Goal: Task Accomplishment & Management: Use online tool/utility

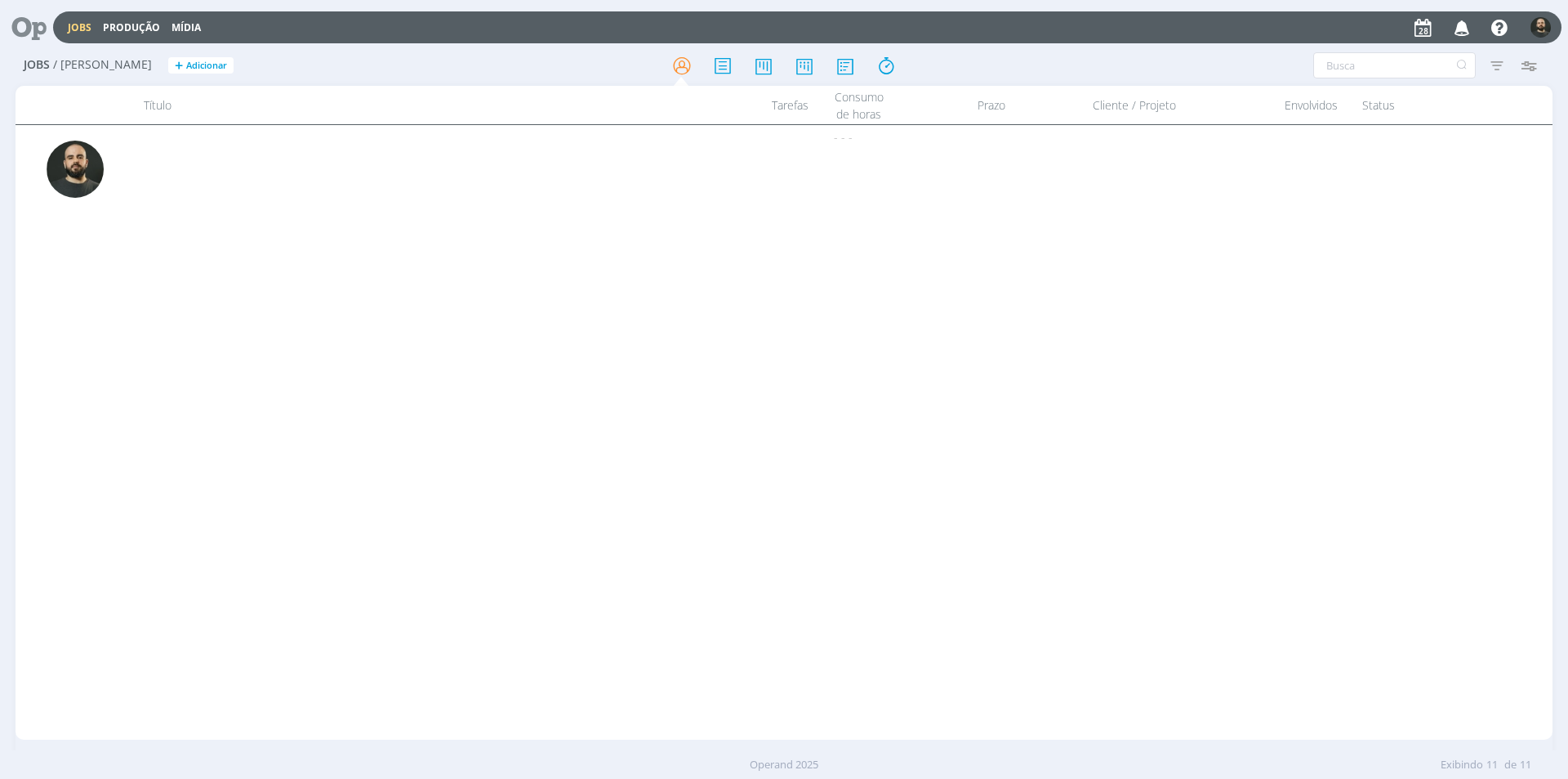
click at [39, 29] on icon at bounding box center [23, 27] width 33 height 32
click at [38, 35] on icon at bounding box center [23, 27] width 33 height 32
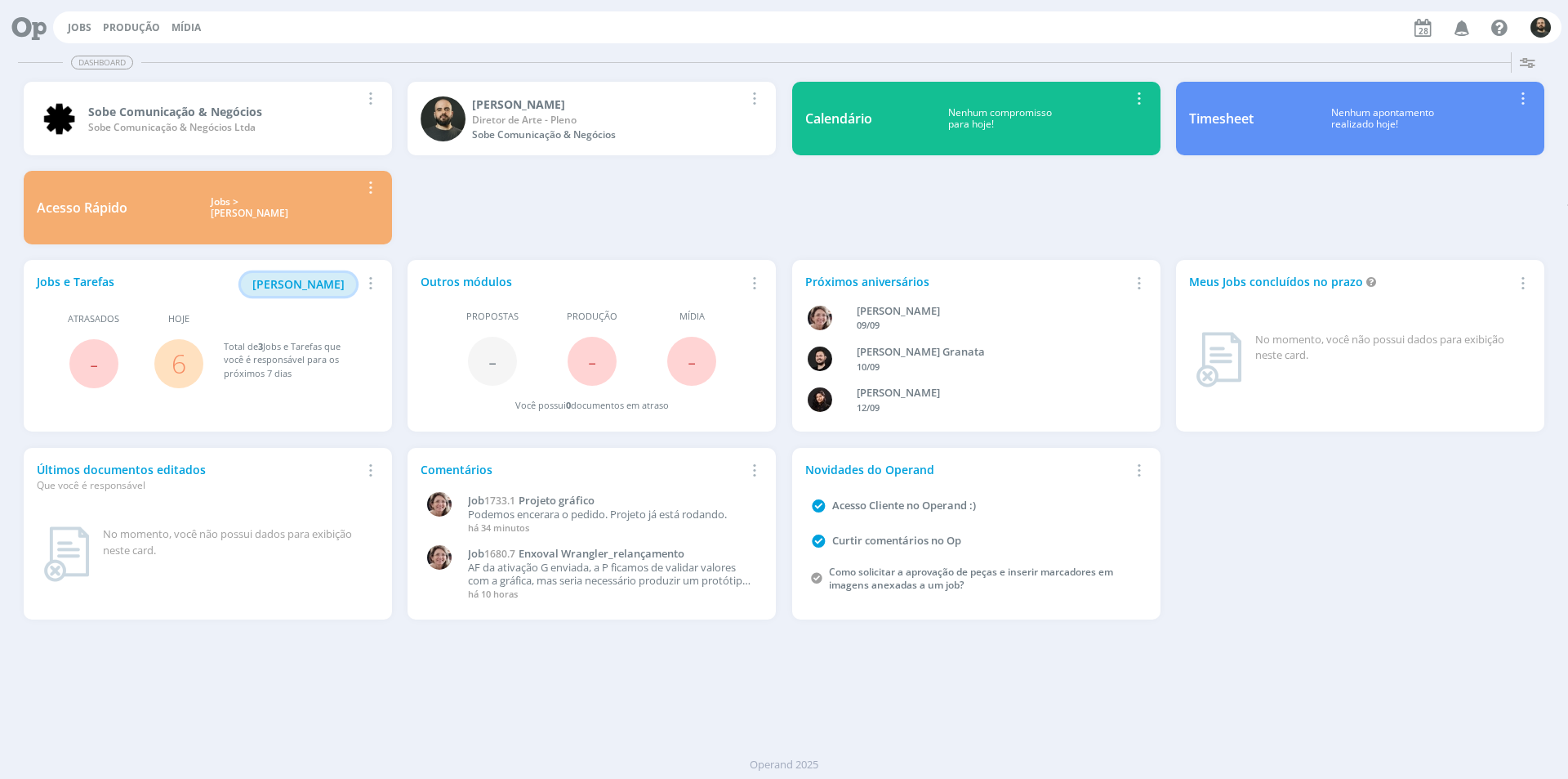
click at [320, 286] on span "[PERSON_NAME]" at bounding box center [298, 284] width 92 height 16
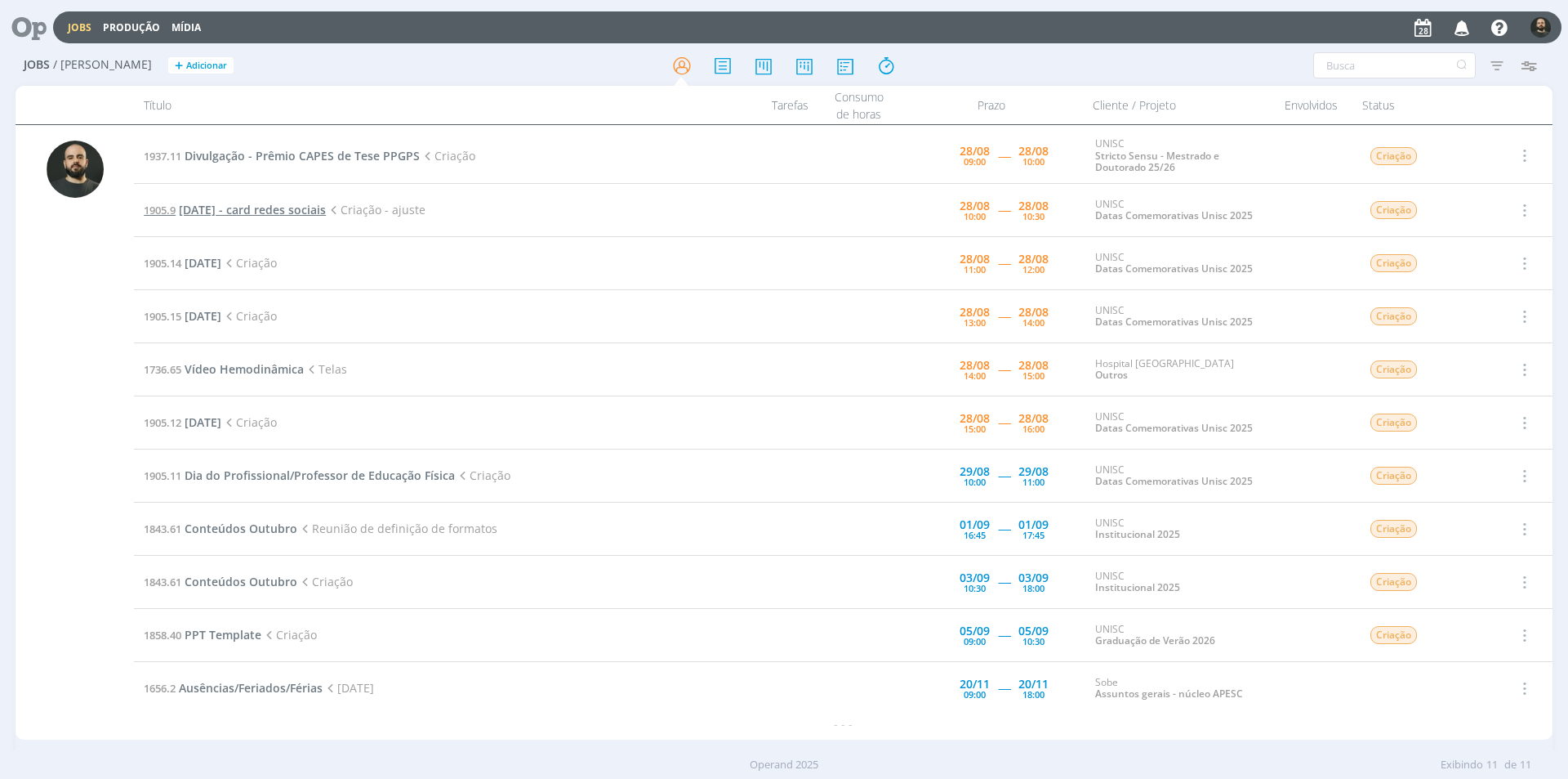
click at [326, 206] on span "Dia do nutricionista - card redes sociais" at bounding box center [252, 209] width 147 height 16
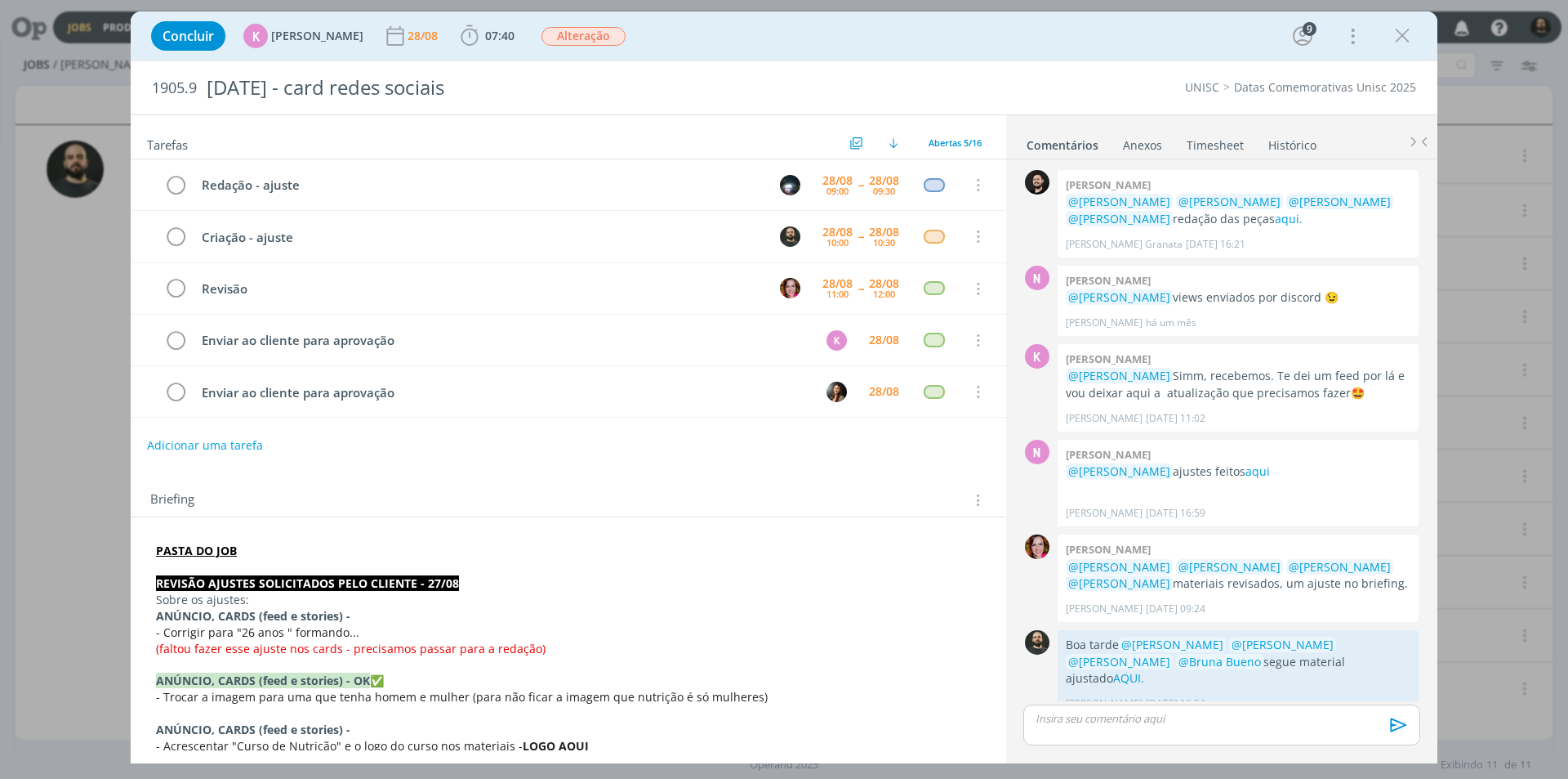
scroll to position [367, 0]
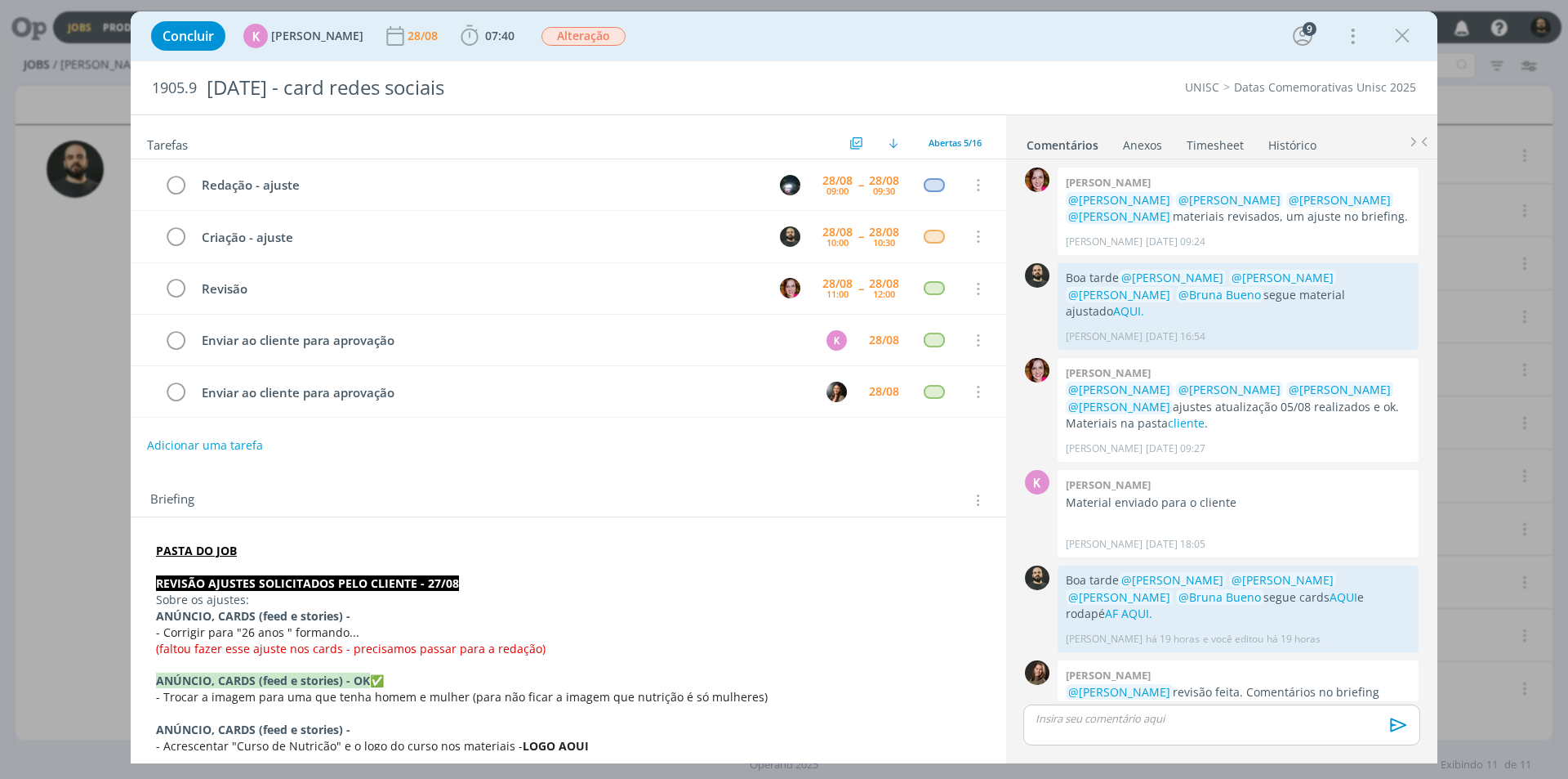
click at [67, 92] on div "Concluir K Karoline Arend 28/08 07:40 Iniciar Apontar Data * 28/08/2025 Horas *…" at bounding box center [784, 389] width 1568 height 779
click at [1330, 589] on link "AQUI" at bounding box center [1343, 597] width 27 height 16
drag, startPoint x: 1405, startPoint y: 30, endPoint x: 907, endPoint y: 173, distance: 518.1
click at [1401, 30] on icon "dialog" at bounding box center [1402, 35] width 24 height 24
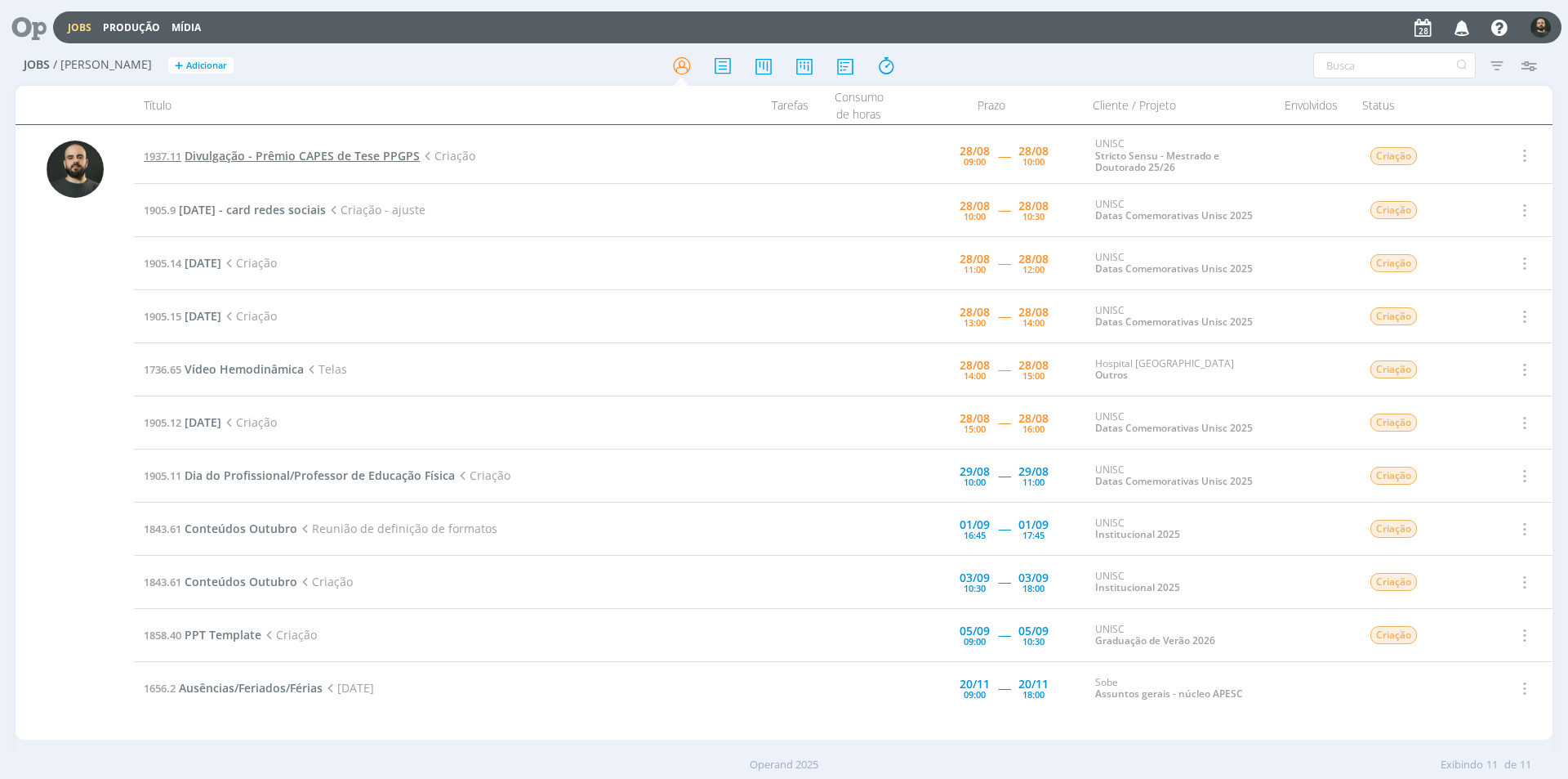
click at [331, 157] on span "Divulgação - Prêmio CAPES de Tese PPGPS" at bounding box center [302, 155] width 235 height 16
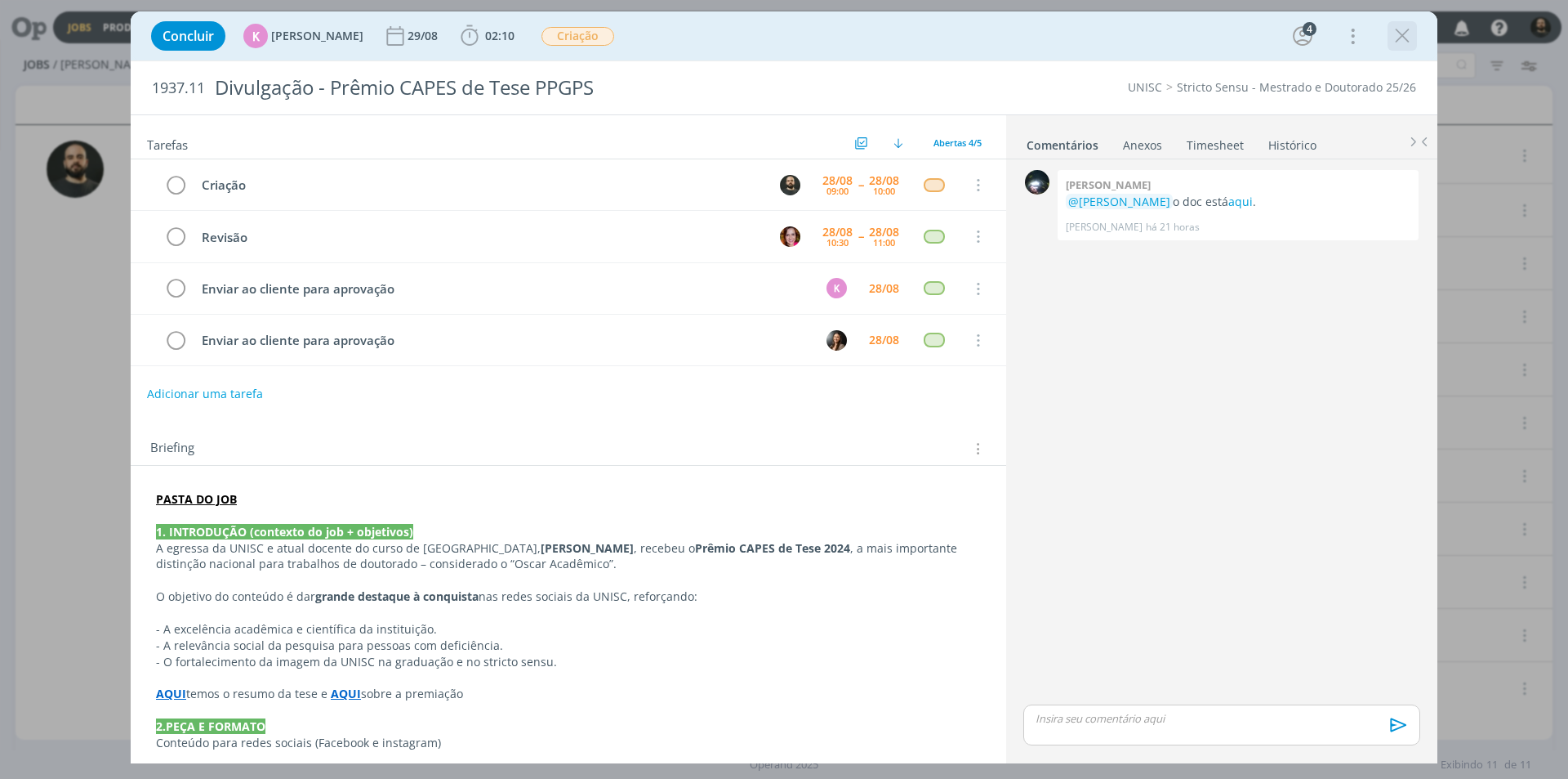
click at [1404, 32] on icon "dialog" at bounding box center [1402, 35] width 24 height 24
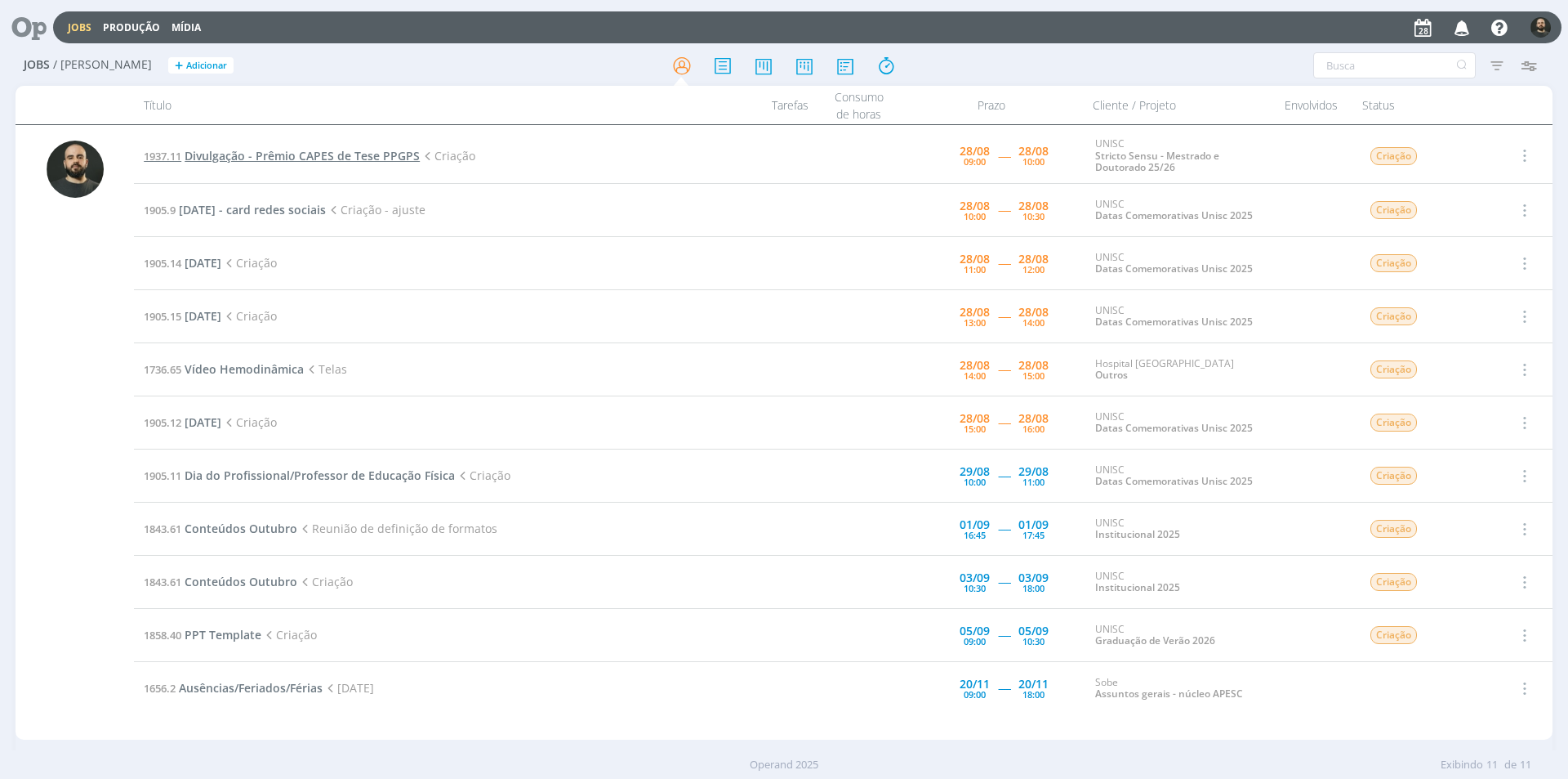
click at [246, 157] on span "Divulgação - Prêmio CAPES de Tese PPGPS" at bounding box center [302, 155] width 235 height 16
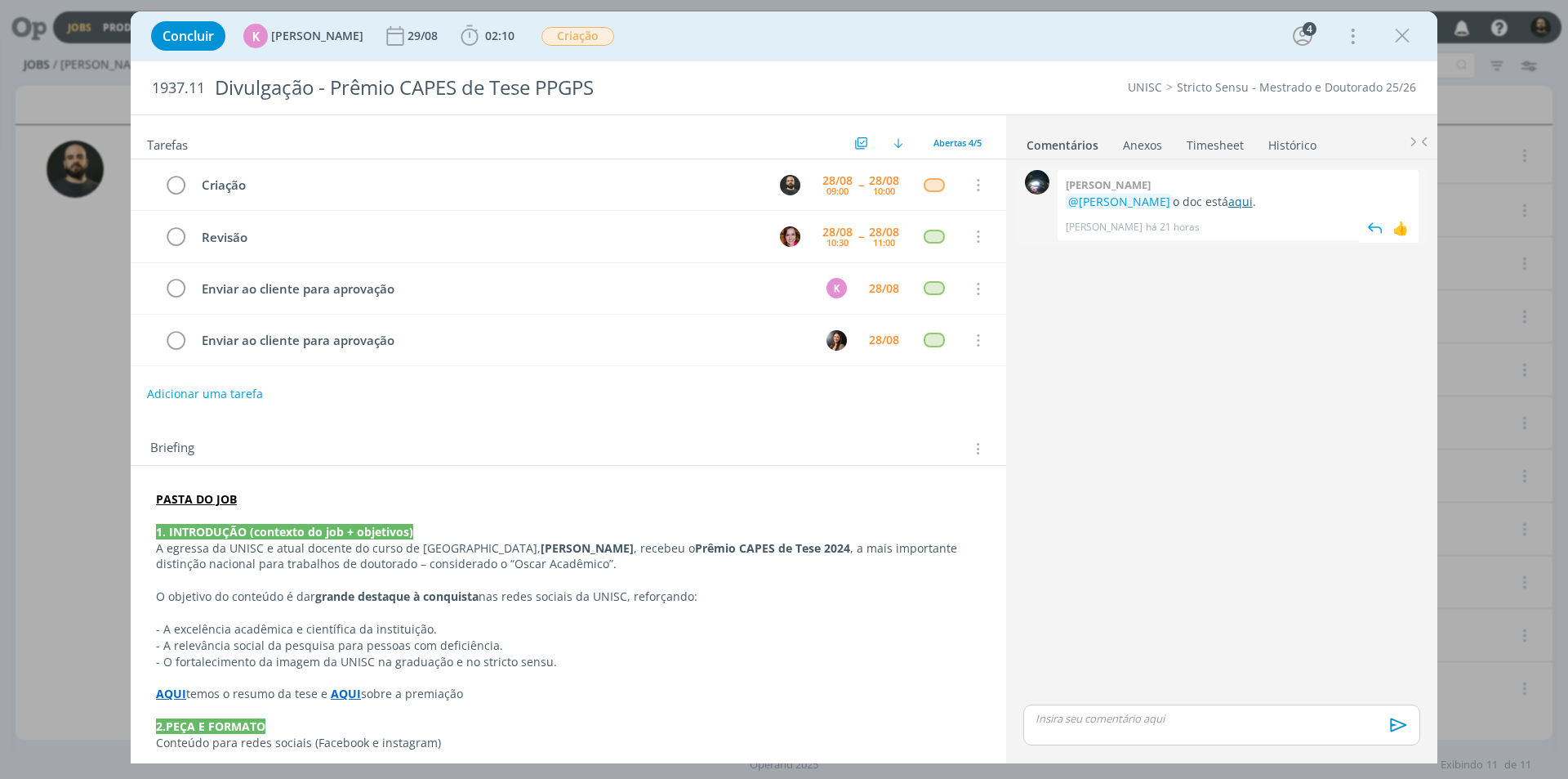
click at [1235, 205] on link "aqui" at bounding box center [1240, 201] width 24 height 16
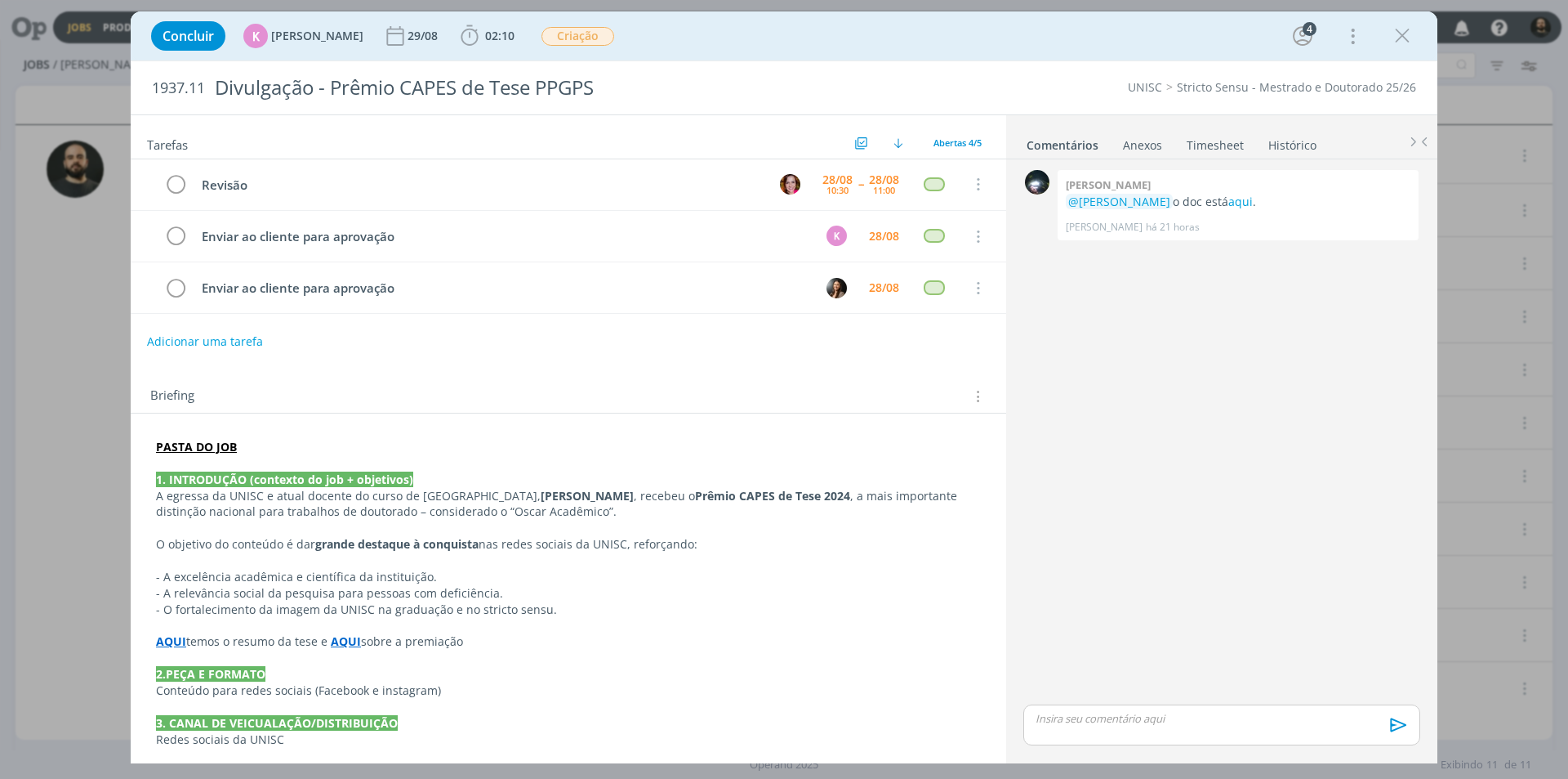
scroll to position [82, 0]
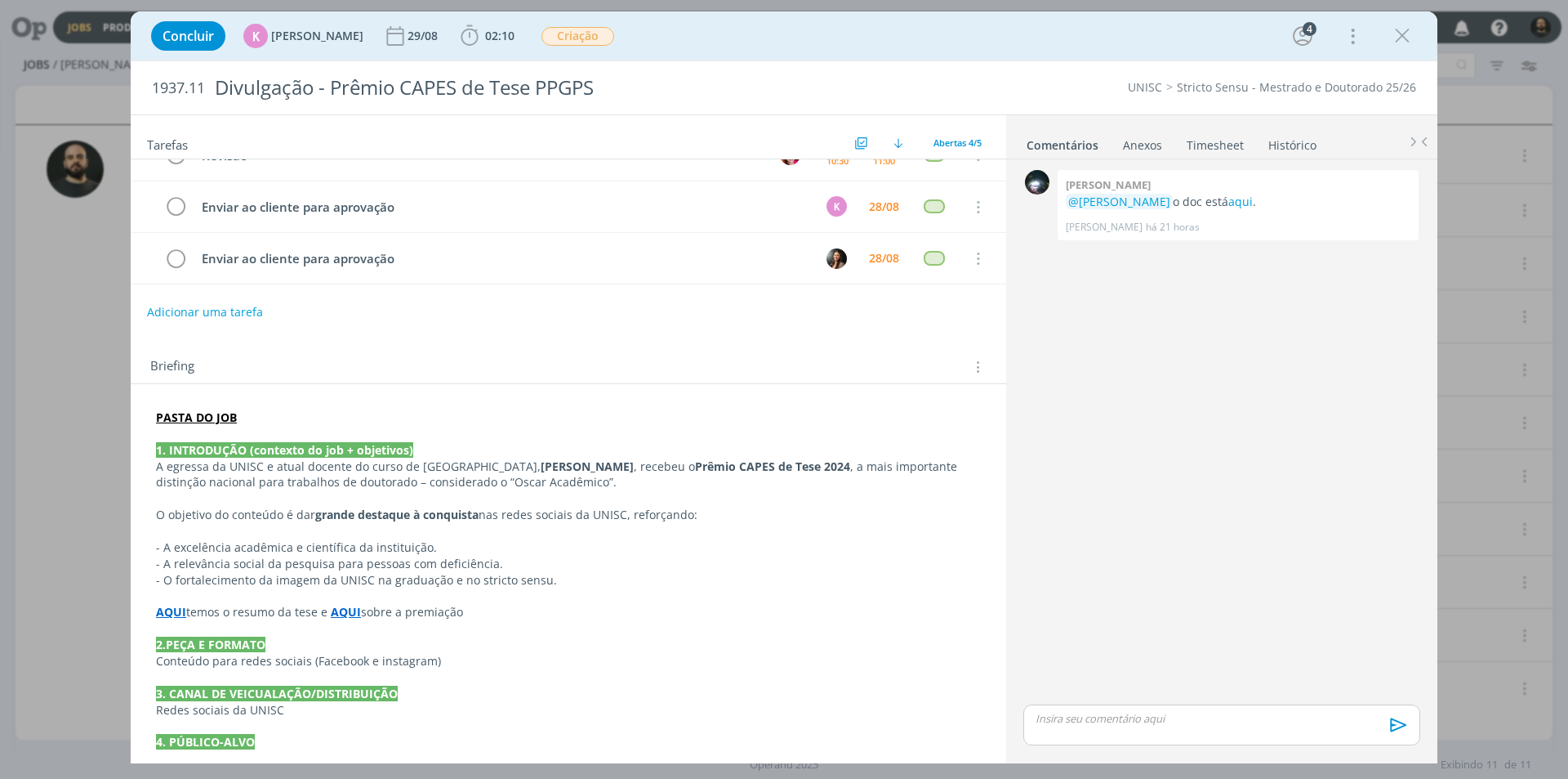
click at [201, 413] on strong "PASTA DO JOB" at bounding box center [196, 417] width 81 height 16
click at [251, 446] on link "https://sobeae.sharepoint.com/:f:/s/SOBEAE/ErH63KHS3ZRBrHzWDAZE8KIBtwEhgHoi02NC…" at bounding box center [263, 449] width 123 height 22
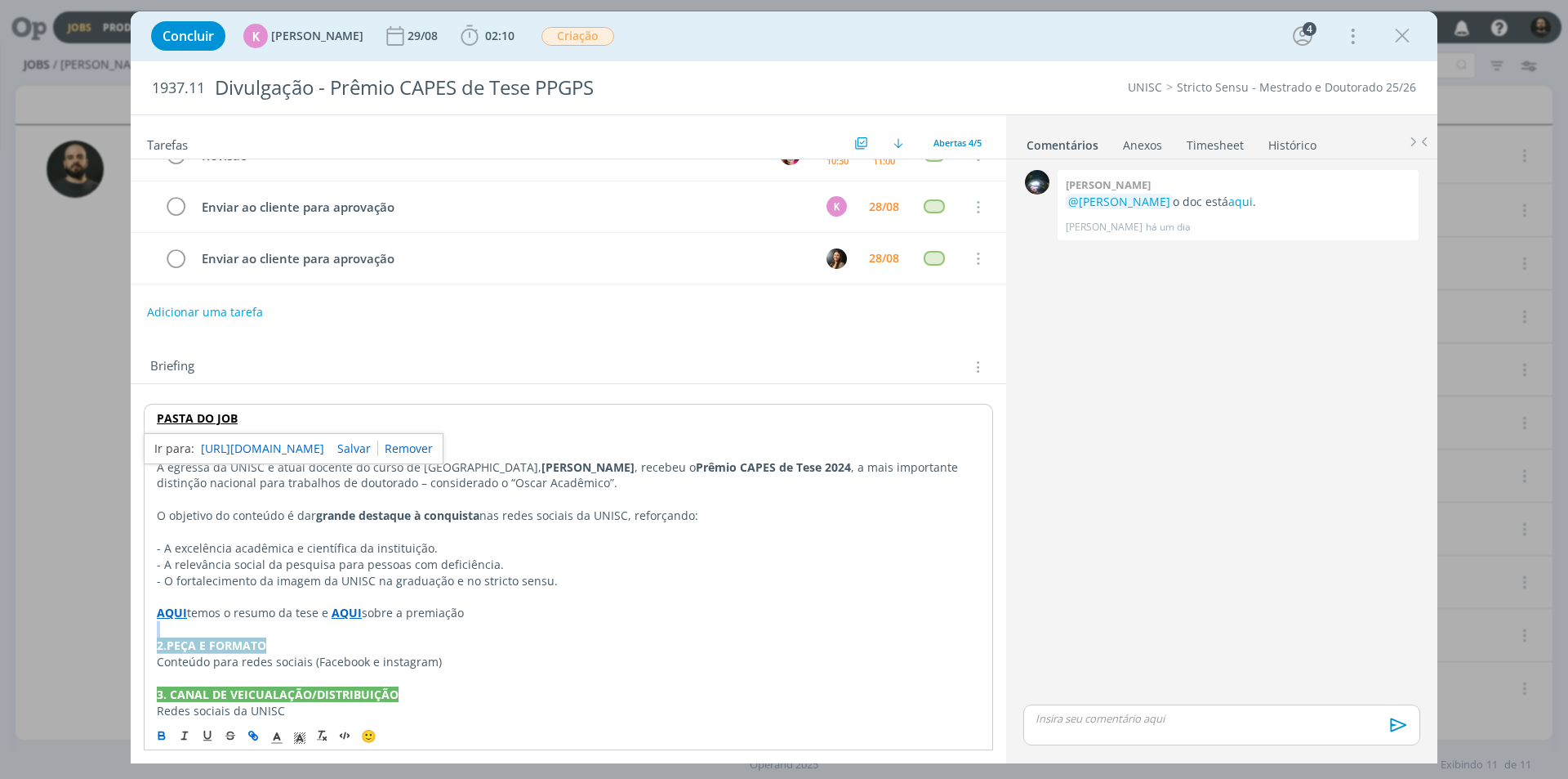
click at [488, 637] on div "PASTA DO JOB 1. INTRODUÇÃO (contexto do job + objetivos) A egressa da UNISC e a…" at bounding box center [568, 734] width 849 height 662
click at [490, 632] on p "dialog" at bounding box center [569, 628] width 824 height 17
click at [349, 608] on strong "AQUI" at bounding box center [346, 613] width 30 height 16
click at [358, 643] on link "https://sobeae.sharepoint.com/:f:/s/SOBEAE/EmjI6Psrse5MgPRHk3hCo6kBr5OftIgztmNL…" at bounding box center [296, 644] width 123 height 22
click at [583, 580] on p "- O fortalecimento da imagem da UNISC na graduação e no stricto sensu." at bounding box center [569, 581] width 824 height 17
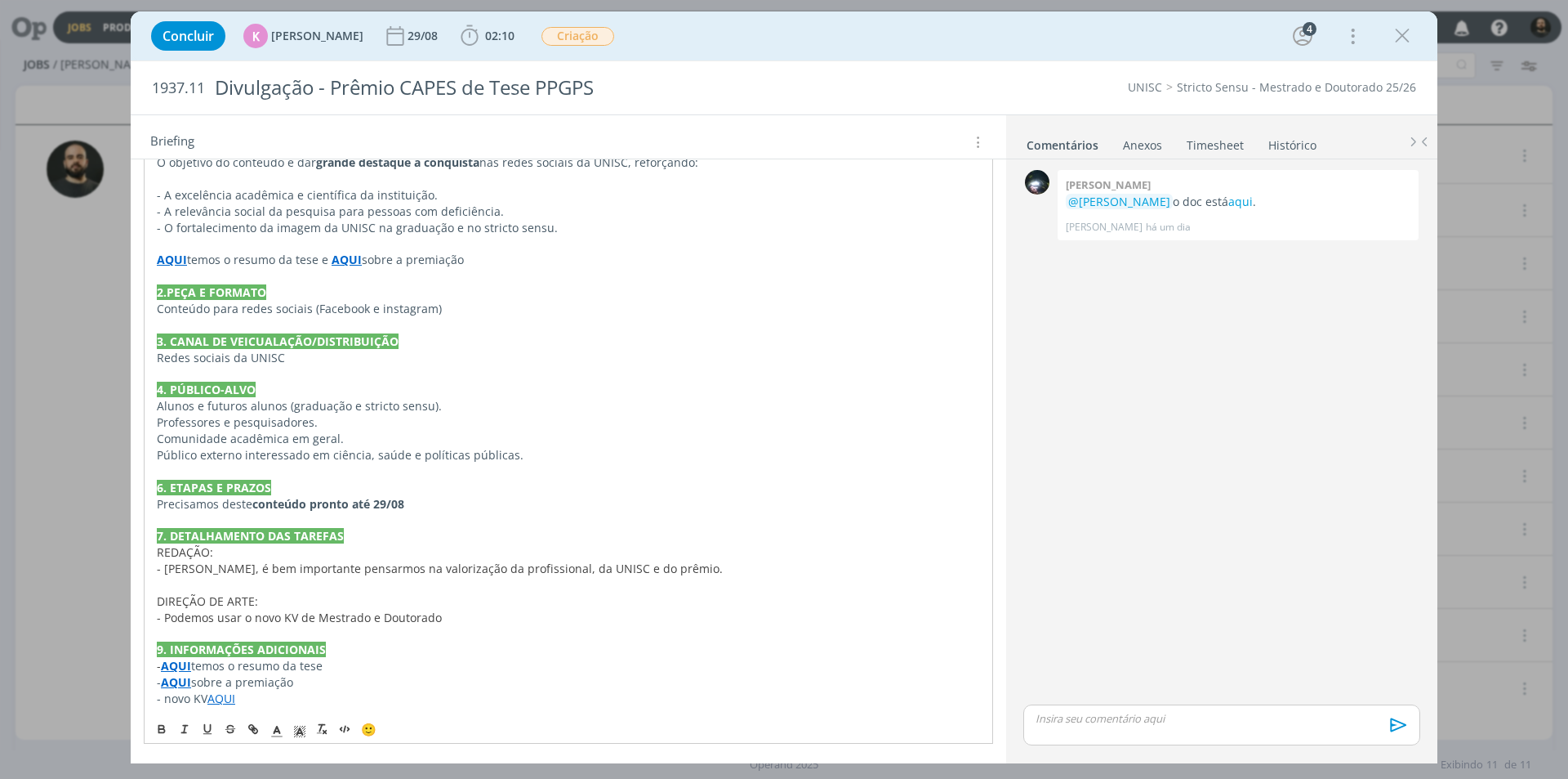
scroll to position [434, 0]
click at [1399, 27] on icon "dialog" at bounding box center [1402, 35] width 24 height 24
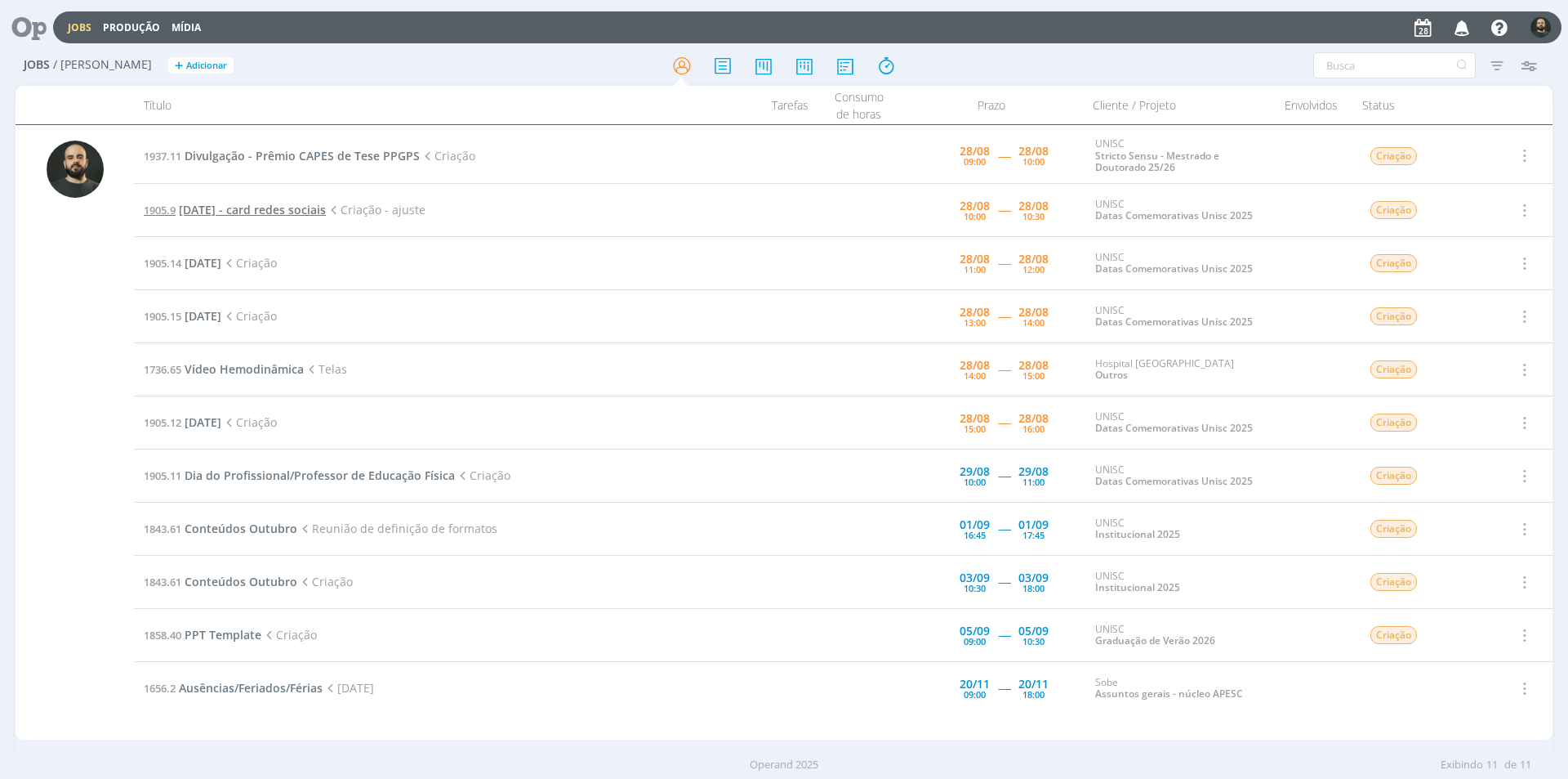
click at [291, 208] on span "Dia do nutricionista - card redes sociais" at bounding box center [252, 209] width 147 height 16
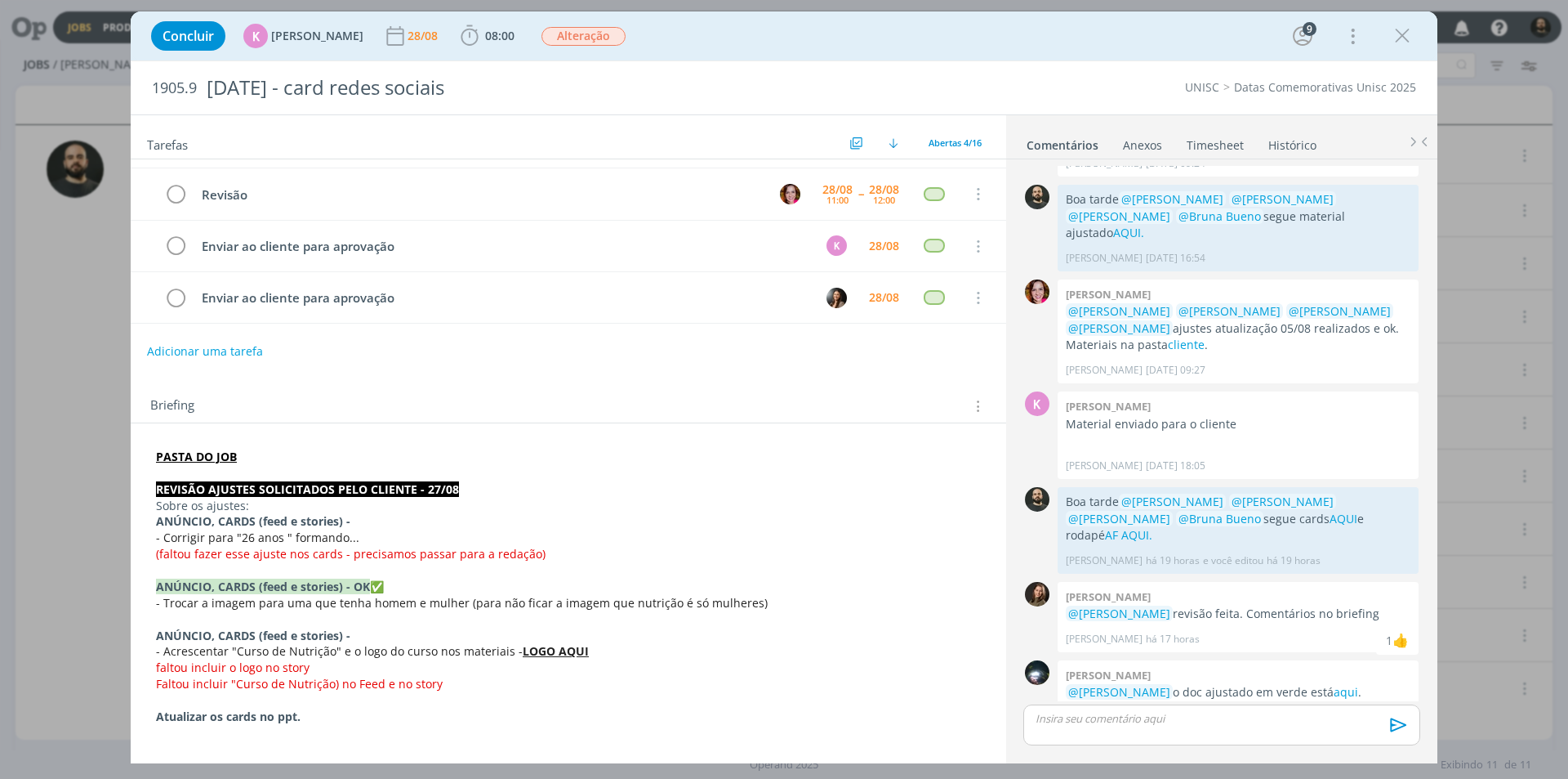
scroll to position [82, 0]
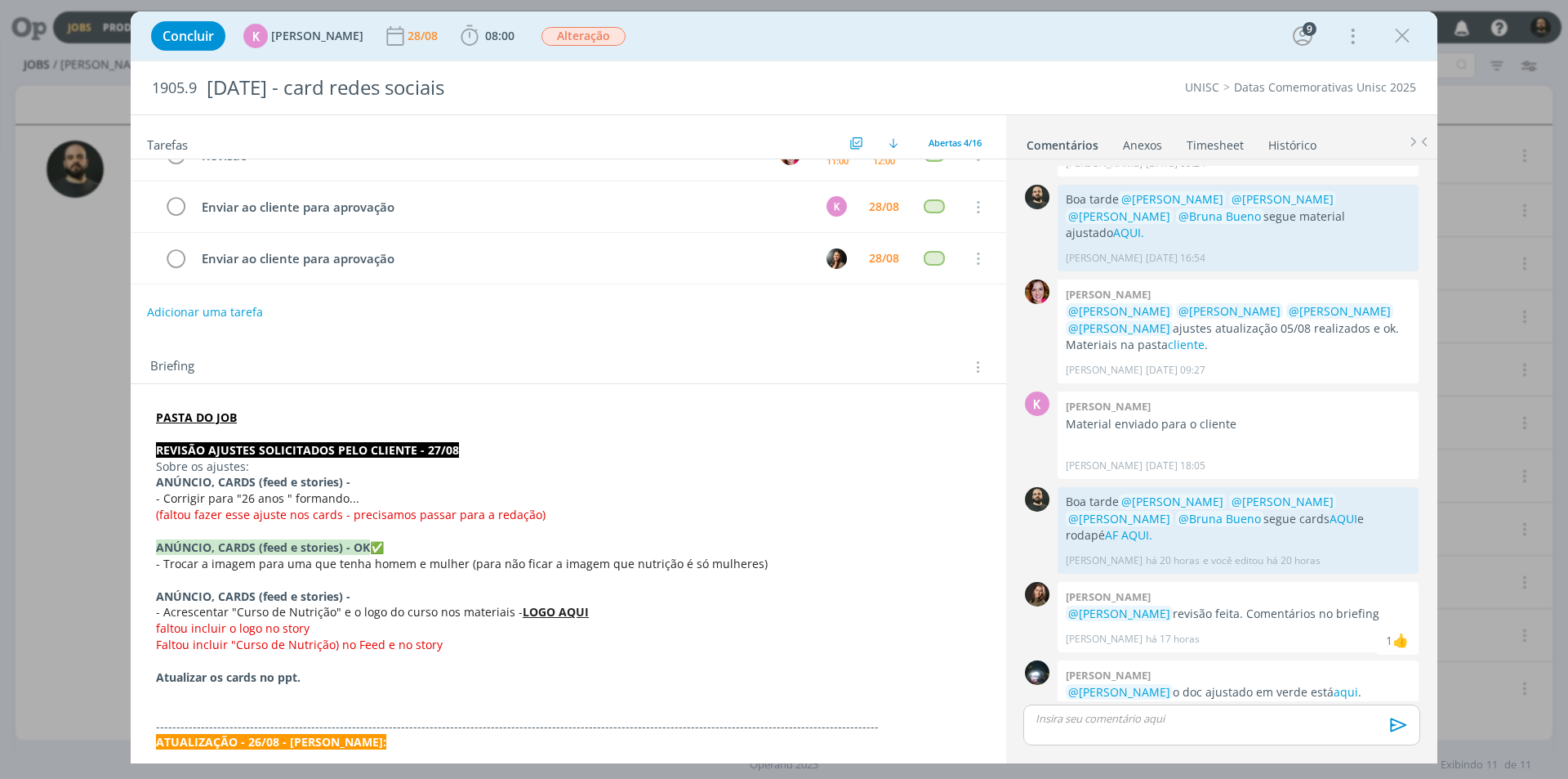
click at [1094, 729] on div "dialog" at bounding box center [1221, 725] width 397 height 41
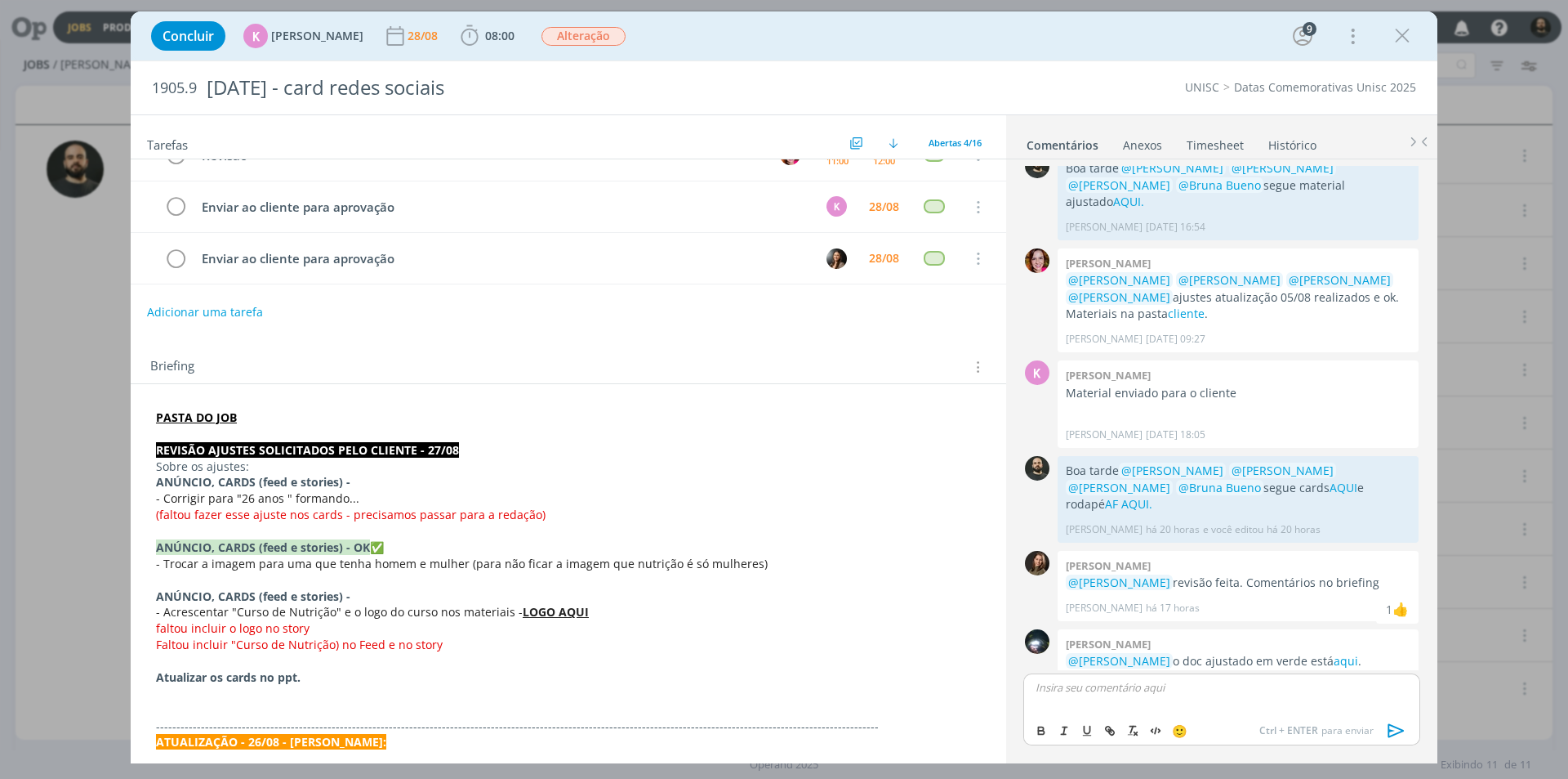
click at [101, 435] on div "Concluir K Karoline Arend 28/08 08:00 Iniciar Apontar Data * 28/08/2025 Horas *…" at bounding box center [784, 389] width 1568 height 779
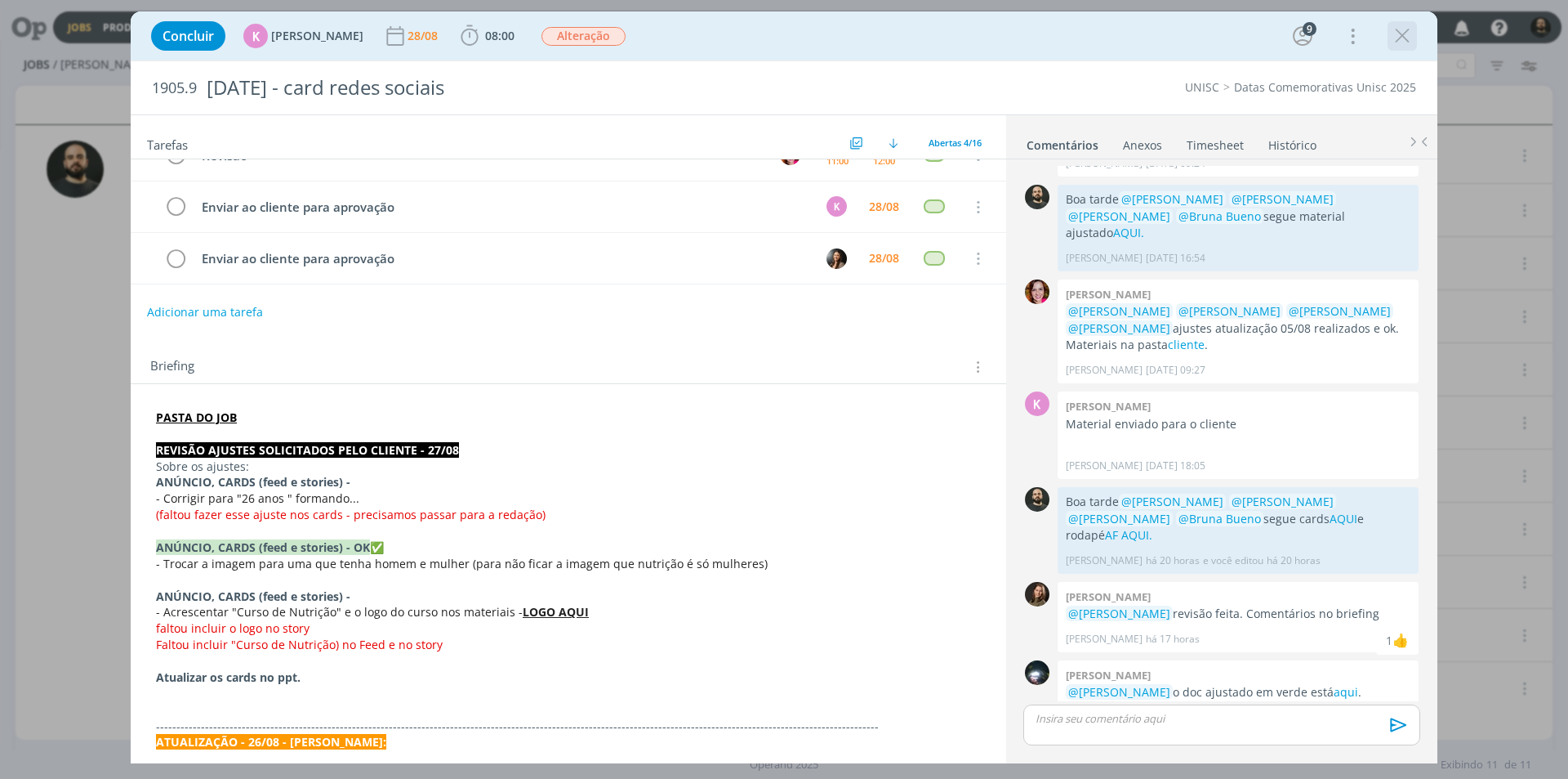
click at [1395, 37] on icon "dialog" at bounding box center [1402, 35] width 24 height 24
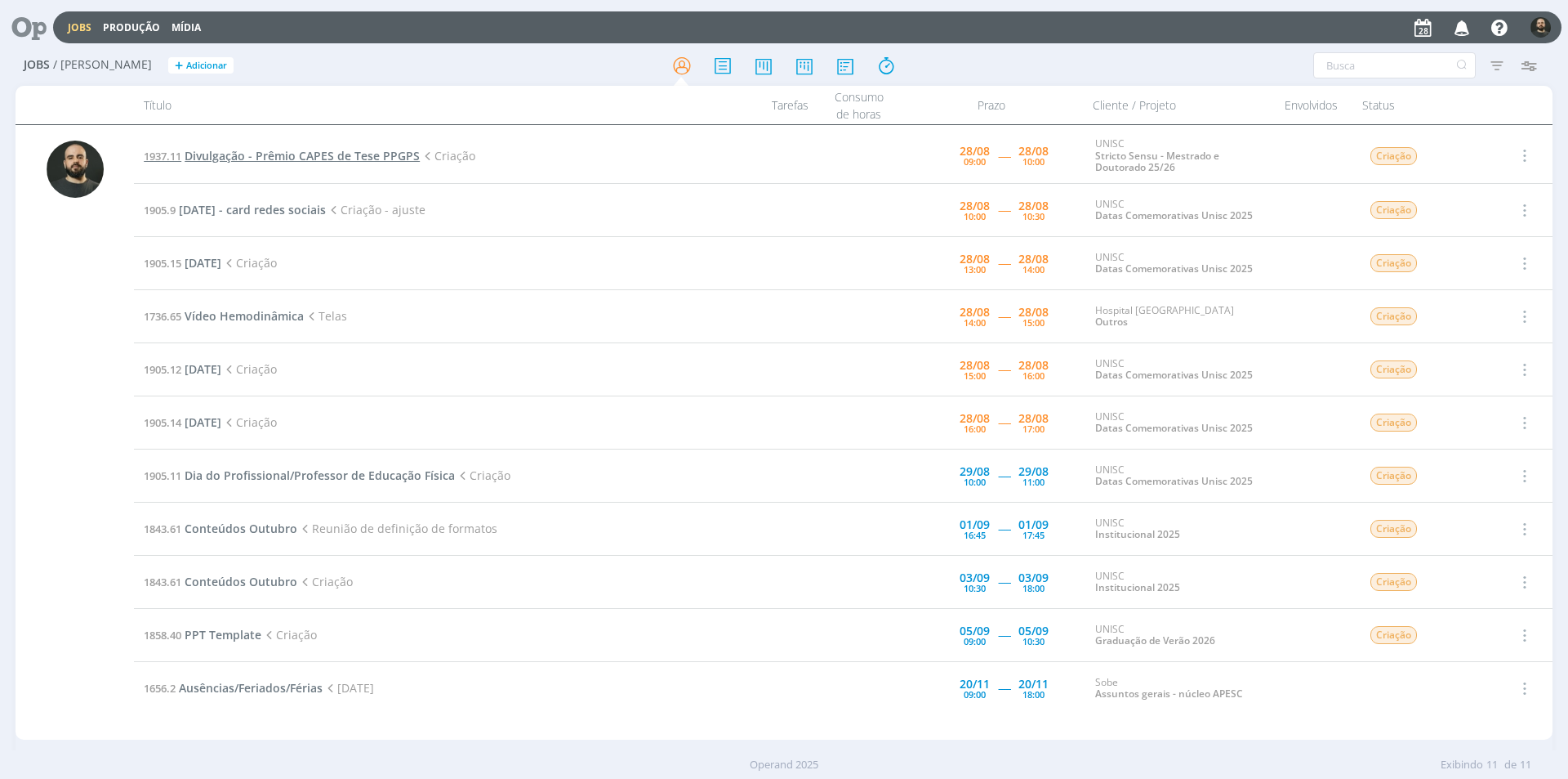
click at [304, 149] on span "Divulgação - Prêmio CAPES de Tese PPGPS" at bounding box center [302, 155] width 235 height 16
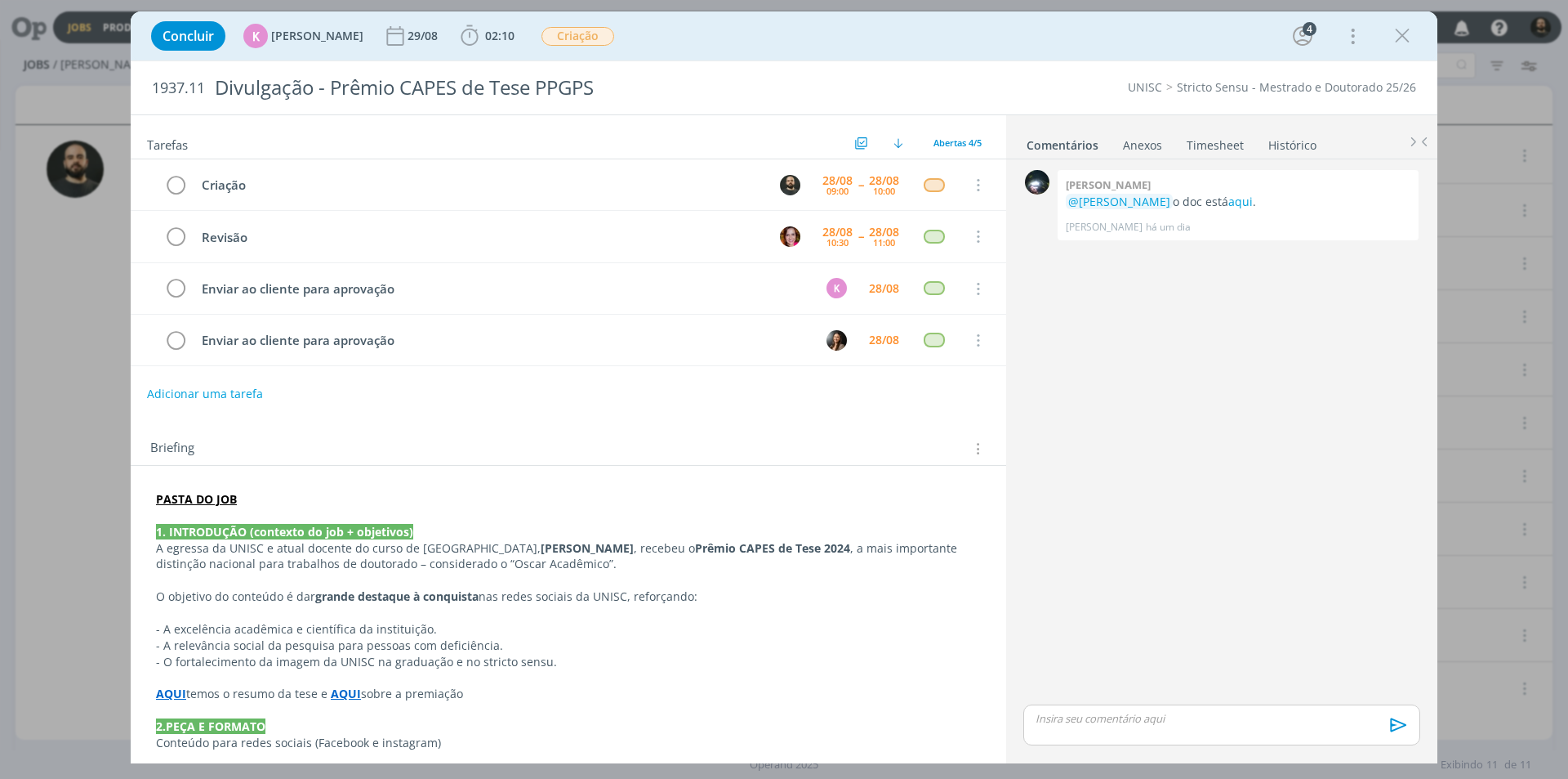
click at [1073, 724] on p "dialog" at bounding box center [1222, 717] width 371 height 15
click at [1114, 735] on icon "dialog" at bounding box center [1109, 730] width 13 height 13
paste input "https://sobeae.sharepoint.com/:f:/s/SOBEAE/Eg4bEZw-chZGmDSMZ1EjA5UBc5DCq1sjBYvU…"
type input "https://sobeae.sharepoint.com/:f:/s/SOBEAE/Eg4bEZw-chZGmDSMZ1EjA5UBc5DCq1sjBYvU…"
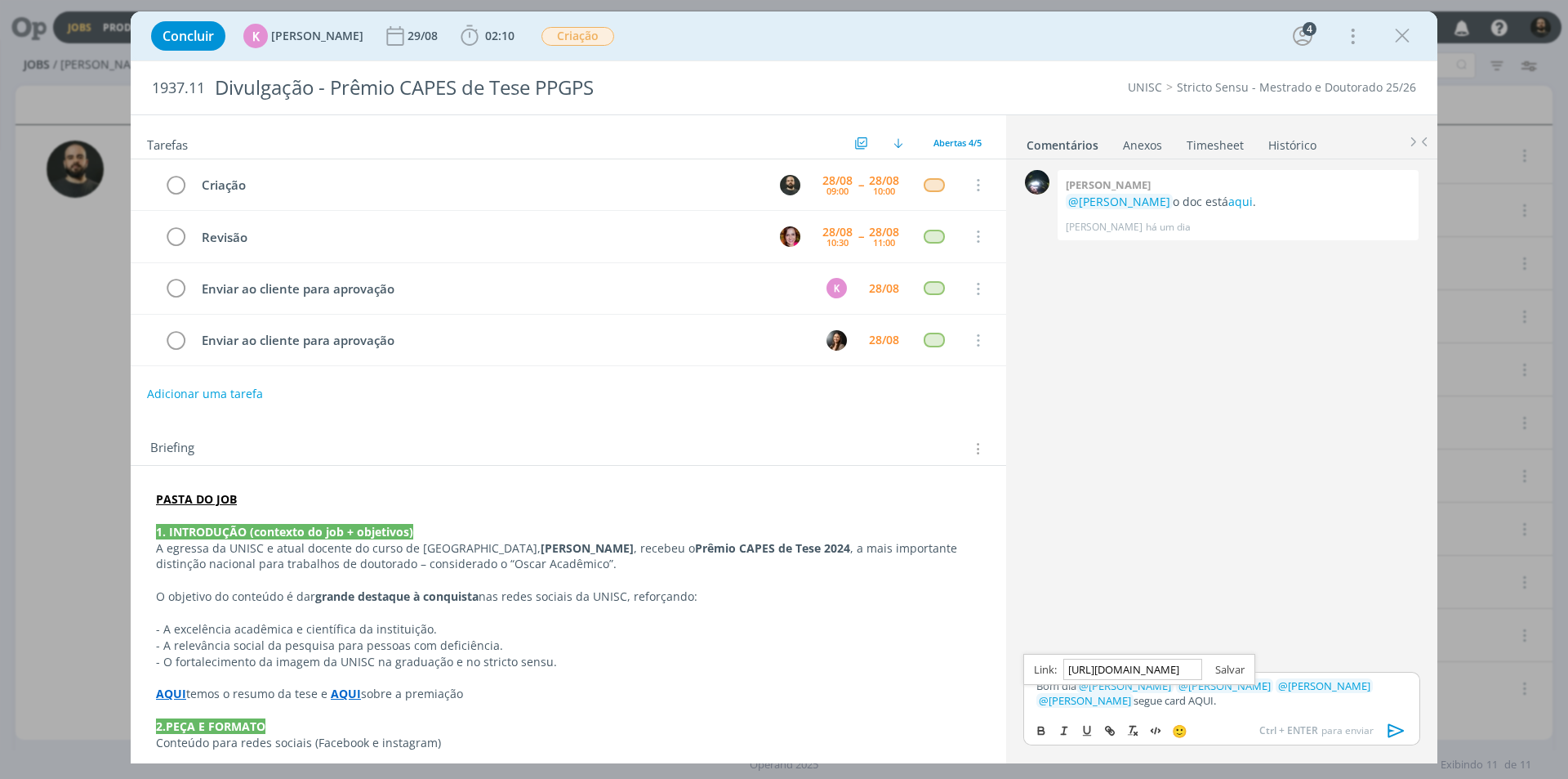
scroll to position [0, 0]
click at [1242, 670] on link "dialog" at bounding box center [1223, 669] width 42 height 15
click at [1396, 728] on icon "dialog" at bounding box center [1396, 730] width 24 height 24
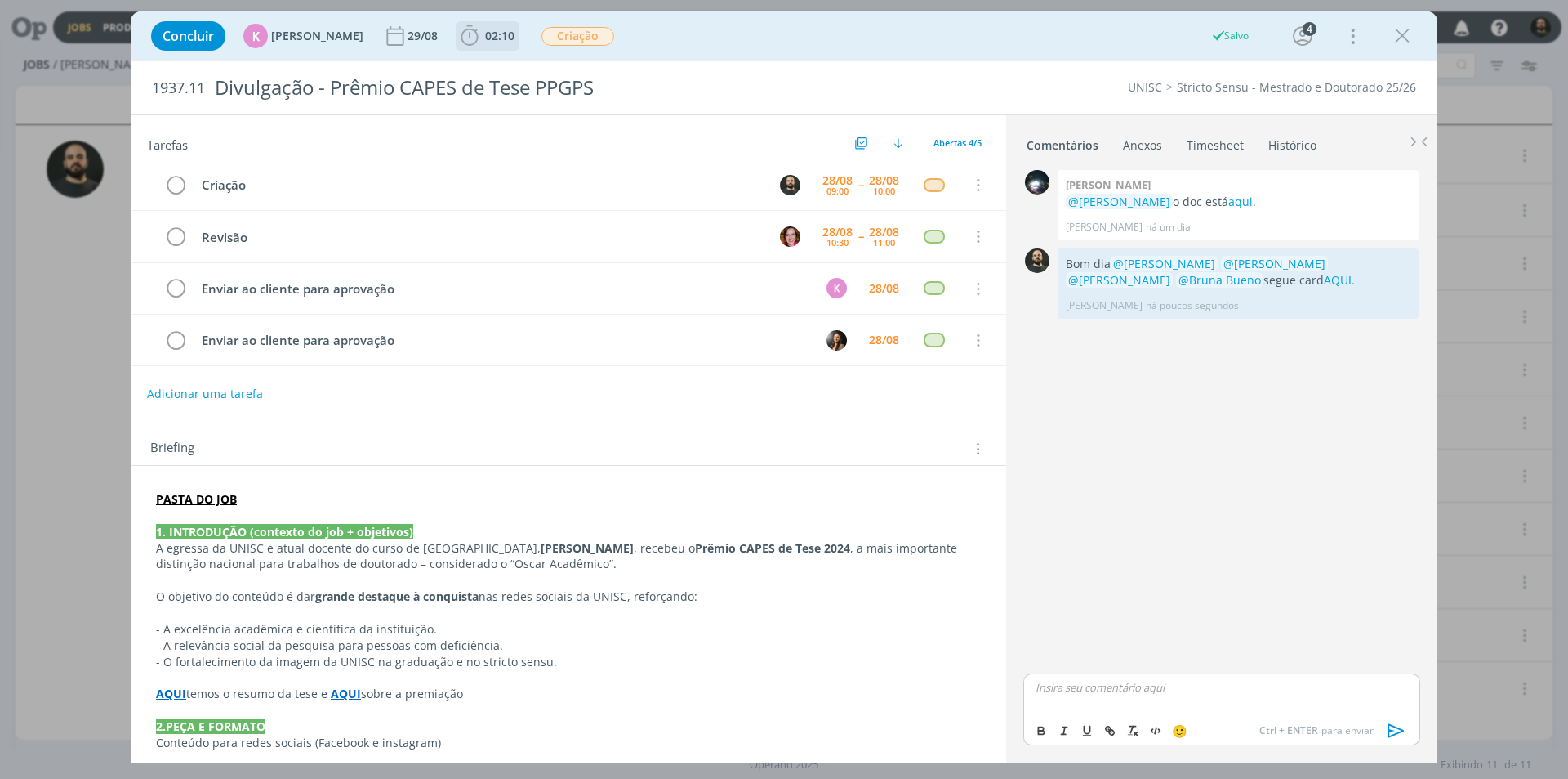
click at [459, 42] on icon "dialog" at bounding box center [469, 35] width 24 height 24
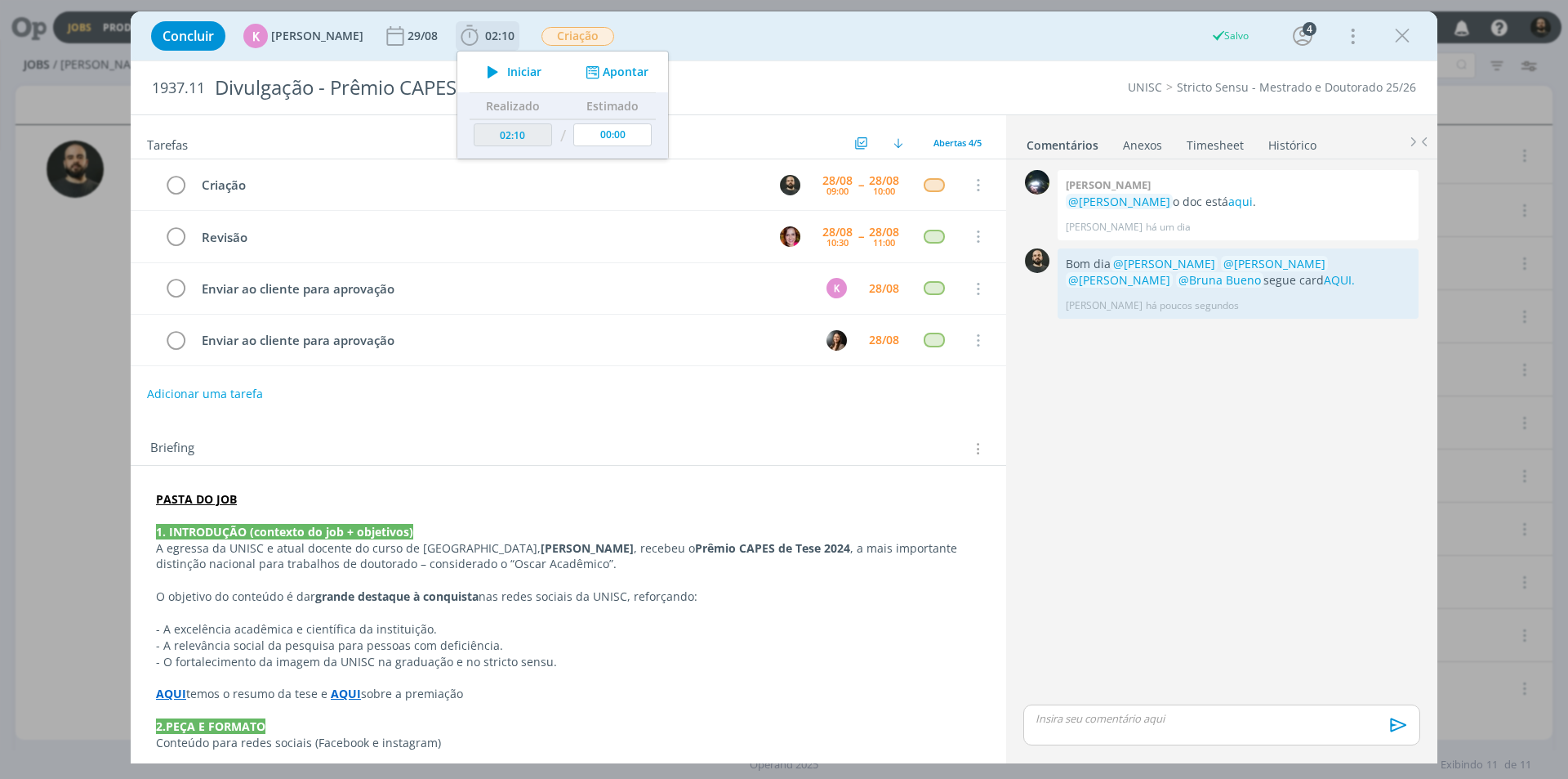
click at [600, 74] on button "Apontar" at bounding box center [614, 72] width 67 height 18
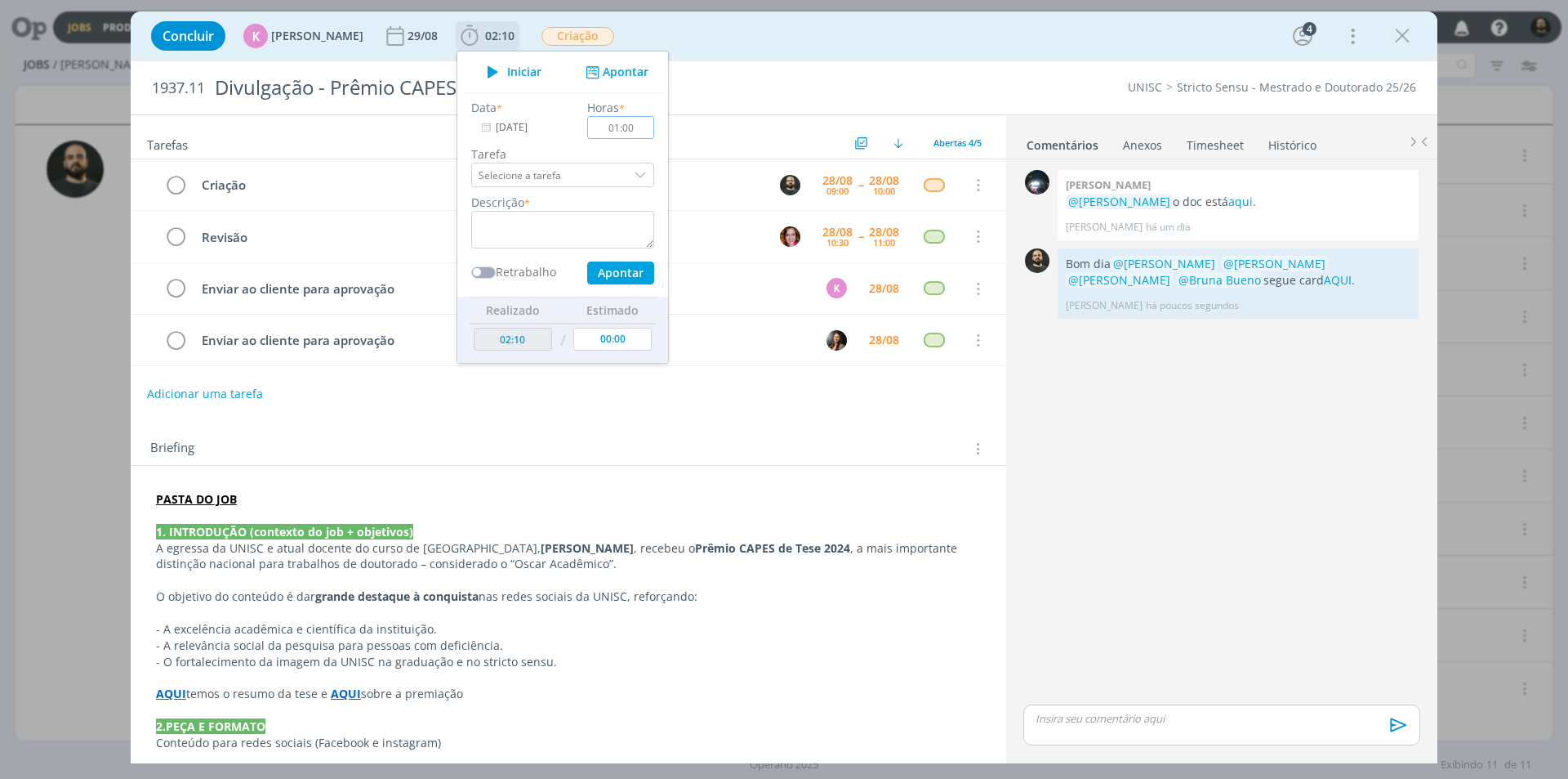
type input "01:00"
click at [549, 222] on textarea "dialog" at bounding box center [562, 230] width 183 height 37
type textarea "Criação"
click at [614, 279] on button "Apontar" at bounding box center [620, 273] width 67 height 22
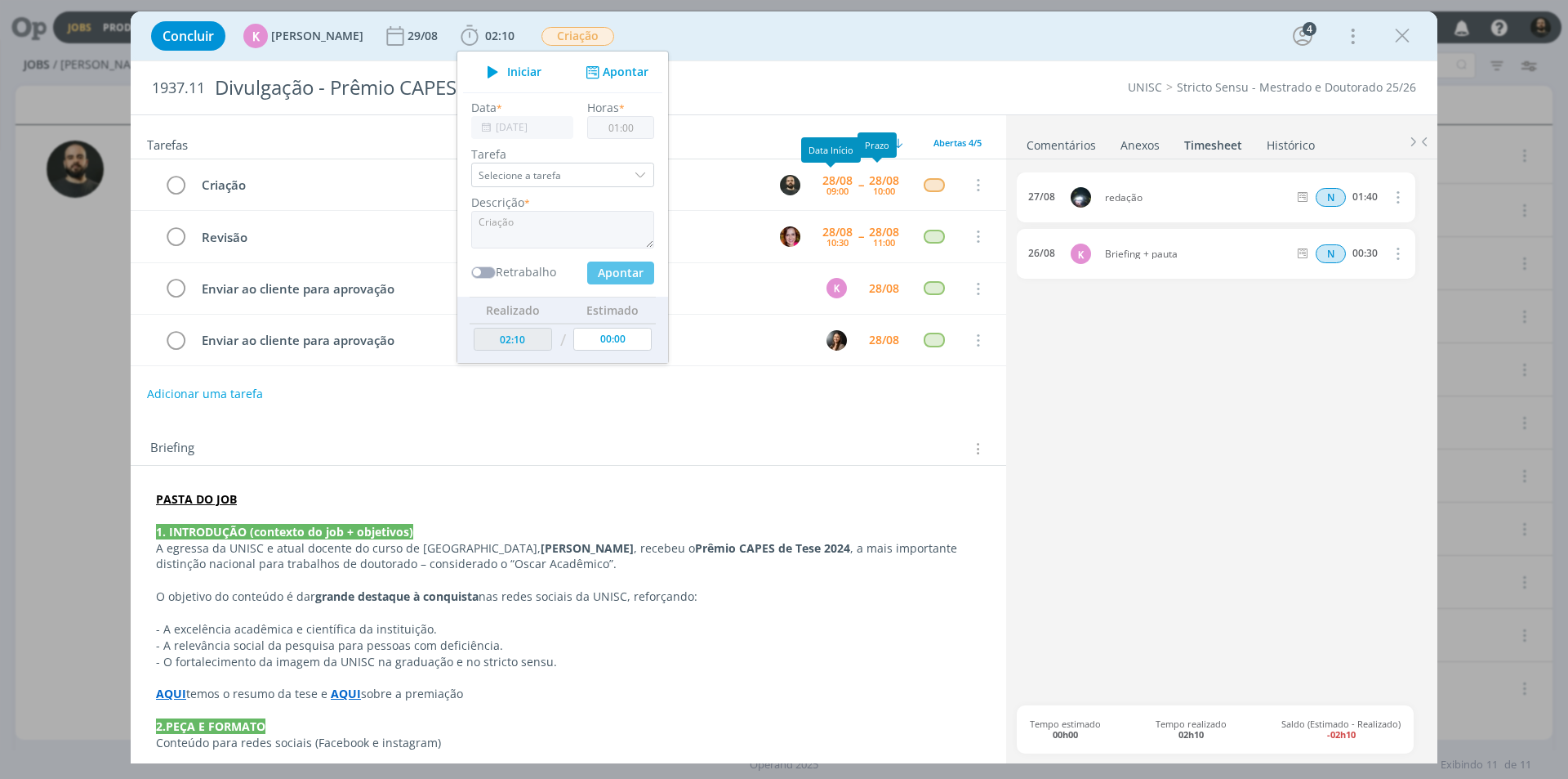
type input "03:10"
type input "00:00"
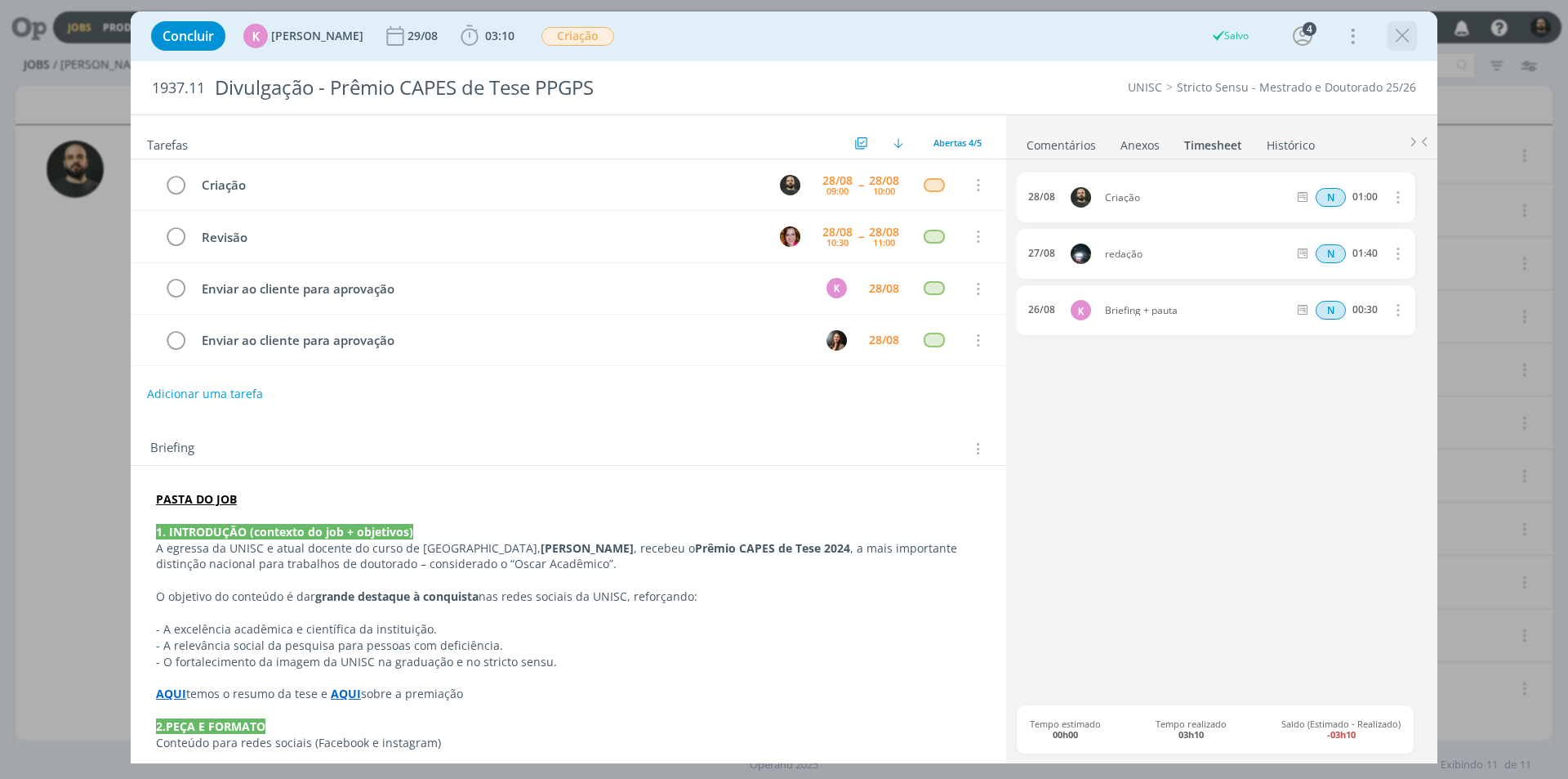
click at [1398, 42] on icon "dialog" at bounding box center [1402, 35] width 24 height 24
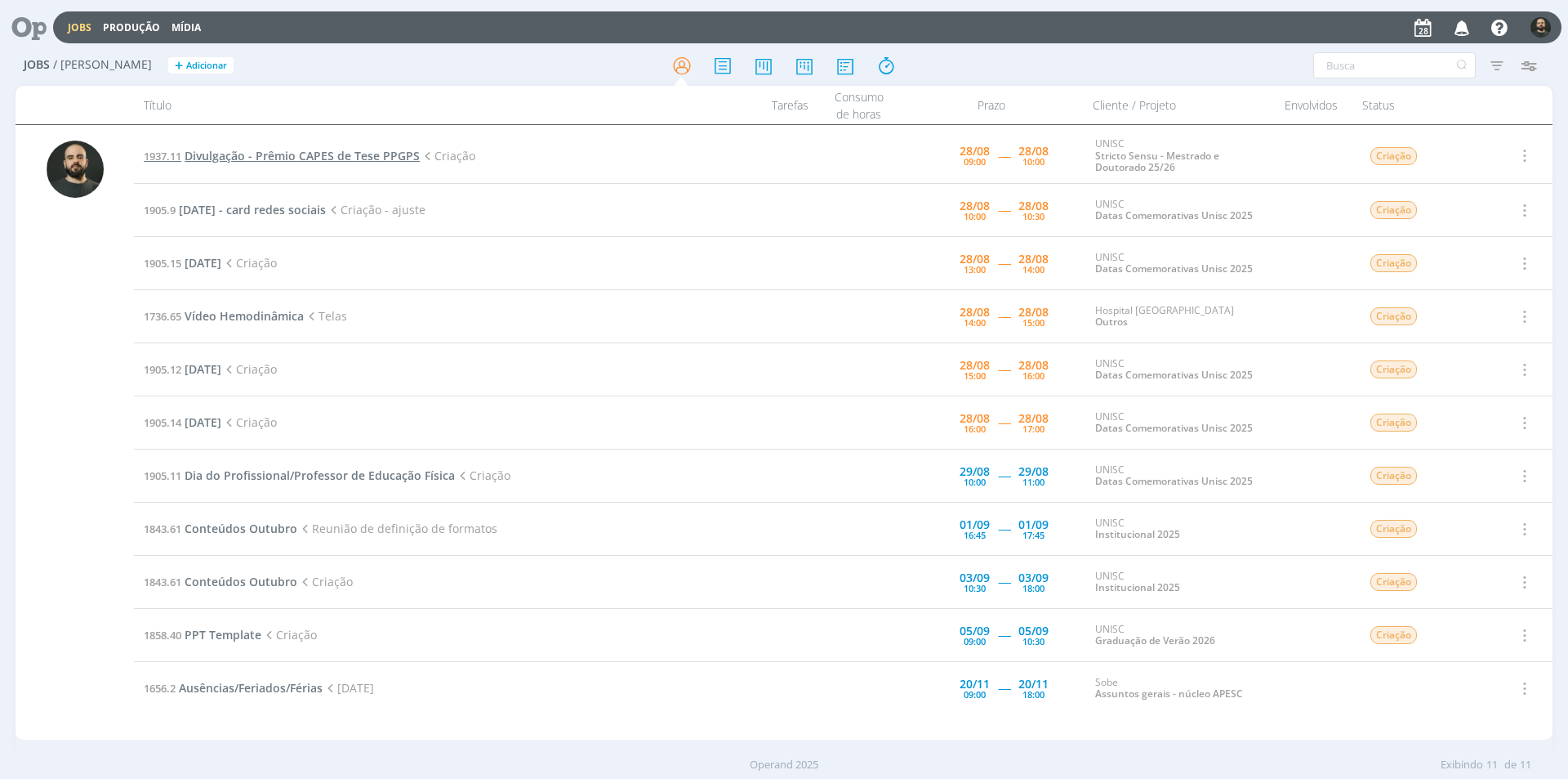
click at [326, 153] on span "Divulgação - Prêmio CAPES de Tese PPGPS" at bounding box center [302, 155] width 235 height 16
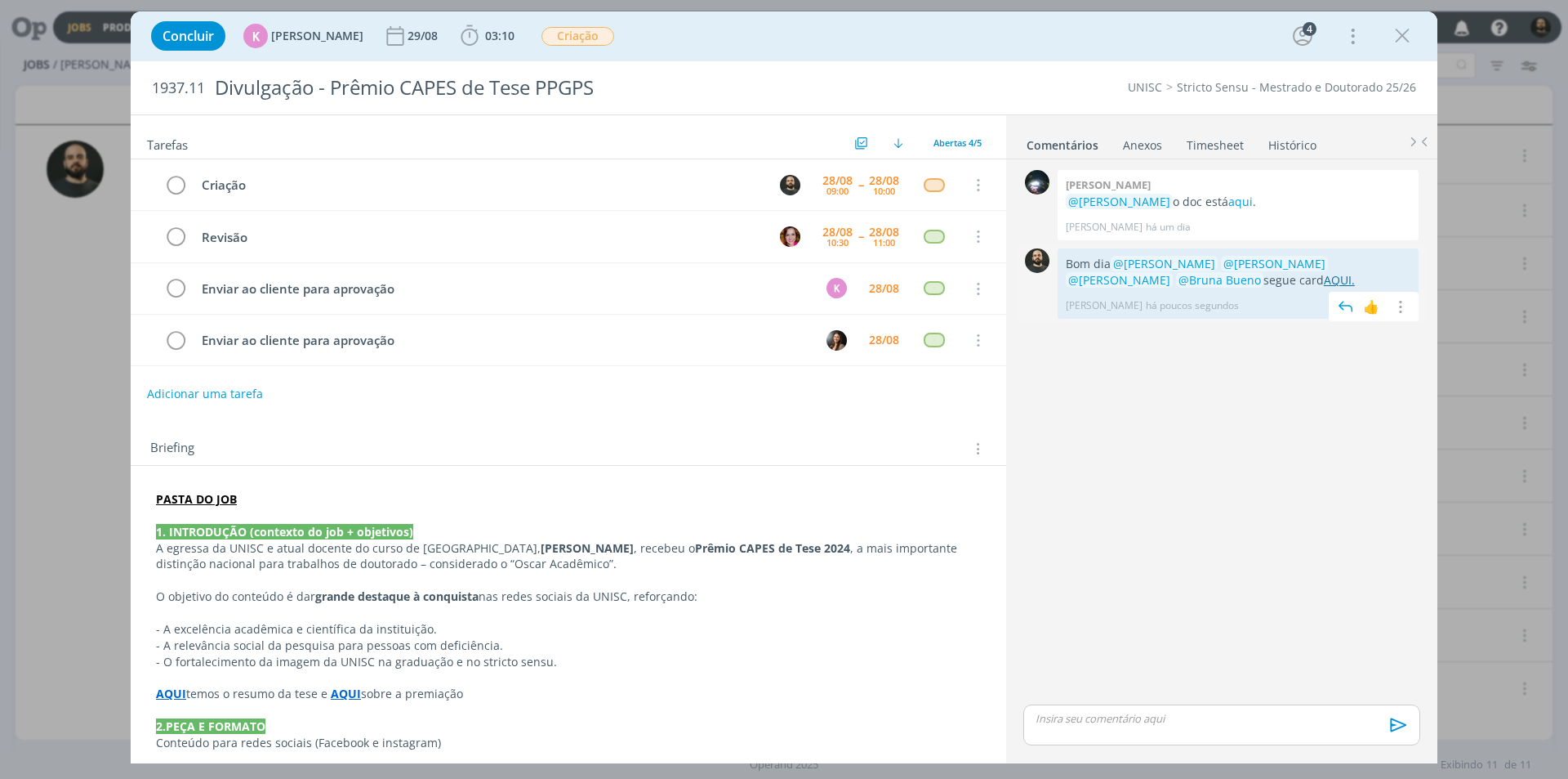
click at [1324, 280] on link "AQUI." at bounding box center [1339, 280] width 31 height 16
click at [177, 185] on icon "dialog" at bounding box center [175, 185] width 22 height 24
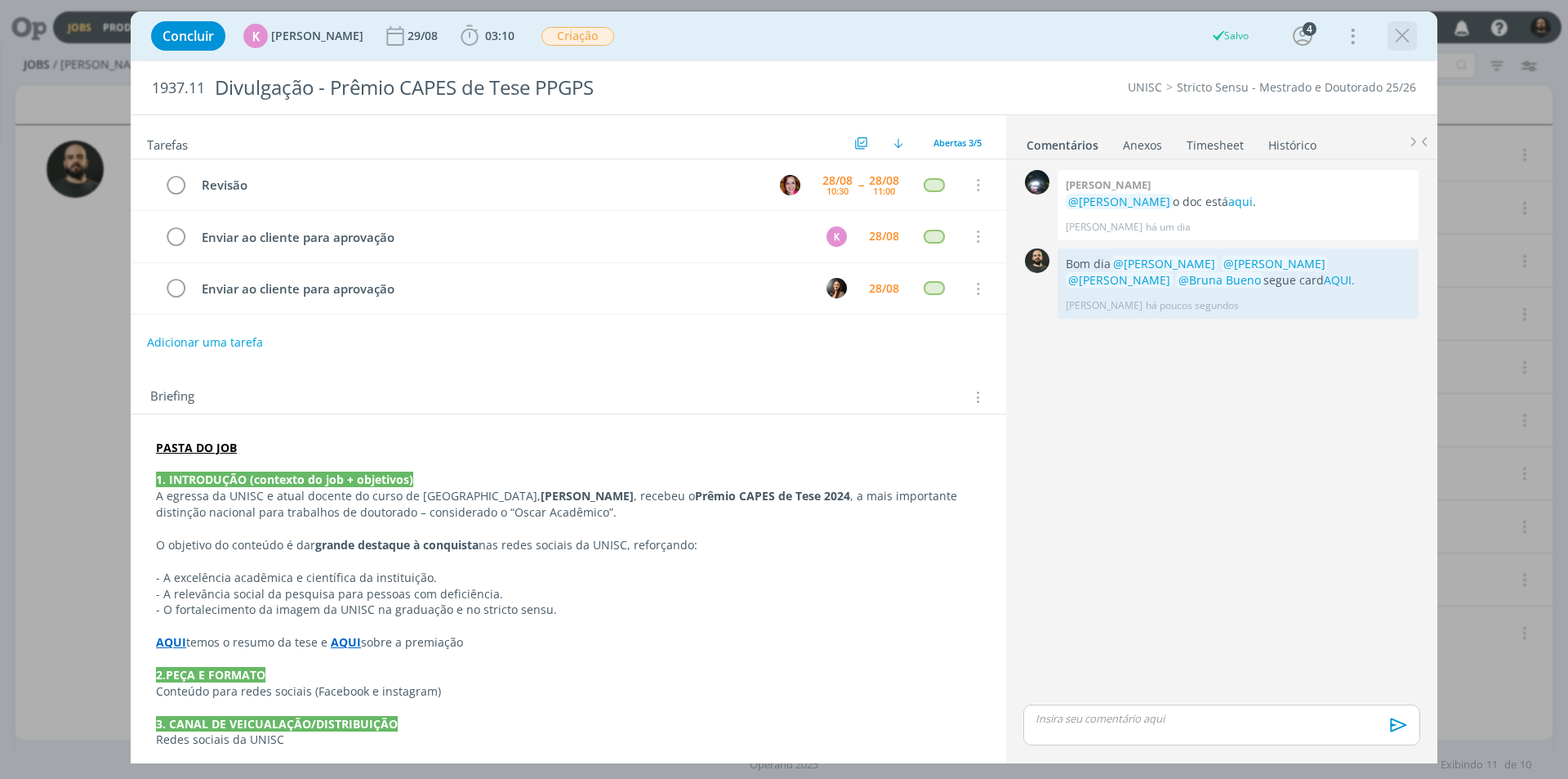
click at [1403, 39] on icon "dialog" at bounding box center [1402, 35] width 24 height 24
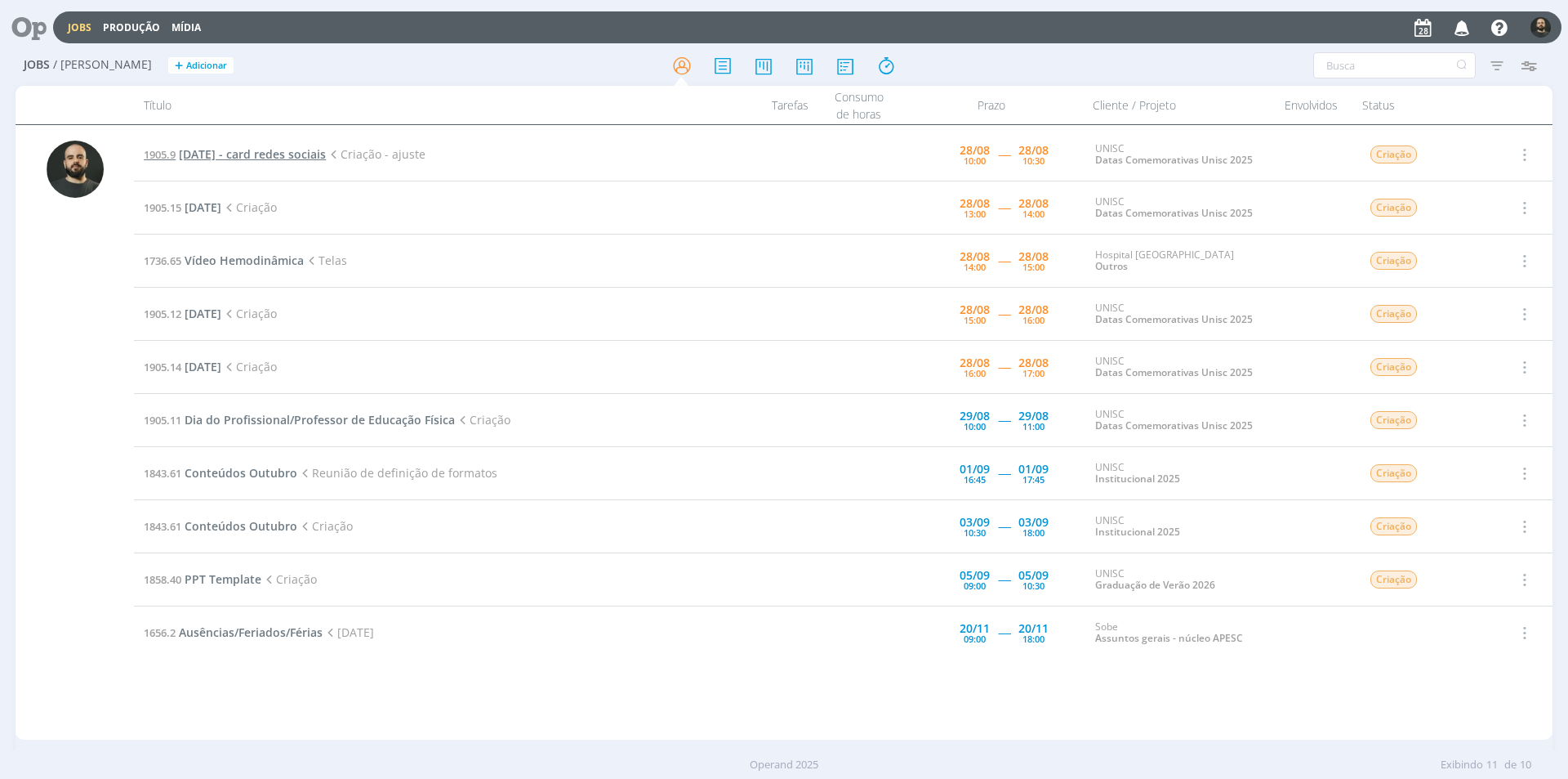
click at [307, 153] on span "Dia do nutricionista - card redes sociais" at bounding box center [252, 154] width 147 height 16
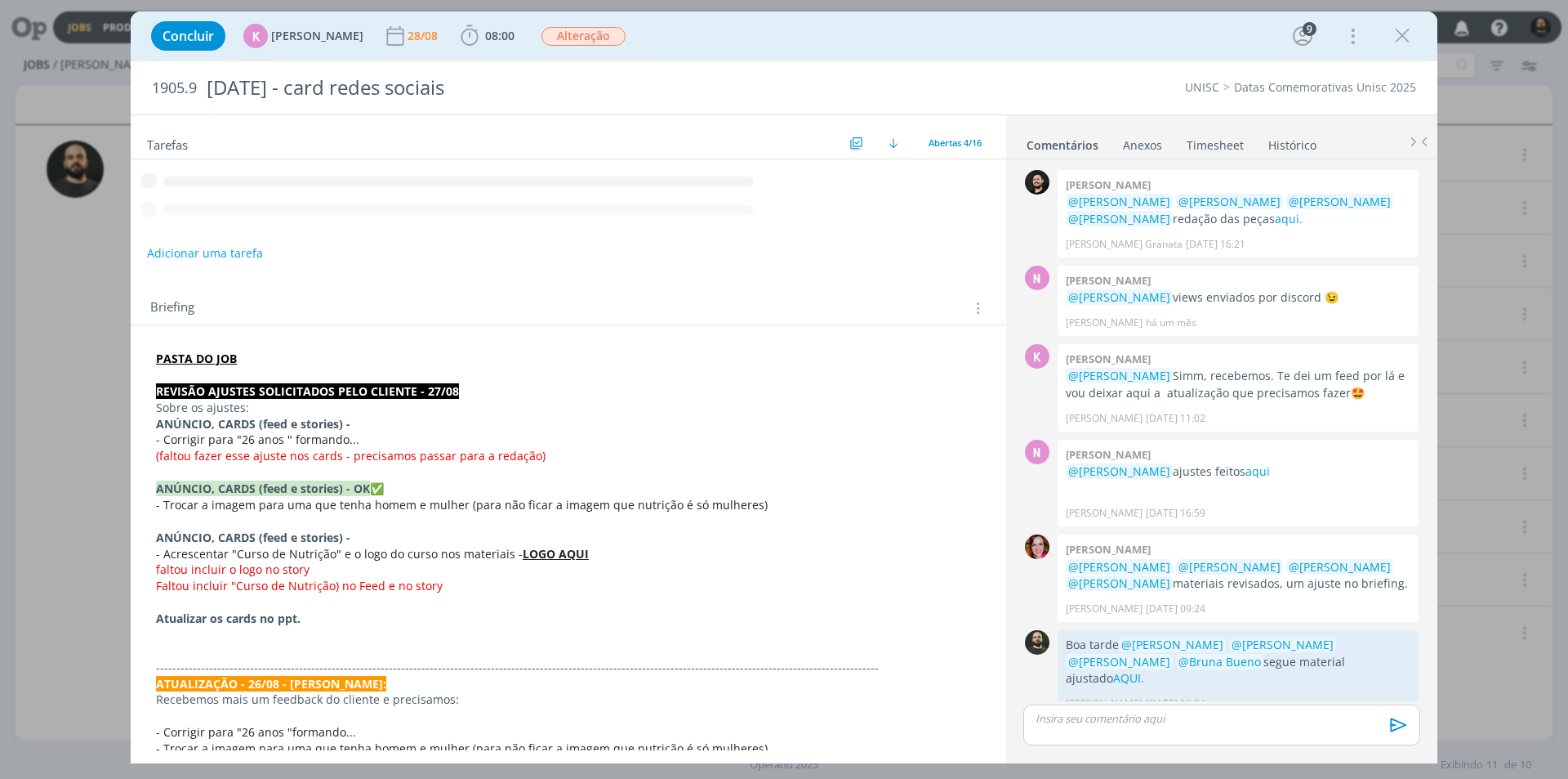
scroll to position [446, 0]
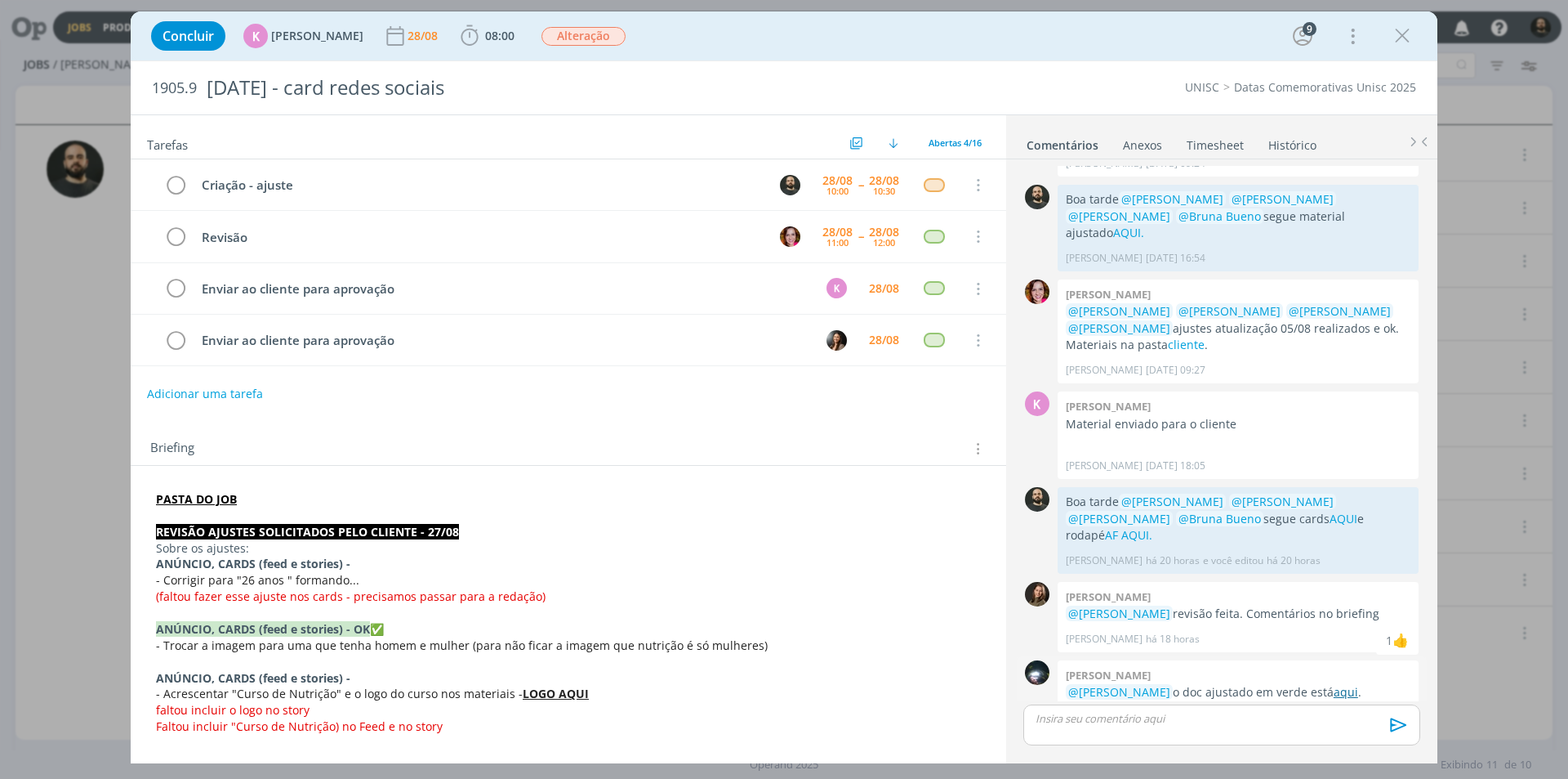
click at [1334, 684] on link "aqui" at bounding box center [1345, 692] width 24 height 16
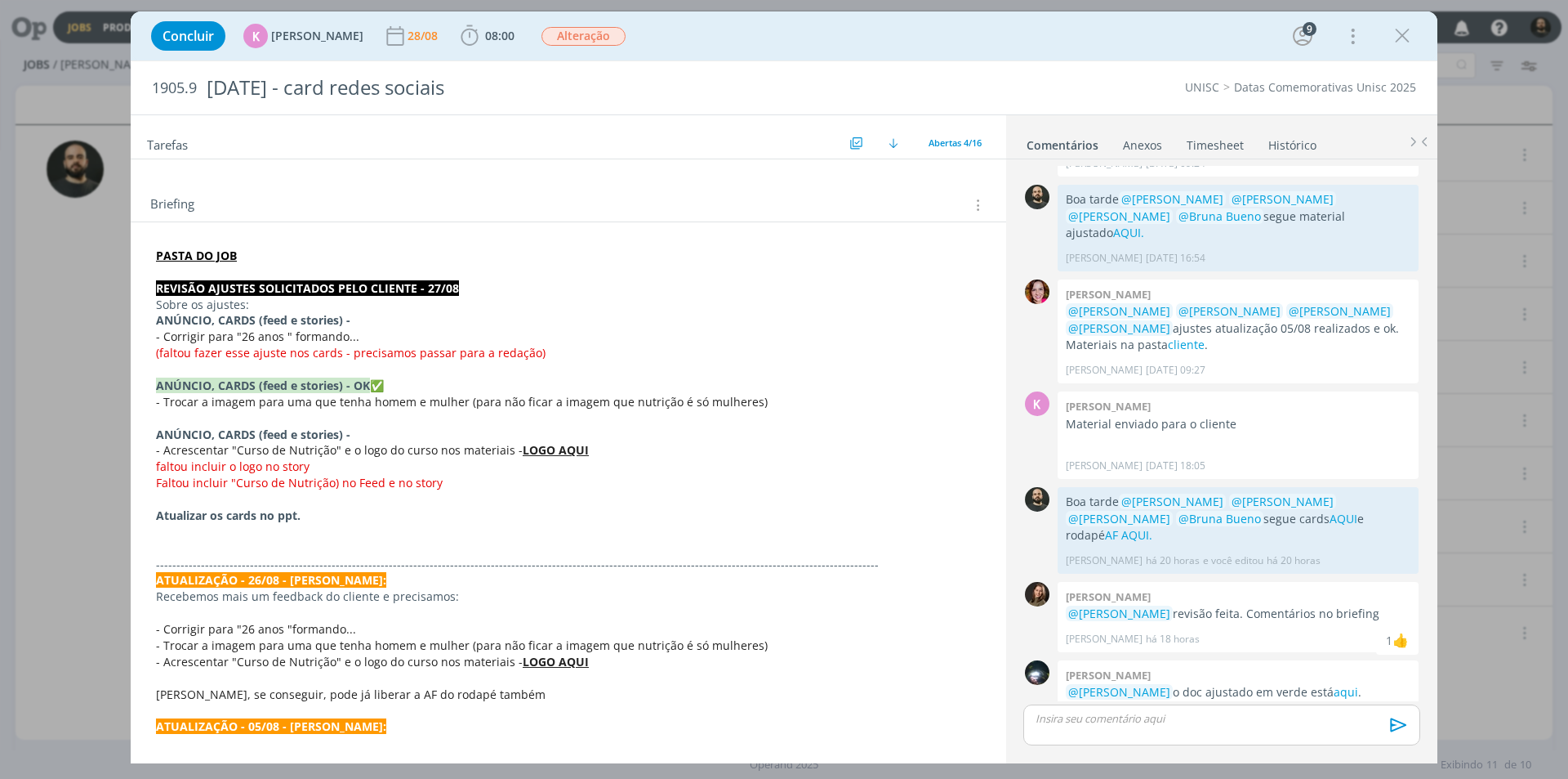
scroll to position [245, 0]
click at [558, 353] on p "(faltou fazer esse ajuste nos cards - precisamos passar para a redação)" at bounding box center [569, 351] width 825 height 17
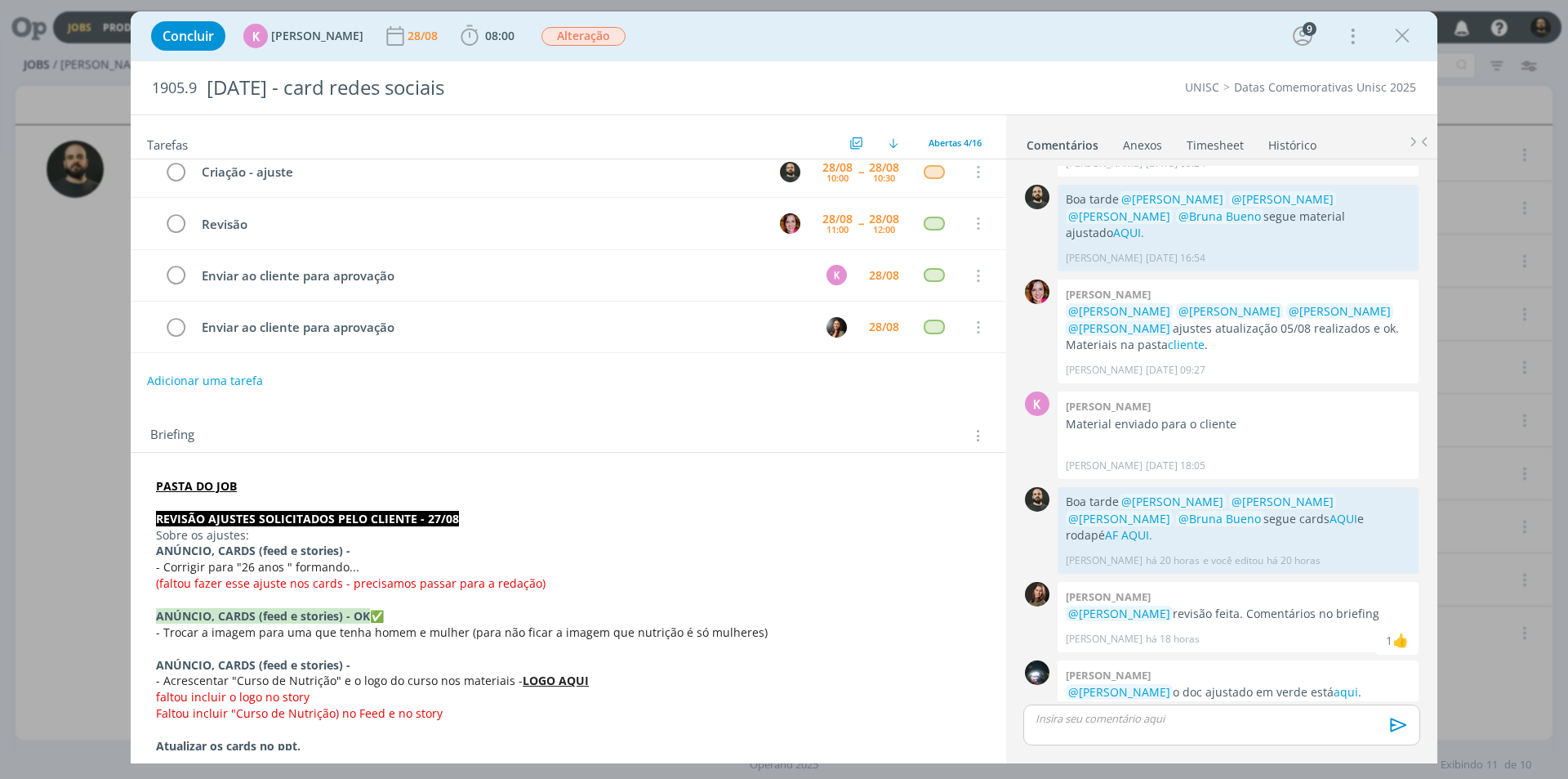
scroll to position [0, 0]
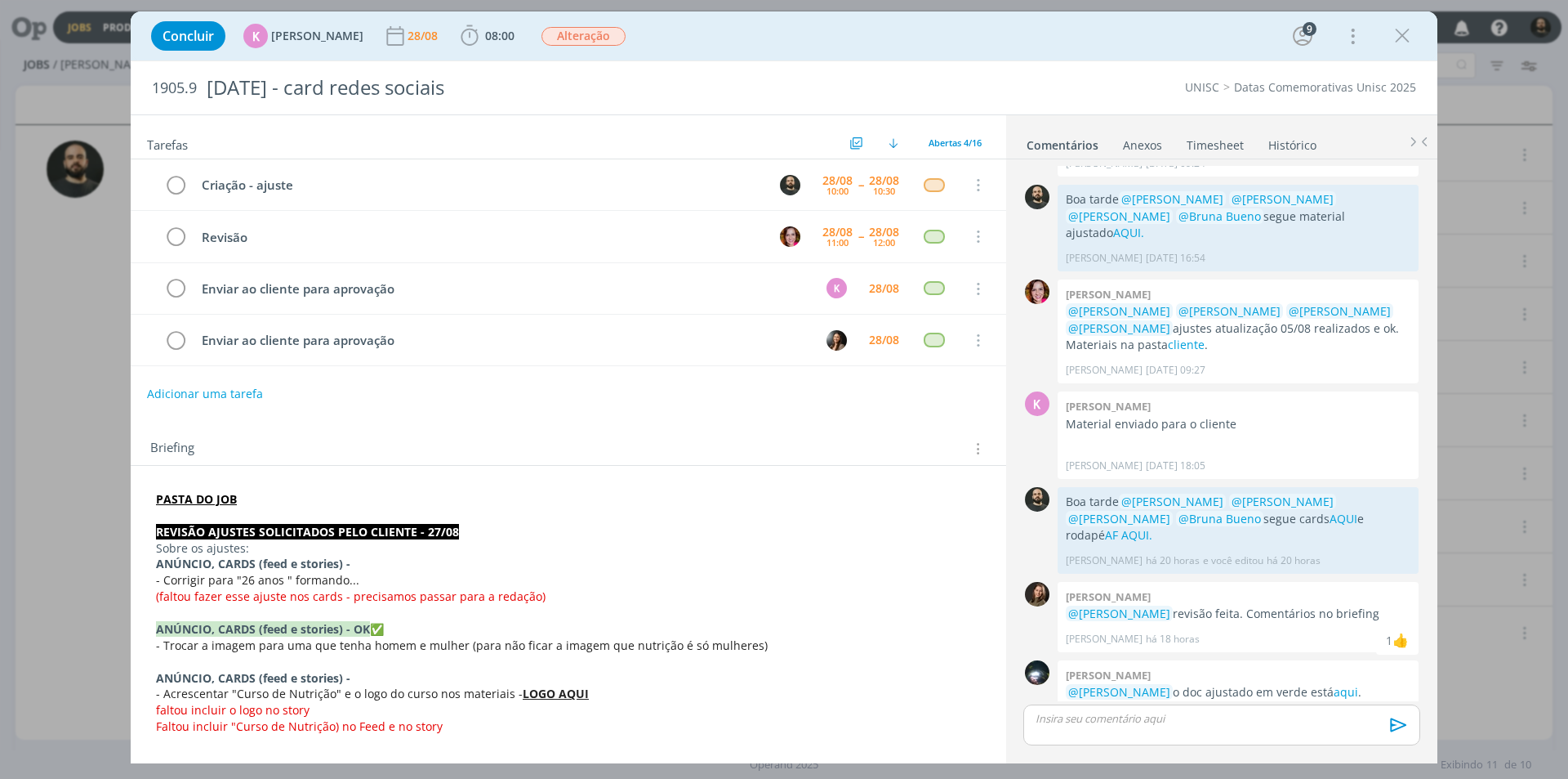
click at [1083, 719] on p "dialog" at bounding box center [1222, 717] width 371 height 15
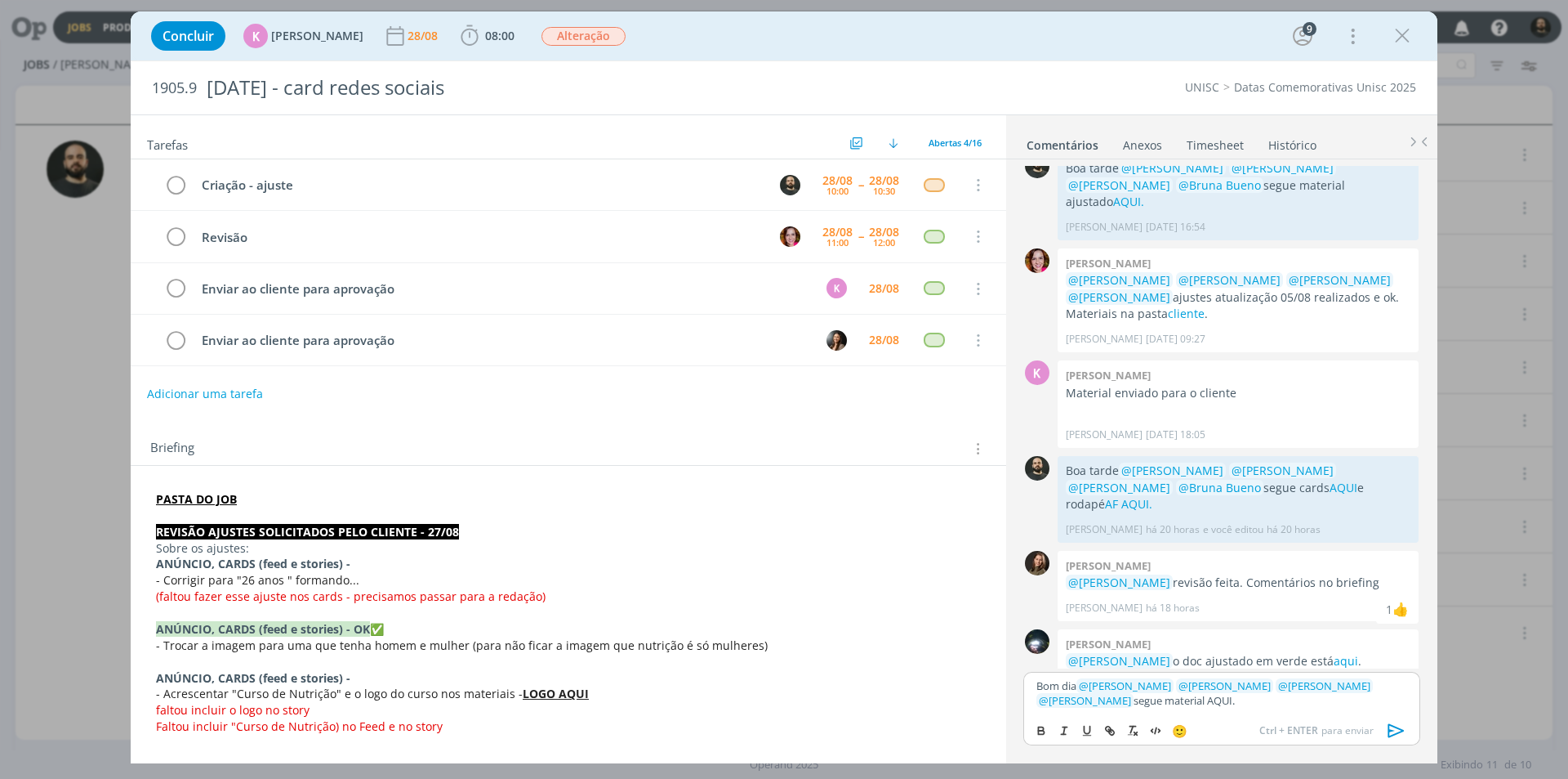
click at [1189, 708] on p "Bom dia ﻿ @ Beatriz Luchese ﻿ ﻿ @ Karoline Arend ﻿ ﻿ @ Luíza Santana ﻿ ﻿ @ Brun…" at bounding box center [1222, 693] width 371 height 30
click at [1114, 732] on icon "dialog" at bounding box center [1111, 731] width 5 height 5
paste input "https://sobeae.sharepoint.com/:f:/s/SOBEAE/EqH_jDSkCIFNtMQMRMi-V1sBRE1yN4pte7Qs…"
click at [1382, 666] on link "dialog" at bounding box center [1375, 669] width 42 height 15
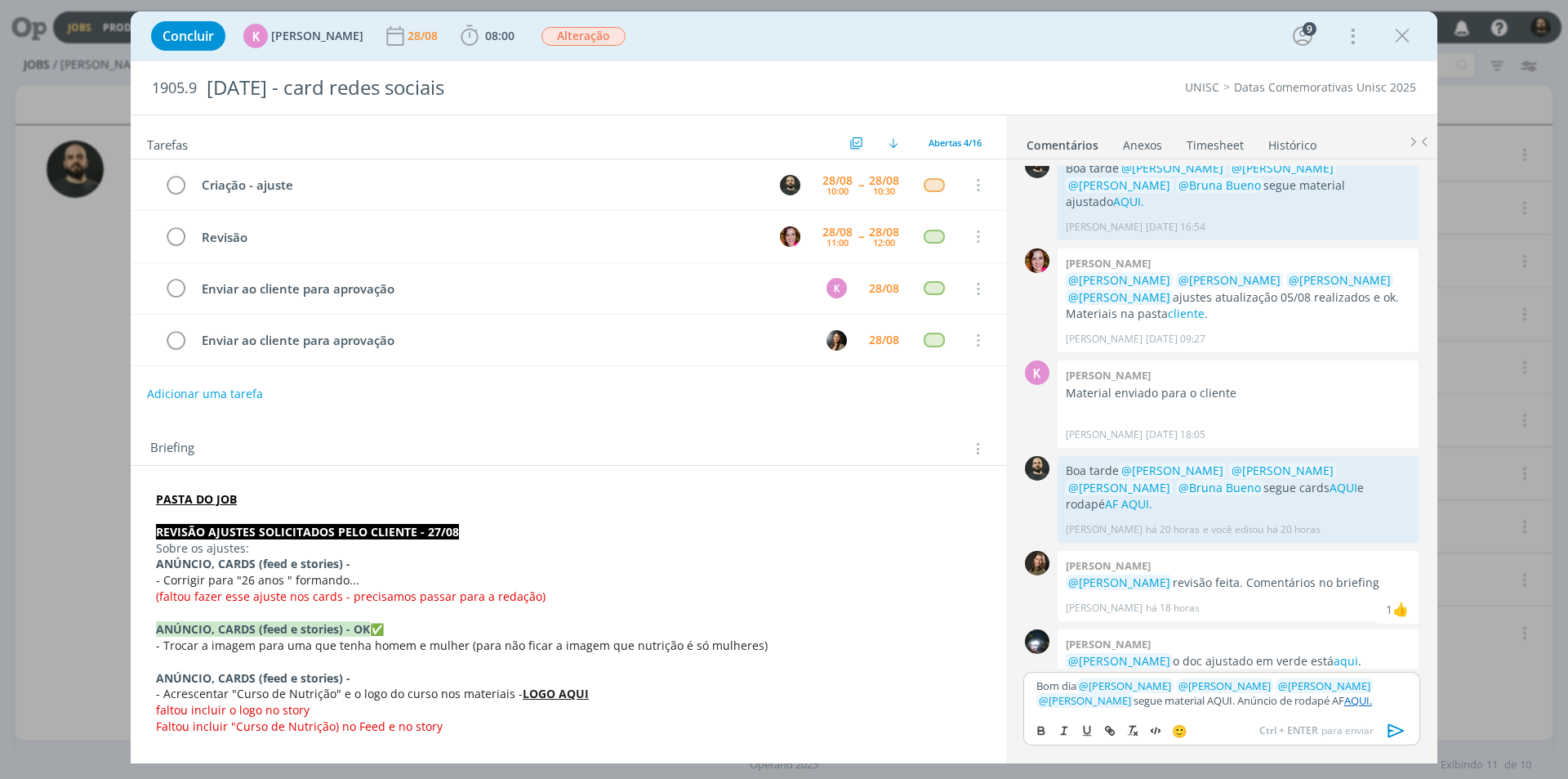
click at [1353, 697] on p "Bom dia ﻿ @ Beatriz Luchese ﻿ ﻿ @ Karoline Arend ﻿ ﻿ @ Luíza Santana ﻿ ﻿ @ Brun…" at bounding box center [1222, 693] width 371 height 30
click at [1344, 705] on link "AQUI." at bounding box center [1358, 700] width 27 height 15
click at [1255, 665] on link "https://sobeae.sharepoint.com/:f:/s/SOBEAE/EqH_jDSkCIFNtMQMRMi-V1sBRE1yN4pte7Qs…" at bounding box center [1200, 670] width 111 height 22
drag, startPoint x: 1177, startPoint y: 704, endPoint x: 1150, endPoint y: 705, distance: 27.0
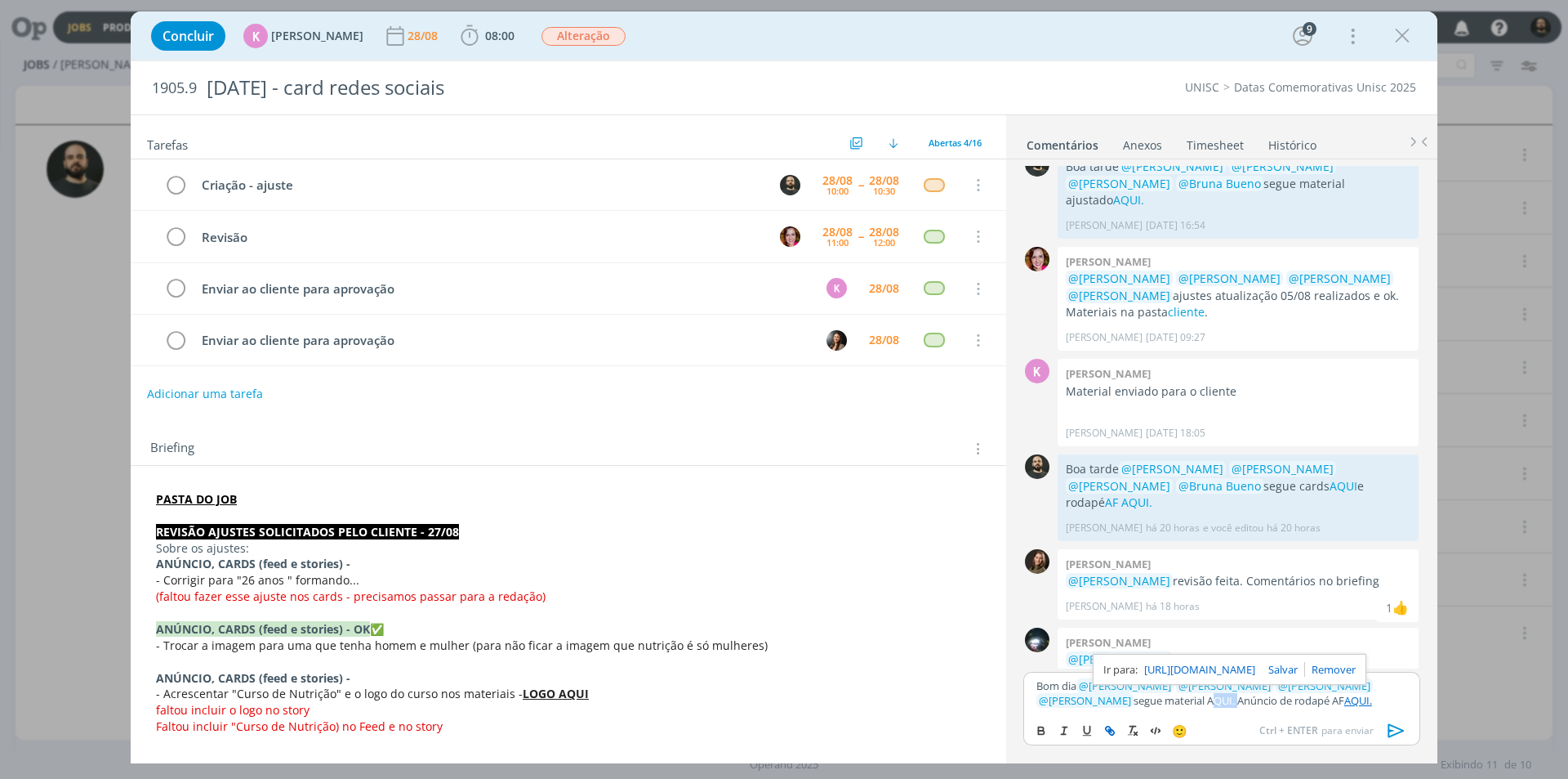
click at [1150, 705] on p "Bom dia ﻿ @ Beatriz Luchese ﻿ ﻿ @ Karoline Arend ﻿ ﻿ @ Luíza Santana ﻿ ﻿ @ Brun…" at bounding box center [1222, 693] width 371 height 30
click at [1116, 734] on button "dialog" at bounding box center [1110, 730] width 22 height 20
paste input "https://sobeae.sharepoint.com/:f:/s/SOBEAE/EiGxJ8lmdXRAsH9l31hHyrIBkIJybu0IAzl7…"
type input "https://sobeae.sharepoint.com/:f:/s/SOBEAE/EiGxJ8lmdXRAsH9l31hHyrIBkIJybu0IAzl7…"
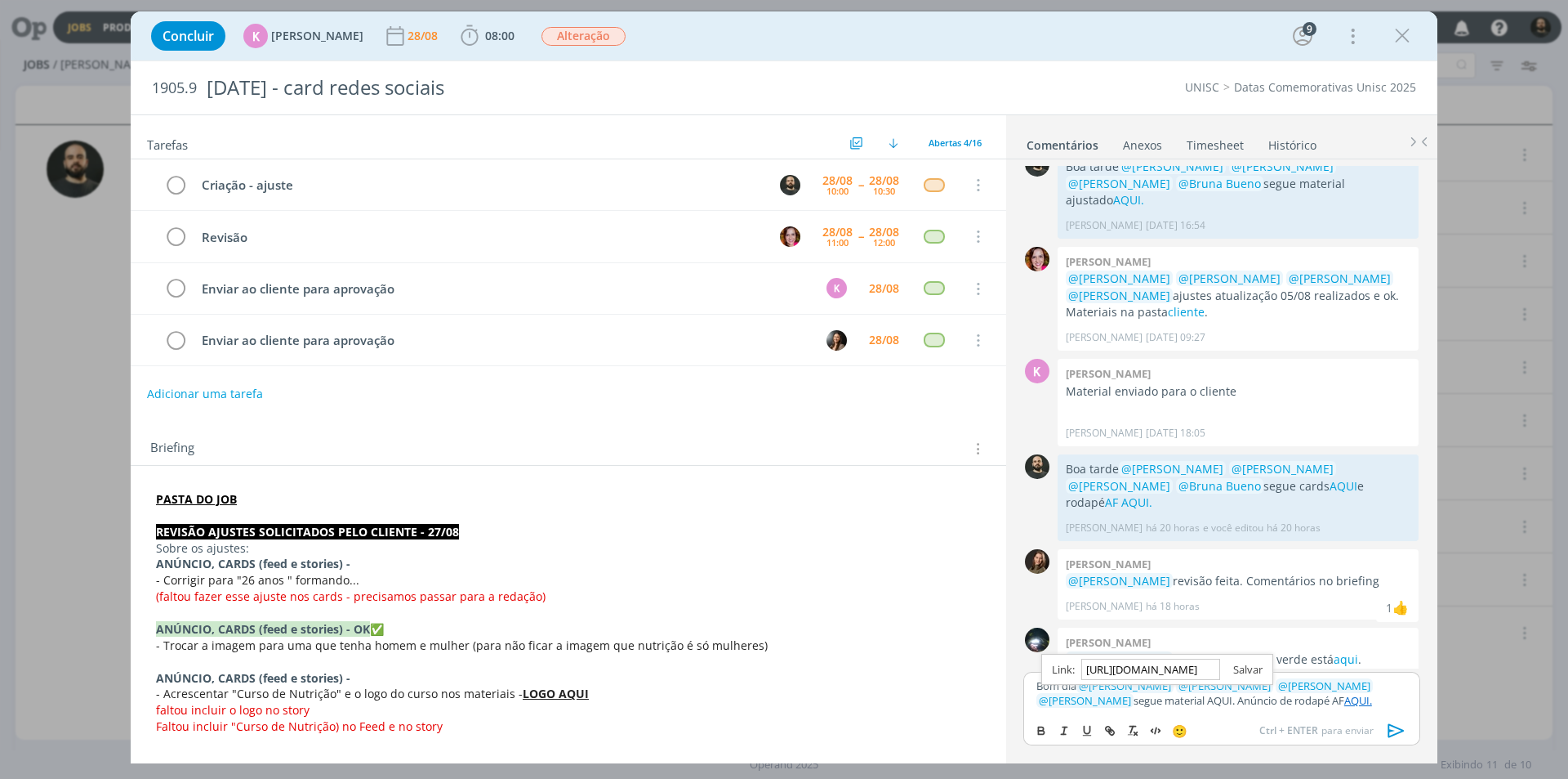
scroll to position [0, 0]
click at [1242, 674] on link "dialog" at bounding box center [1241, 669] width 42 height 15
click at [1336, 711] on div "Bom dia ﻿ @ Beatriz Luchese ﻿ ﻿ @ Karoline Arend ﻿ ﻿ @ Luíza Santana ﻿ ﻿ @ Brun…" at bounding box center [1221, 692] width 397 height 42
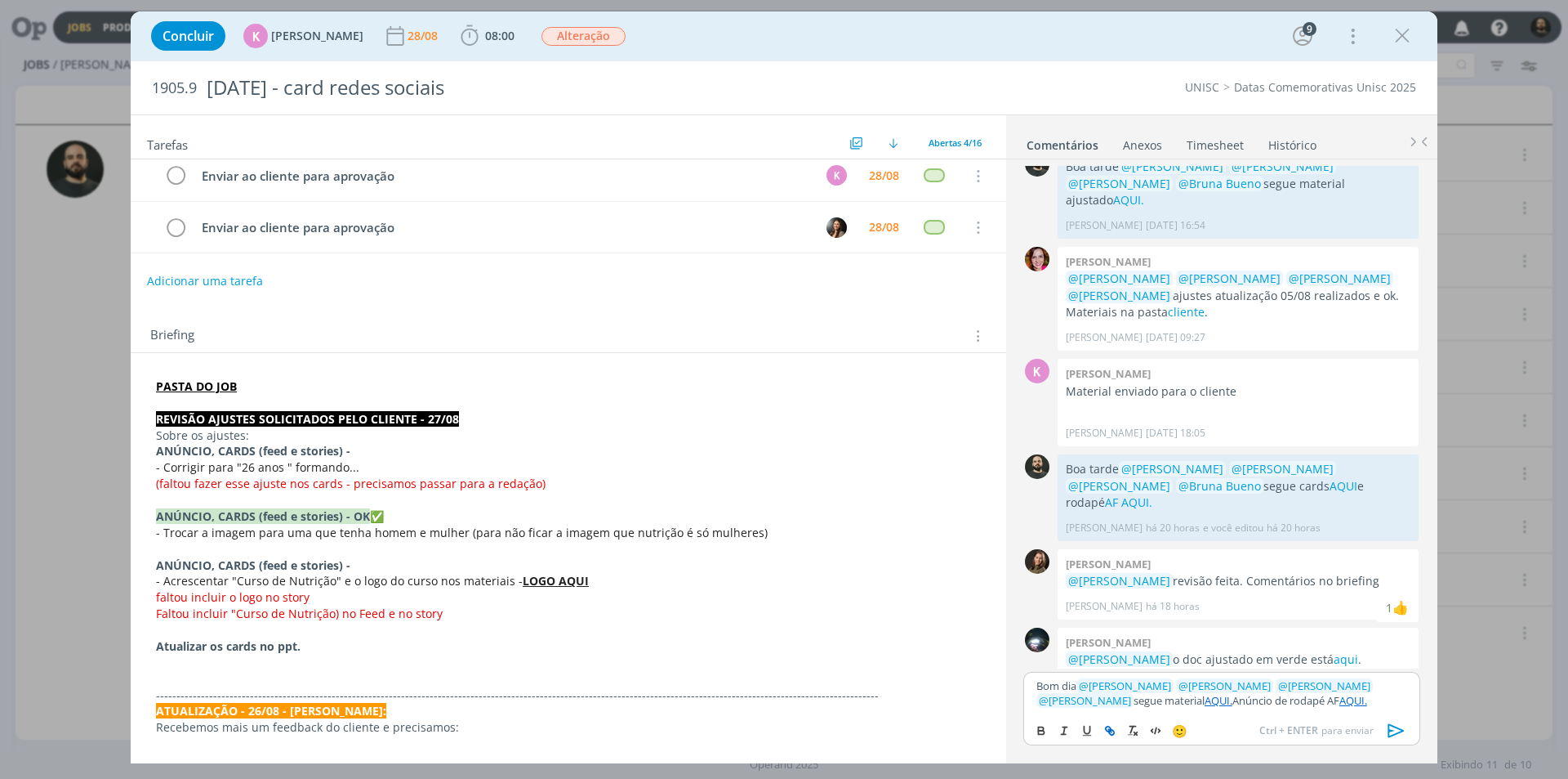
scroll to position [163, 0]
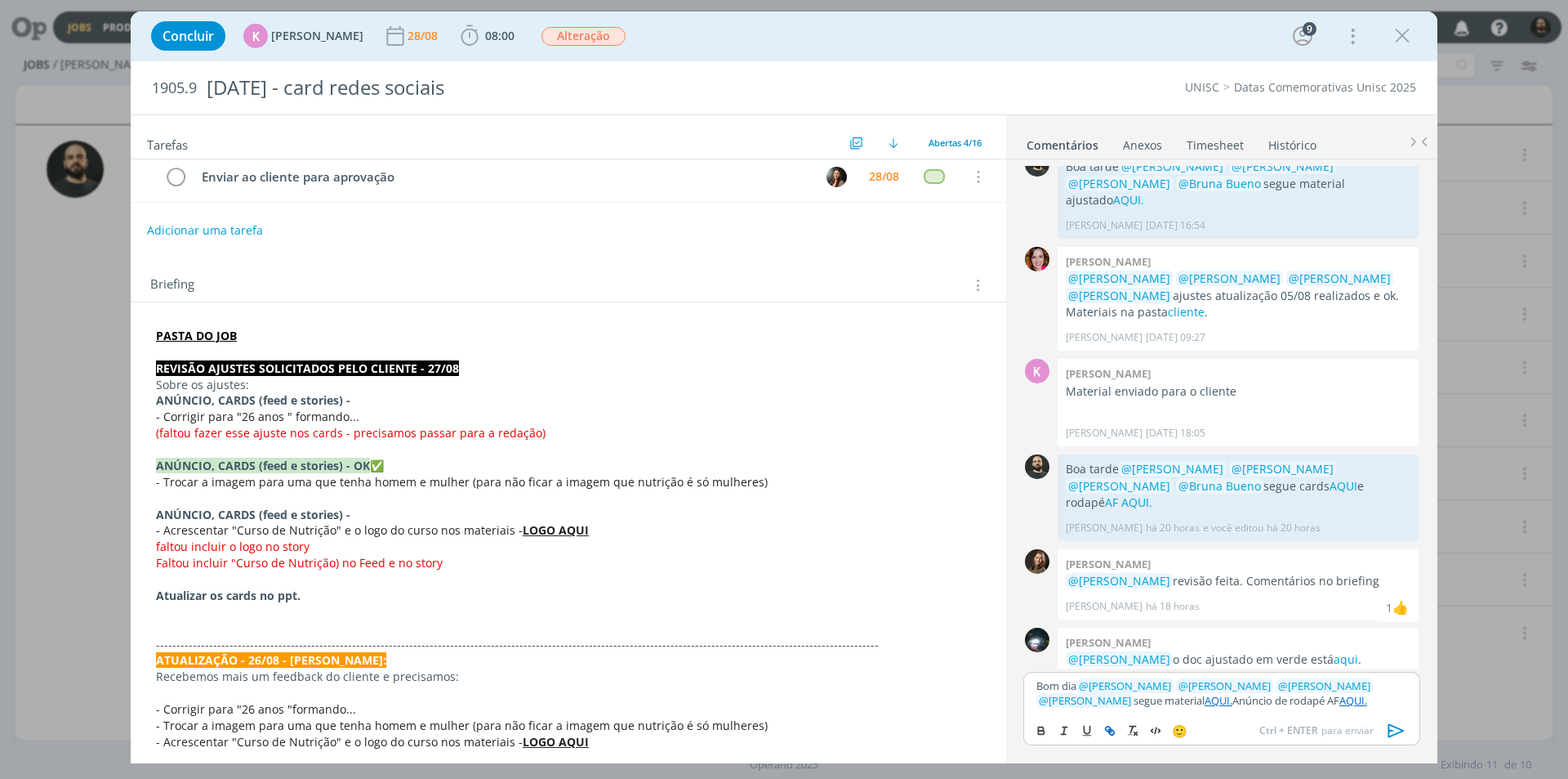
click at [478, 526] on span "- Acrescentar "Curso de Nutrição" e o logo do curso nos materiais -" at bounding box center [339, 530] width 366 height 16
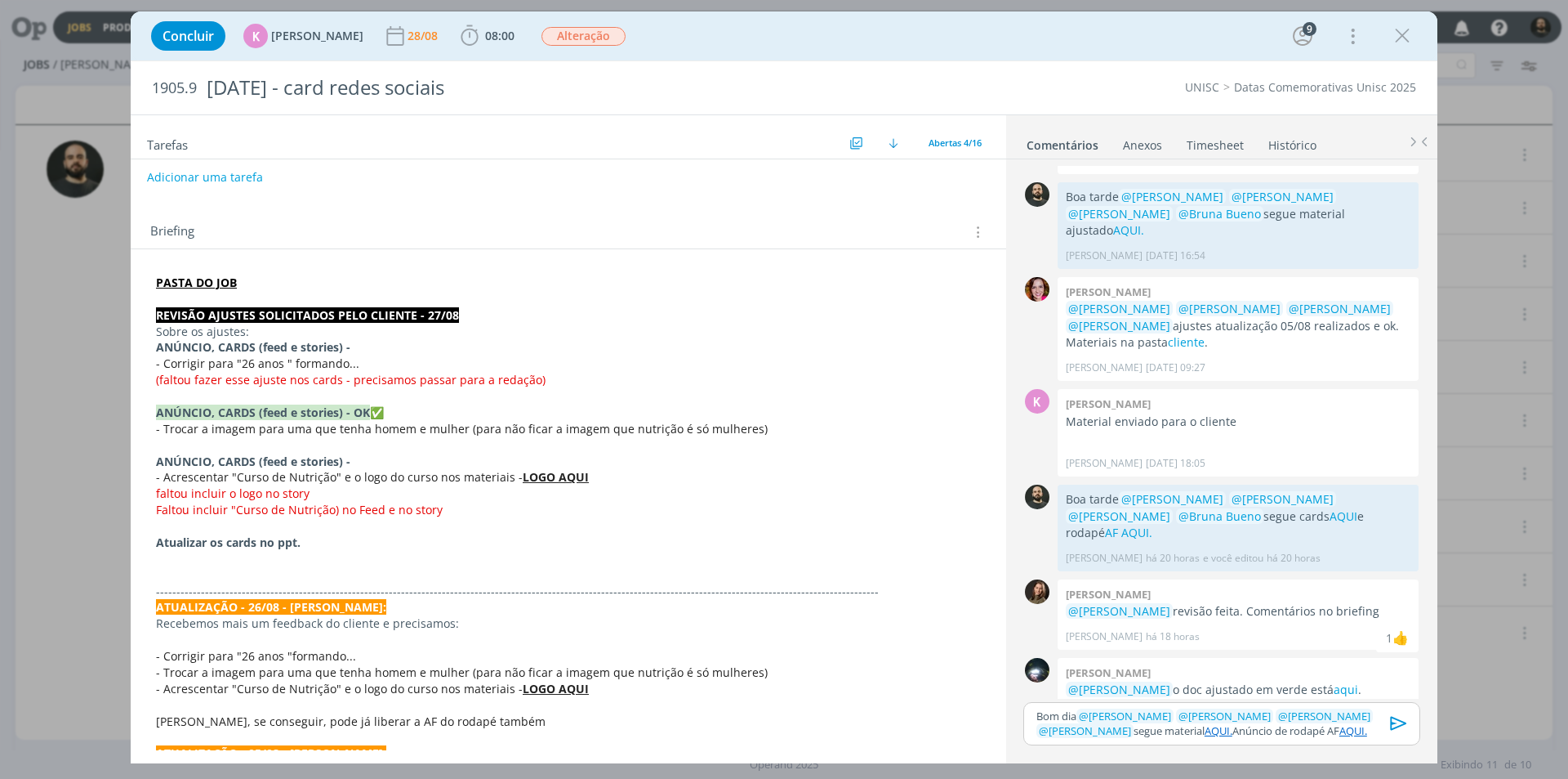
scroll to position [245, 0]
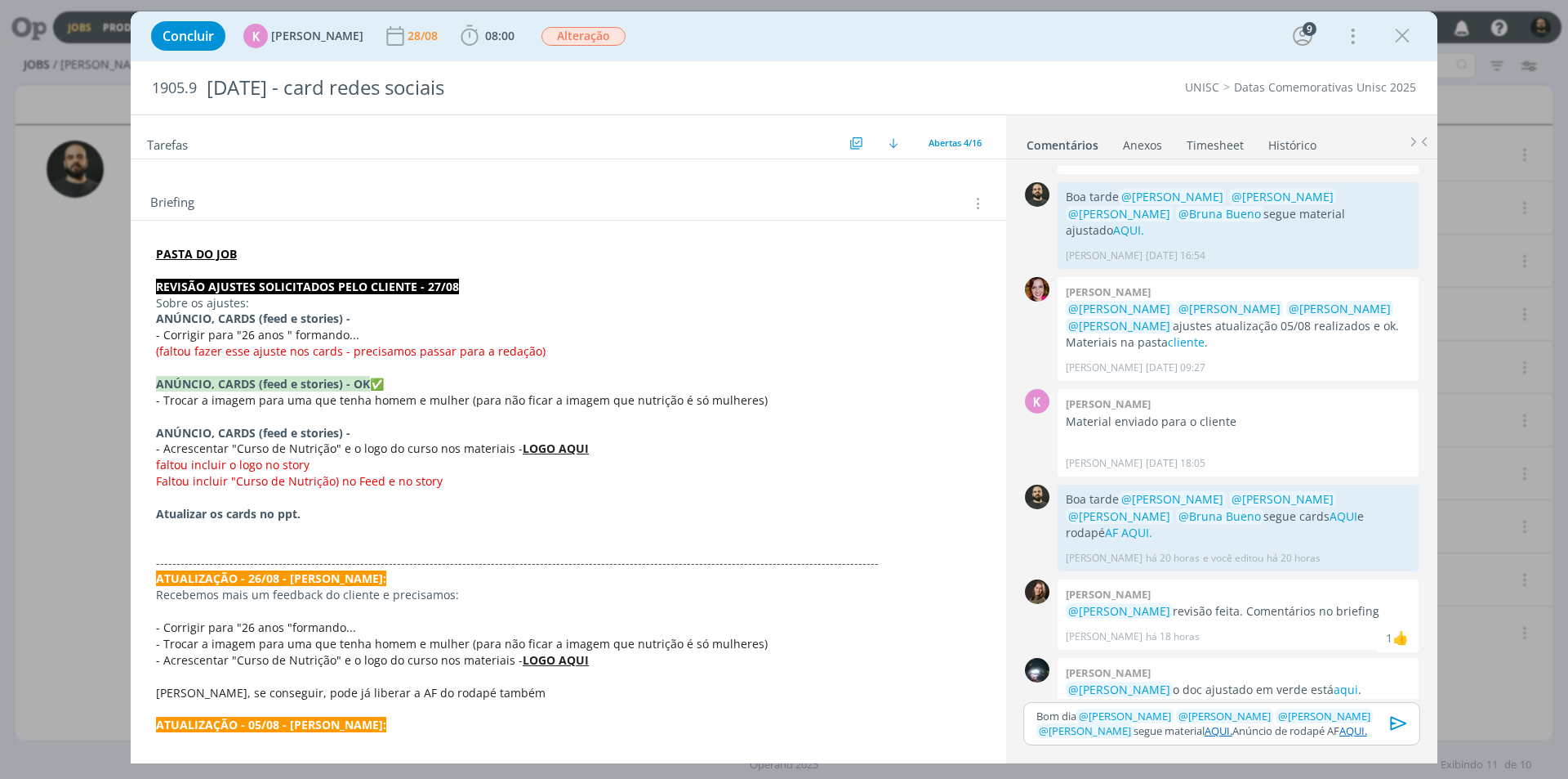
click at [1205, 729] on link "AQUI." at bounding box center [1218, 730] width 27 height 15
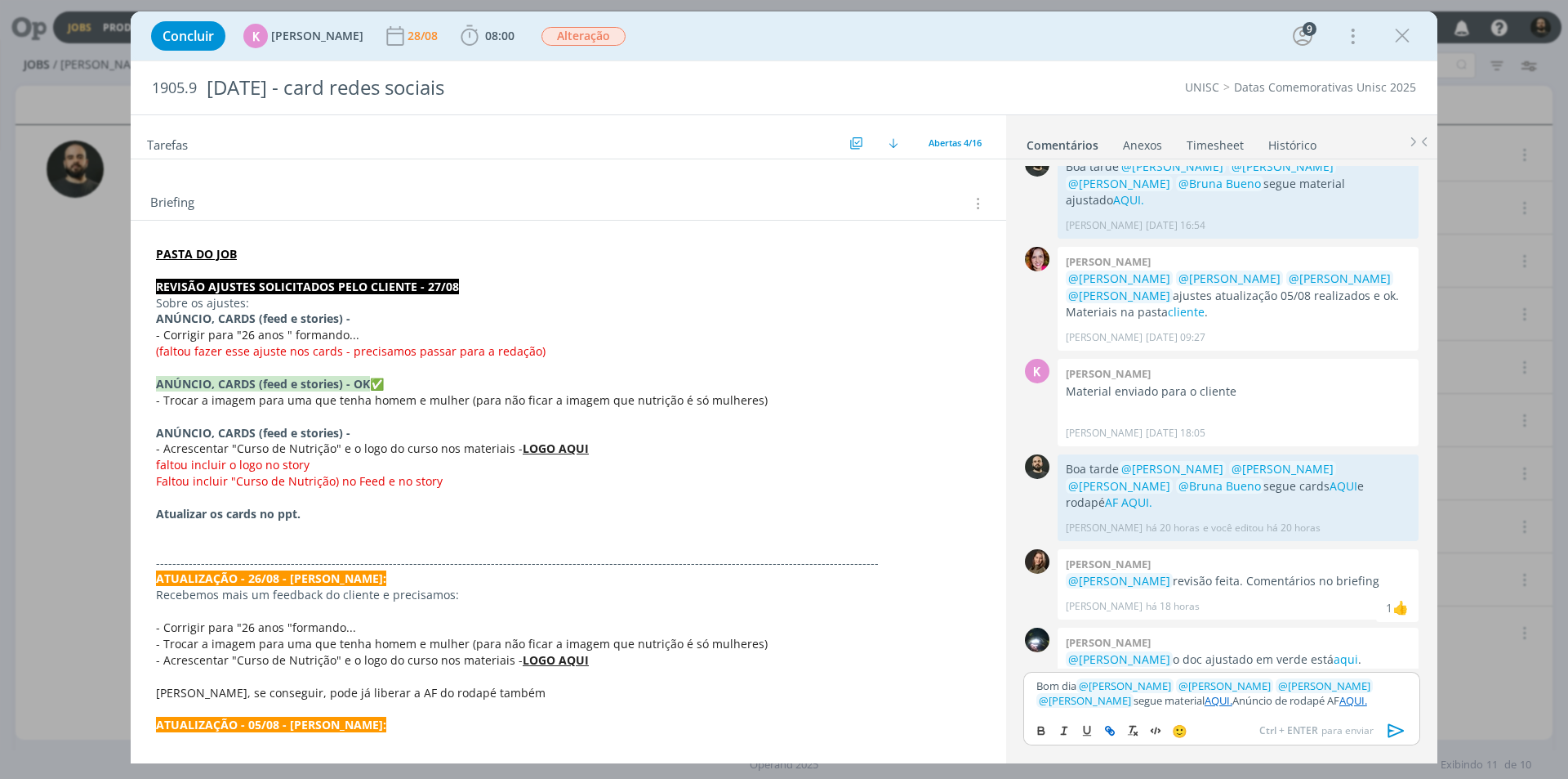
click at [1205, 702] on link "AQUI." at bounding box center [1218, 700] width 27 height 15
click at [1154, 675] on link "https://sobeae.sharepoint.com/:f:/s/SOBEAE/EiGxJ8lmdXRAsH9l31hHyrIBkIJybu0IAzl7…" at bounding box center [1130, 670] width 111 height 22
click at [1363, 709] on div "Bom dia ﻿ @ Beatriz Luchese ﻿ ﻿ @ Karoline Arend ﻿ ﻿ @ Luíza Santana ﻿ ﻿ @ Brun…" at bounding box center [1221, 692] width 397 height 42
click at [1397, 729] on icon "dialog" at bounding box center [1396, 730] width 24 height 24
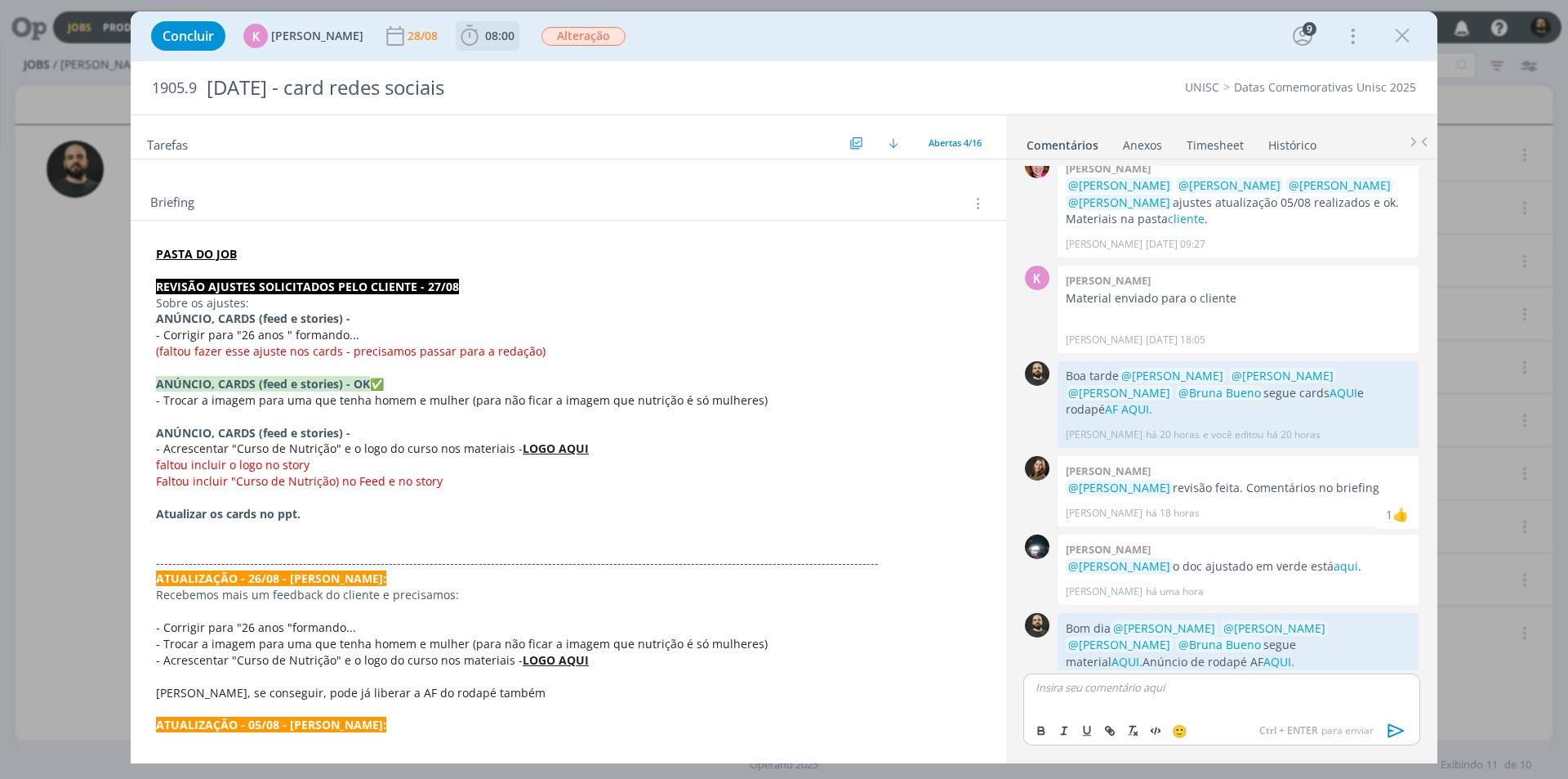
click at [457, 42] on icon "dialog" at bounding box center [469, 35] width 24 height 24
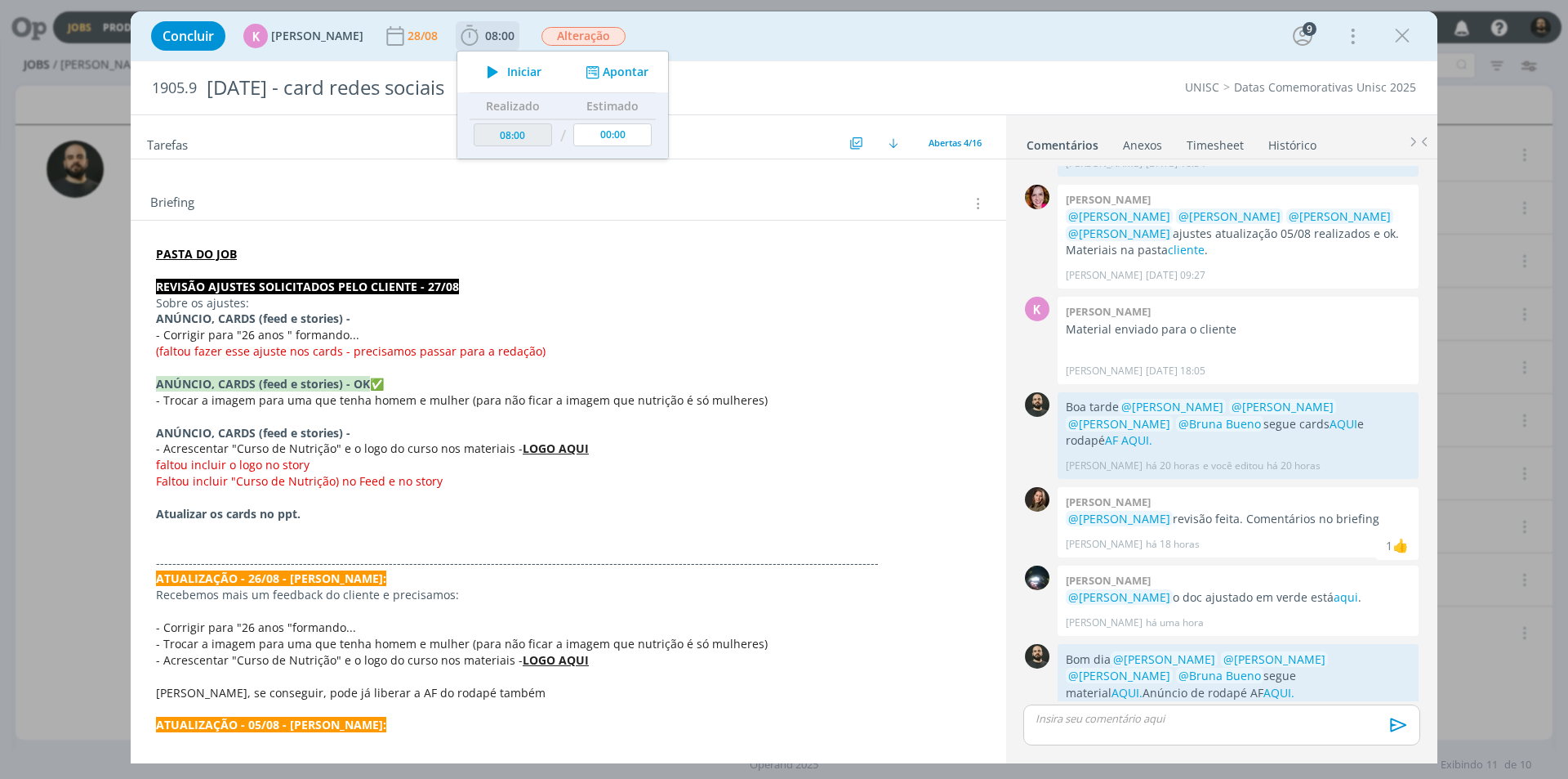
click at [618, 71] on button "Apontar" at bounding box center [614, 72] width 67 height 18
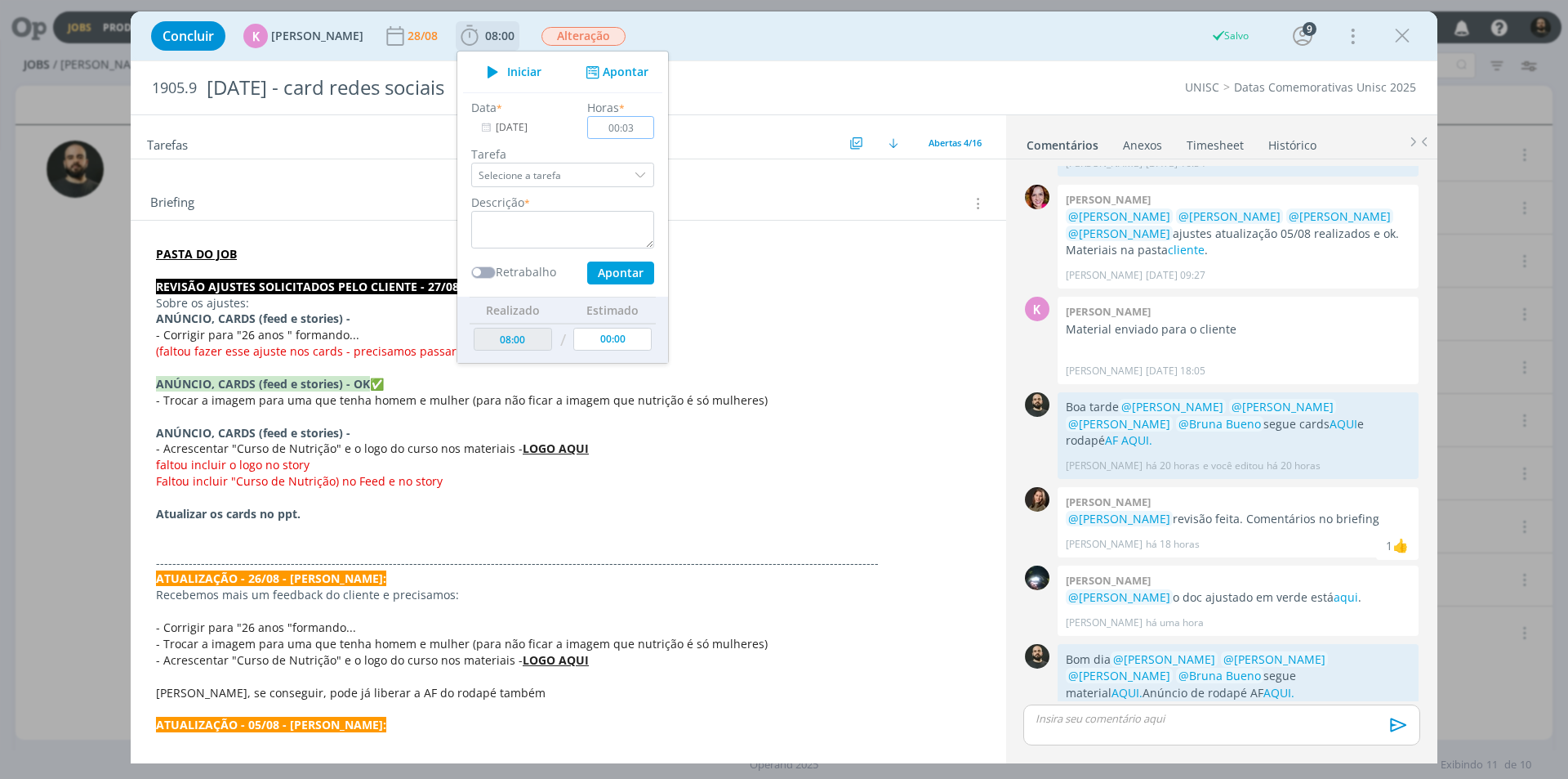
type input "00:30"
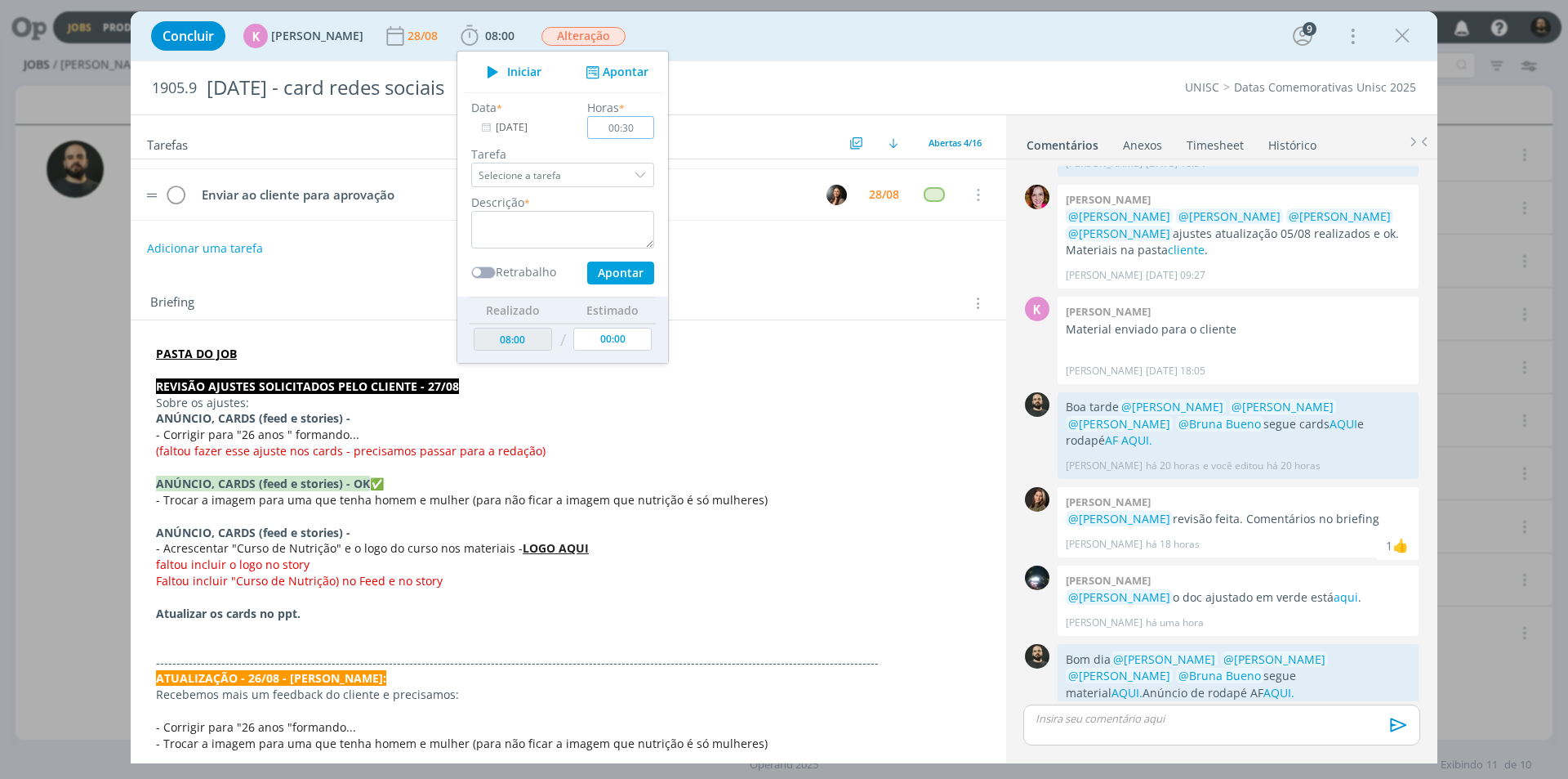
scroll to position [0, 0]
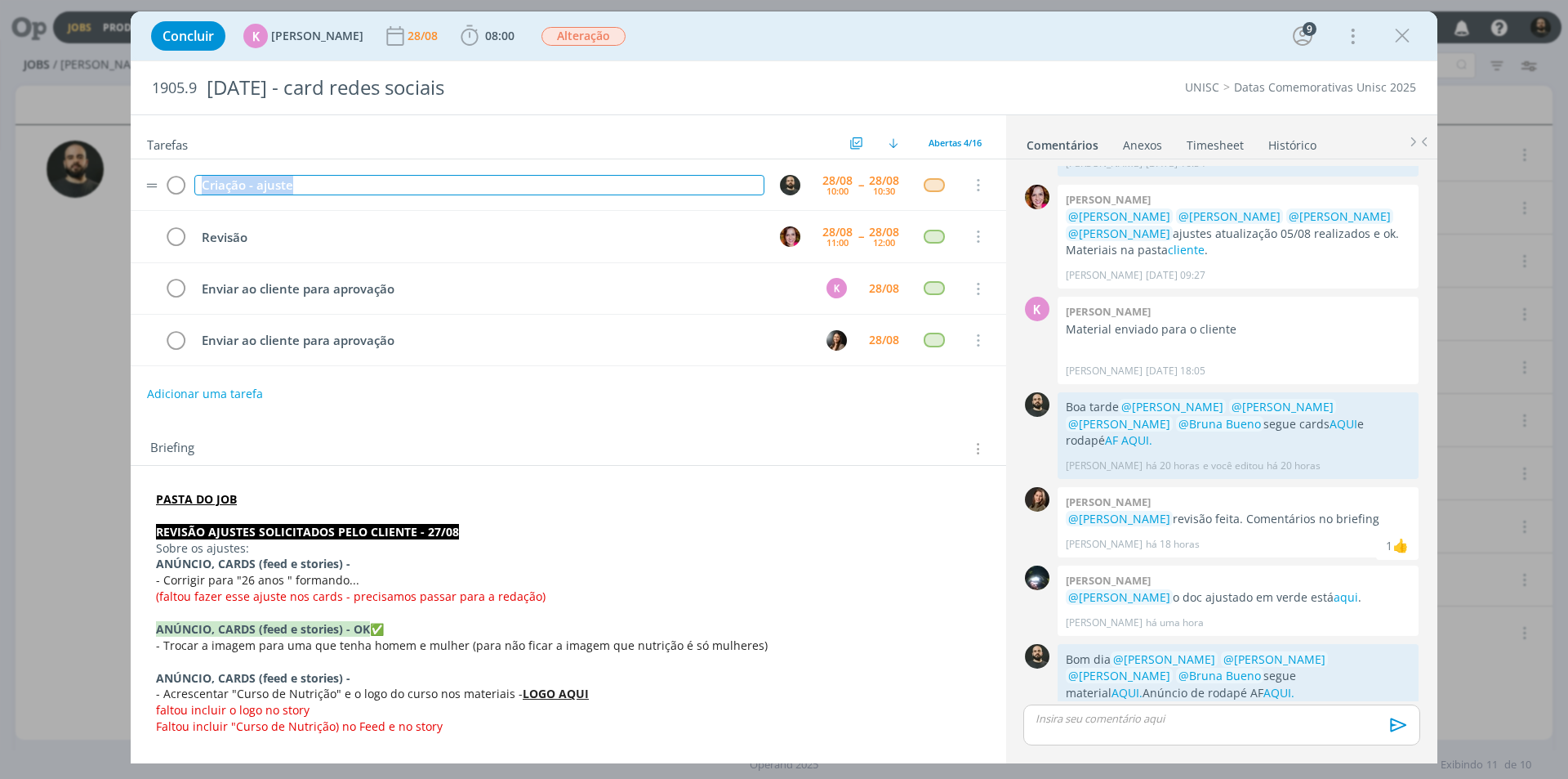
drag, startPoint x: 321, startPoint y: 184, endPoint x: 159, endPoint y: 187, distance: 162.0
click at [159, 187] on tr "Criação - ajuste 28/08 10:00 -- 28/08 10:30 Cancelar" at bounding box center [569, 185] width 875 height 52
copy div "Criação - ajuste"
click at [494, 37] on span "08:00" at bounding box center [500, 35] width 29 height 16
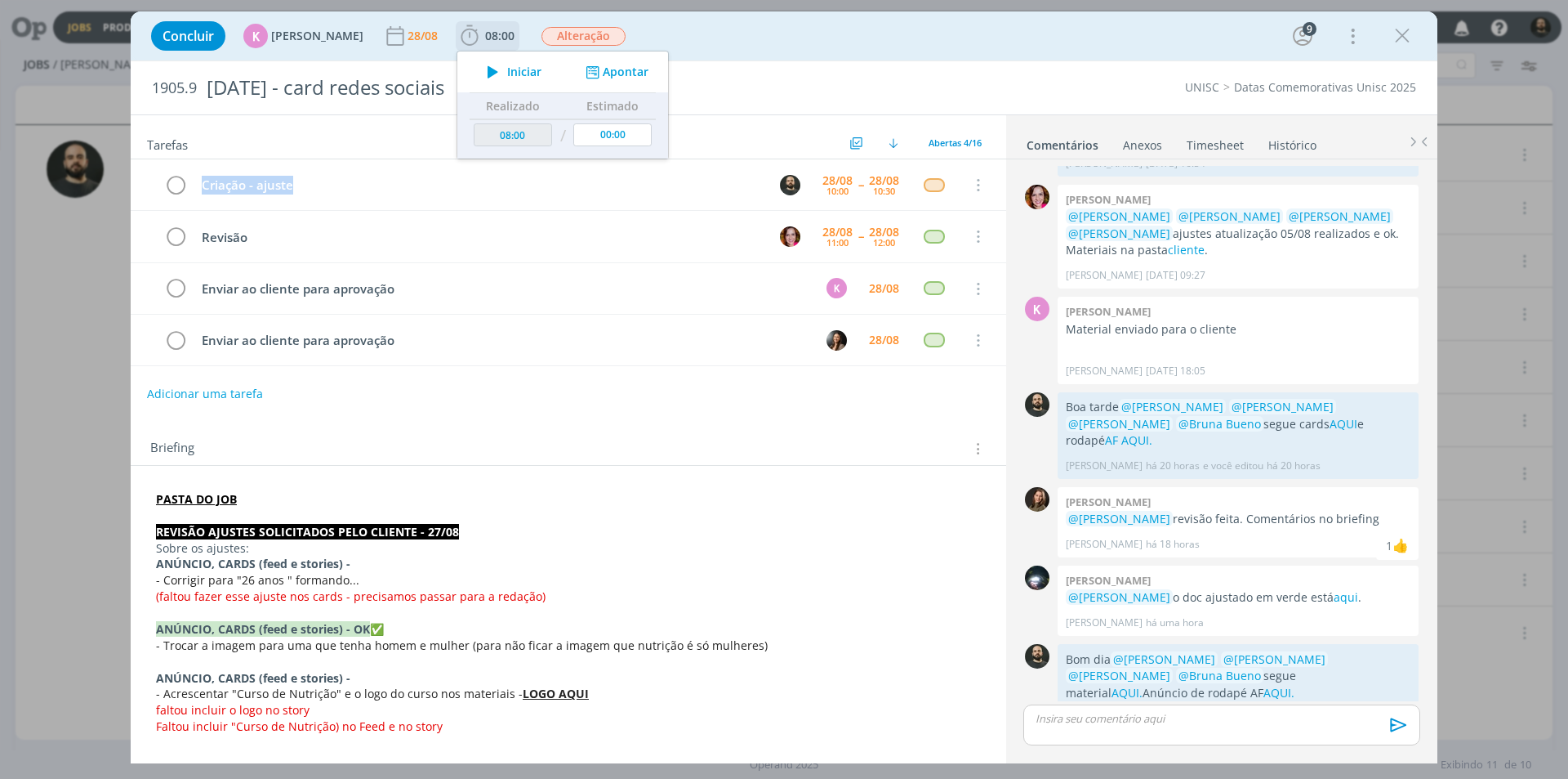
click at [623, 80] on button "Apontar" at bounding box center [614, 72] width 67 height 18
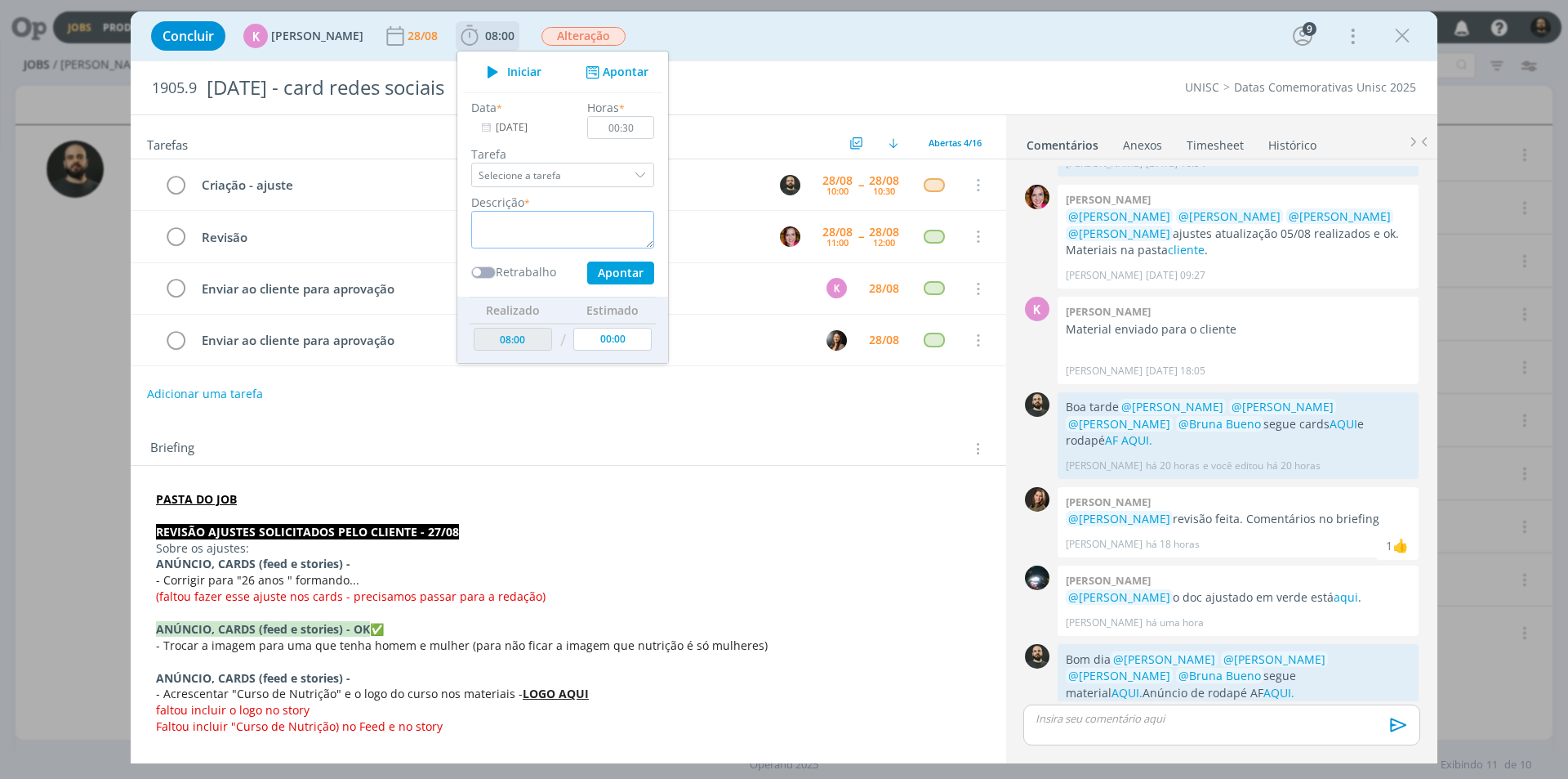
click at [570, 222] on textarea "dialog" at bounding box center [562, 230] width 183 height 37
paste textarea "Criação - ajuste"
type textarea "Criação - ajuste"
click at [631, 276] on button "Apontar" at bounding box center [620, 273] width 67 height 22
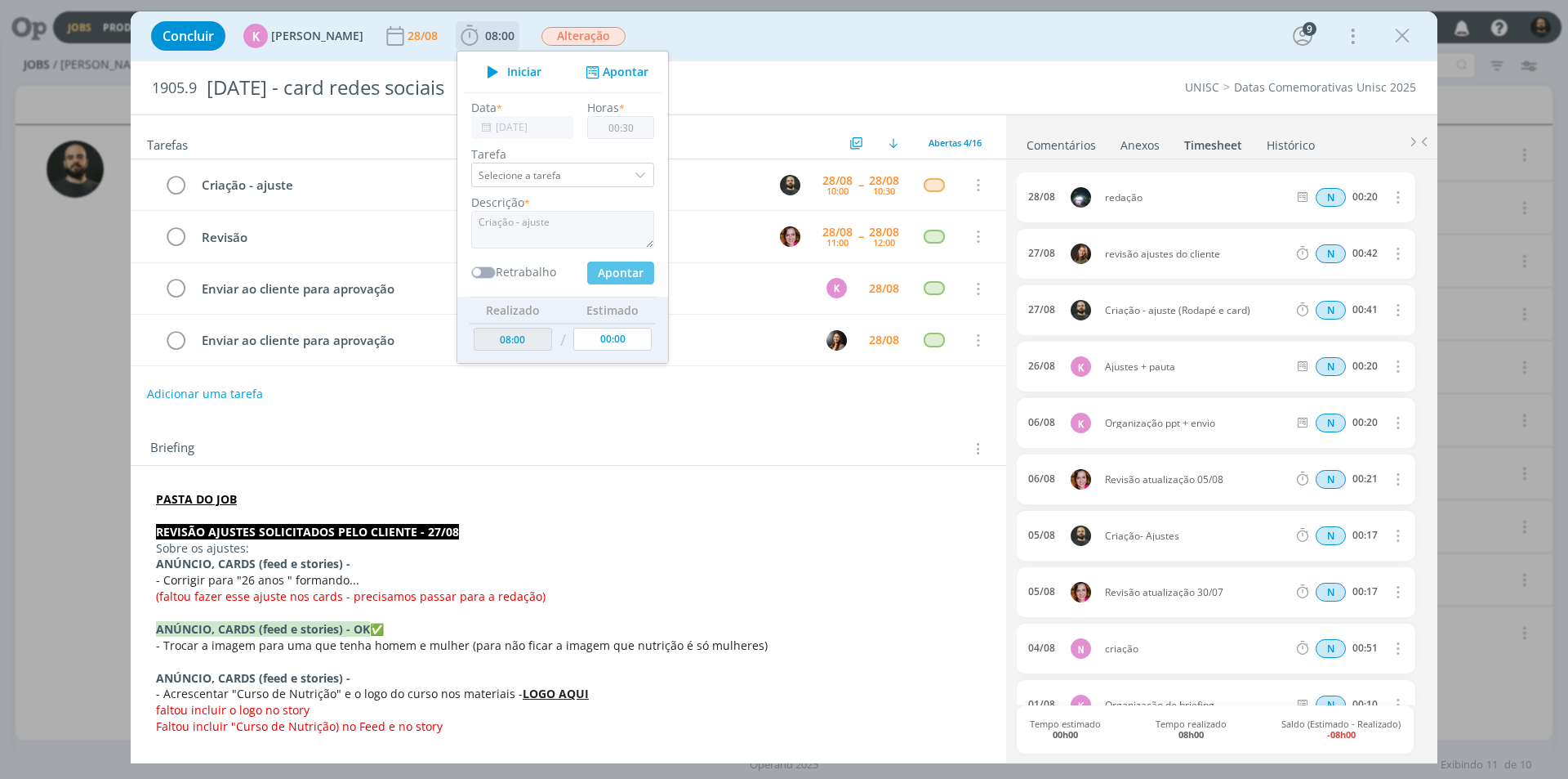
type input "08:30"
type input "00:00"
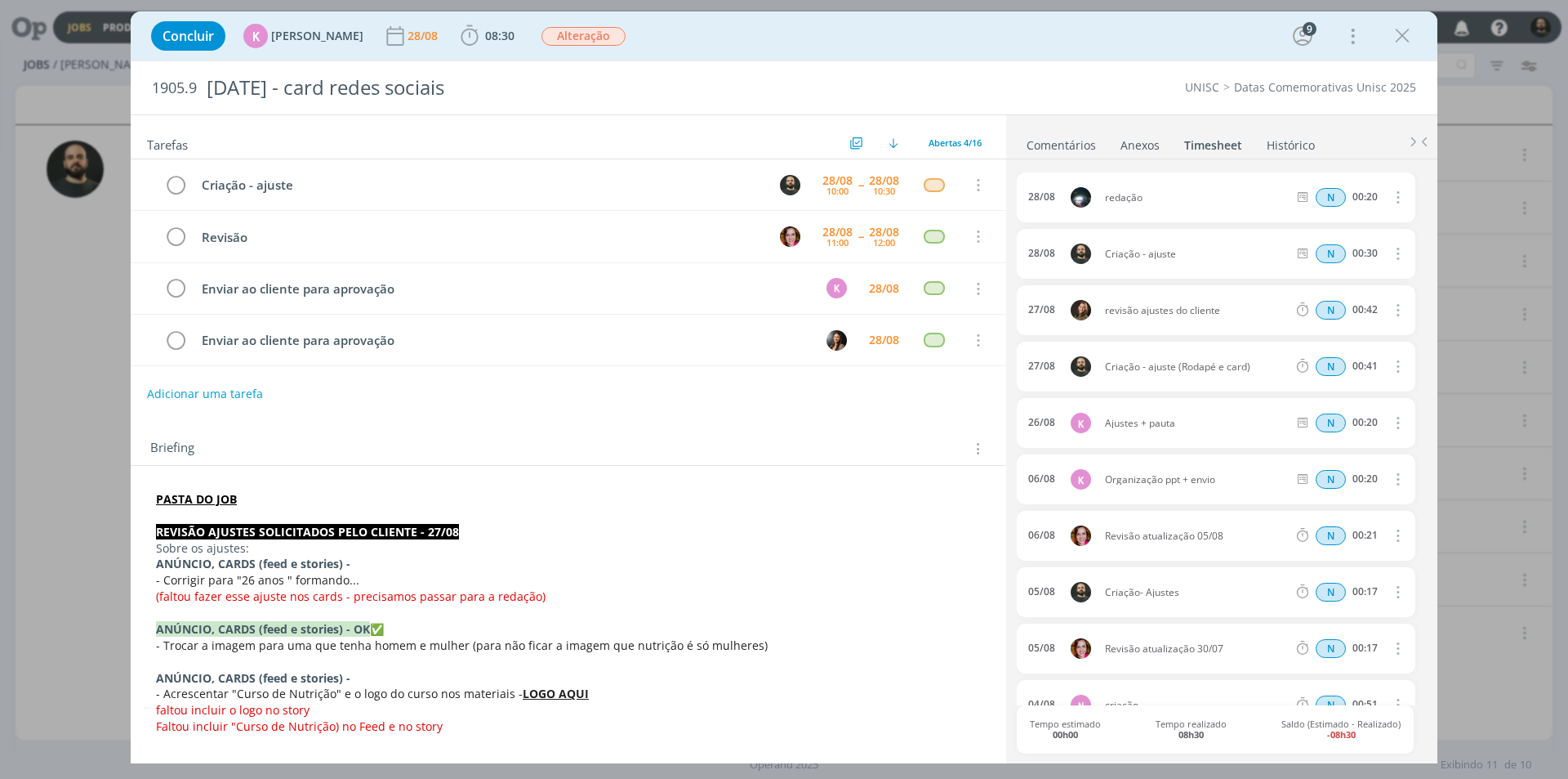
click at [1079, 144] on link "Comentários" at bounding box center [1061, 142] width 71 height 23
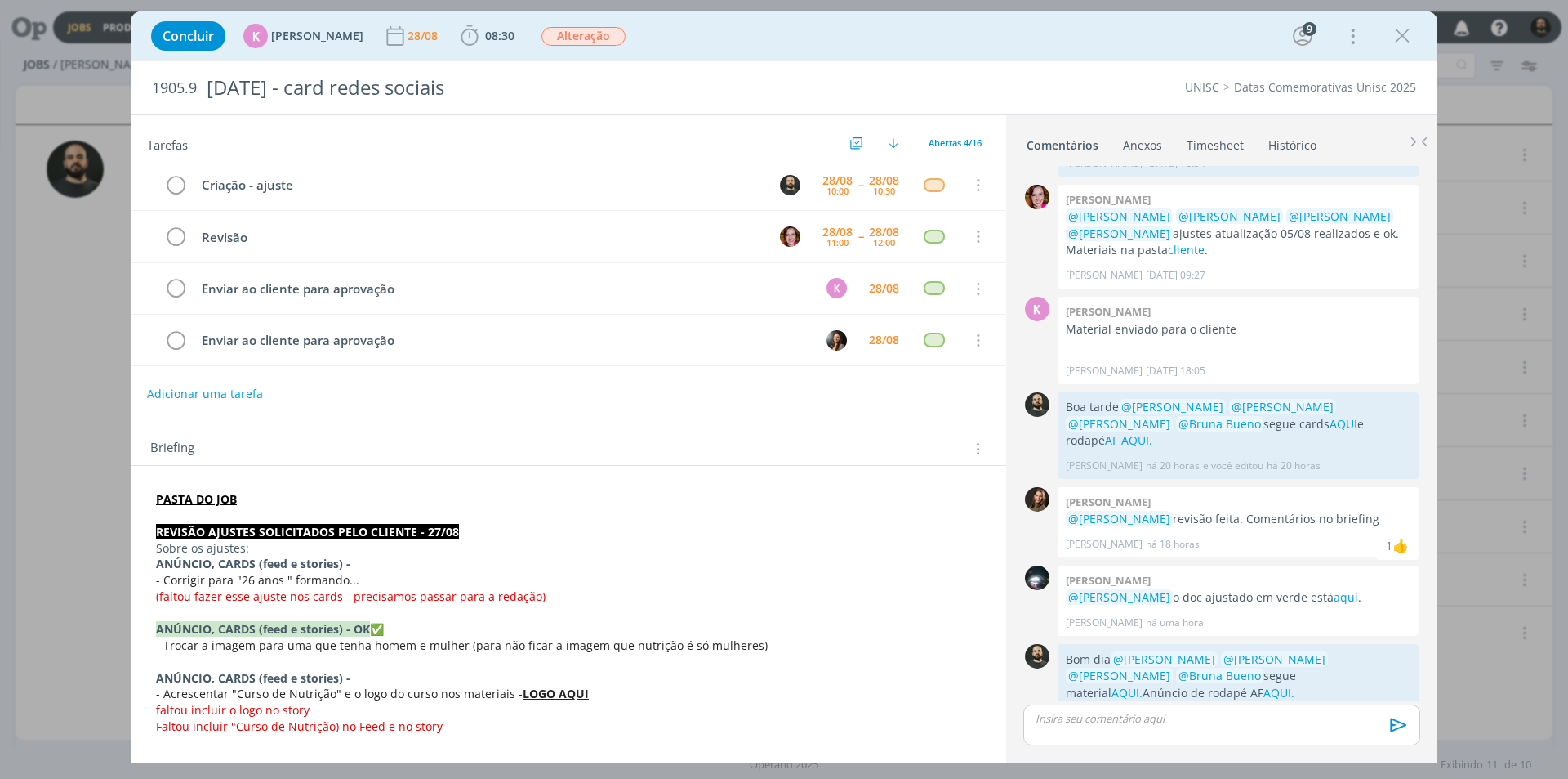
drag, startPoint x: 1392, startPoint y: 35, endPoint x: 752, endPoint y: 137, distance: 648.1
click at [1392, 35] on icon "dialog" at bounding box center [1402, 35] width 24 height 24
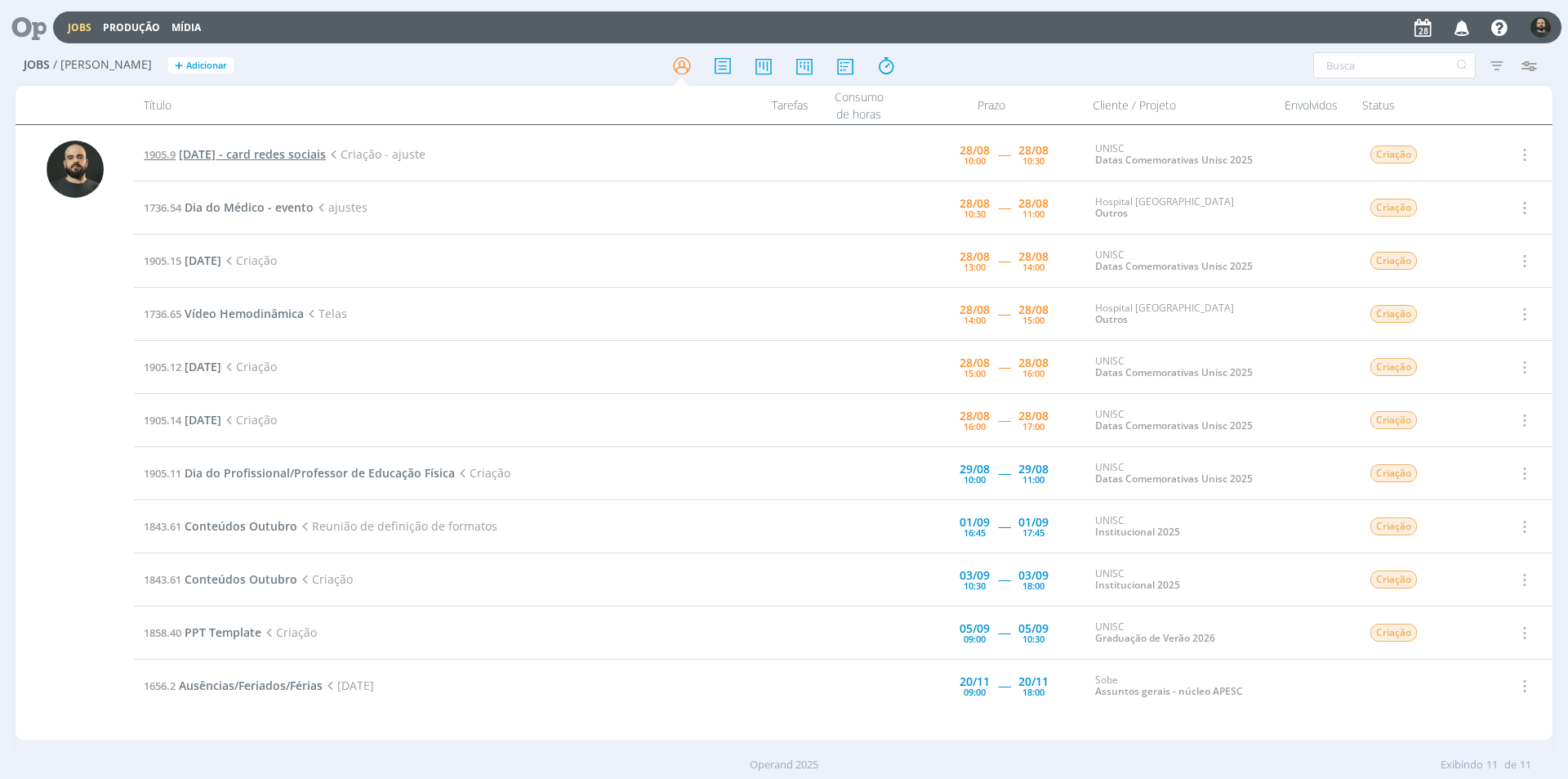
click at [241, 151] on span "Dia do nutricionista - card redes sociais" at bounding box center [252, 154] width 147 height 16
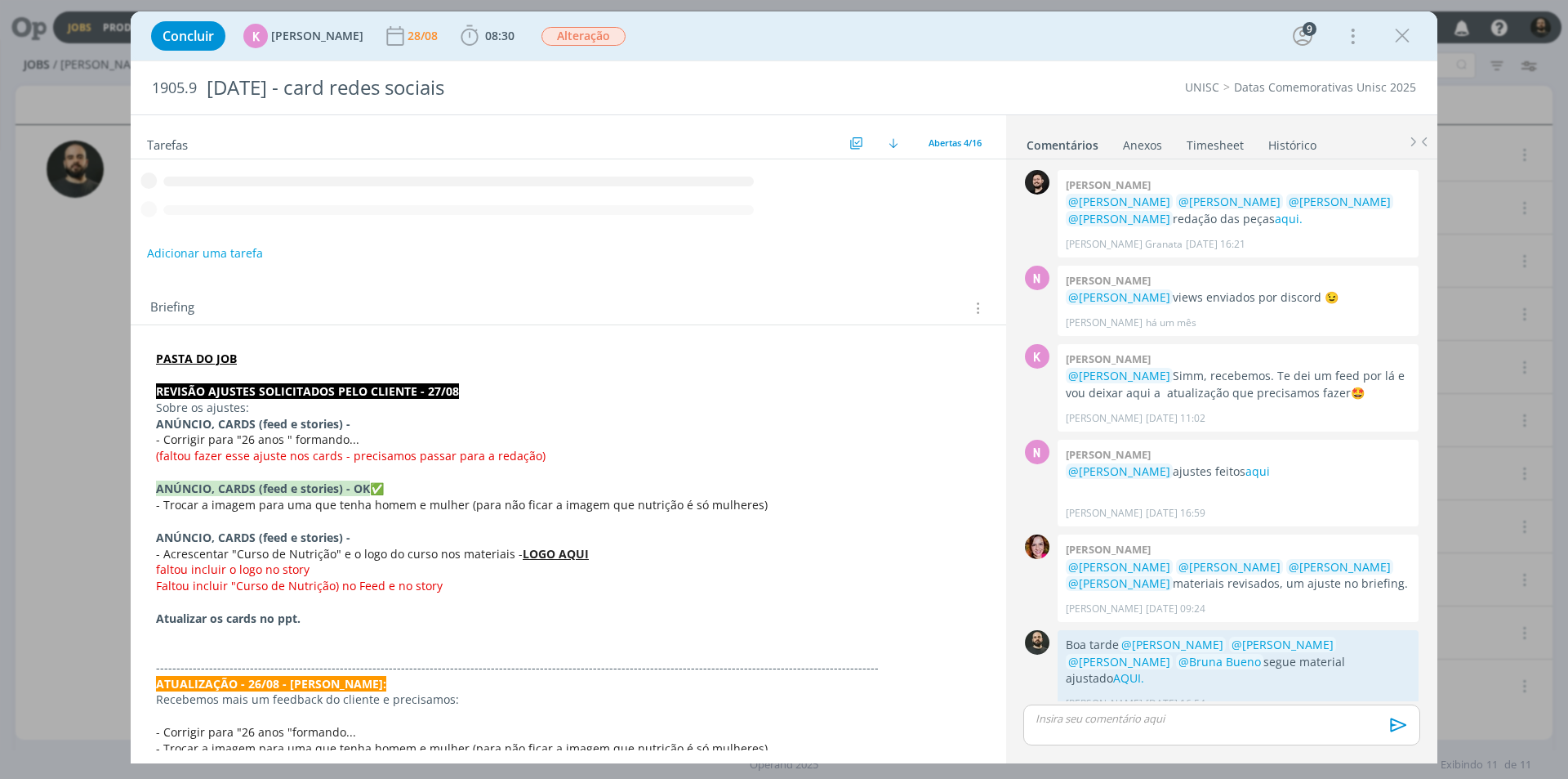
scroll to position [541, 0]
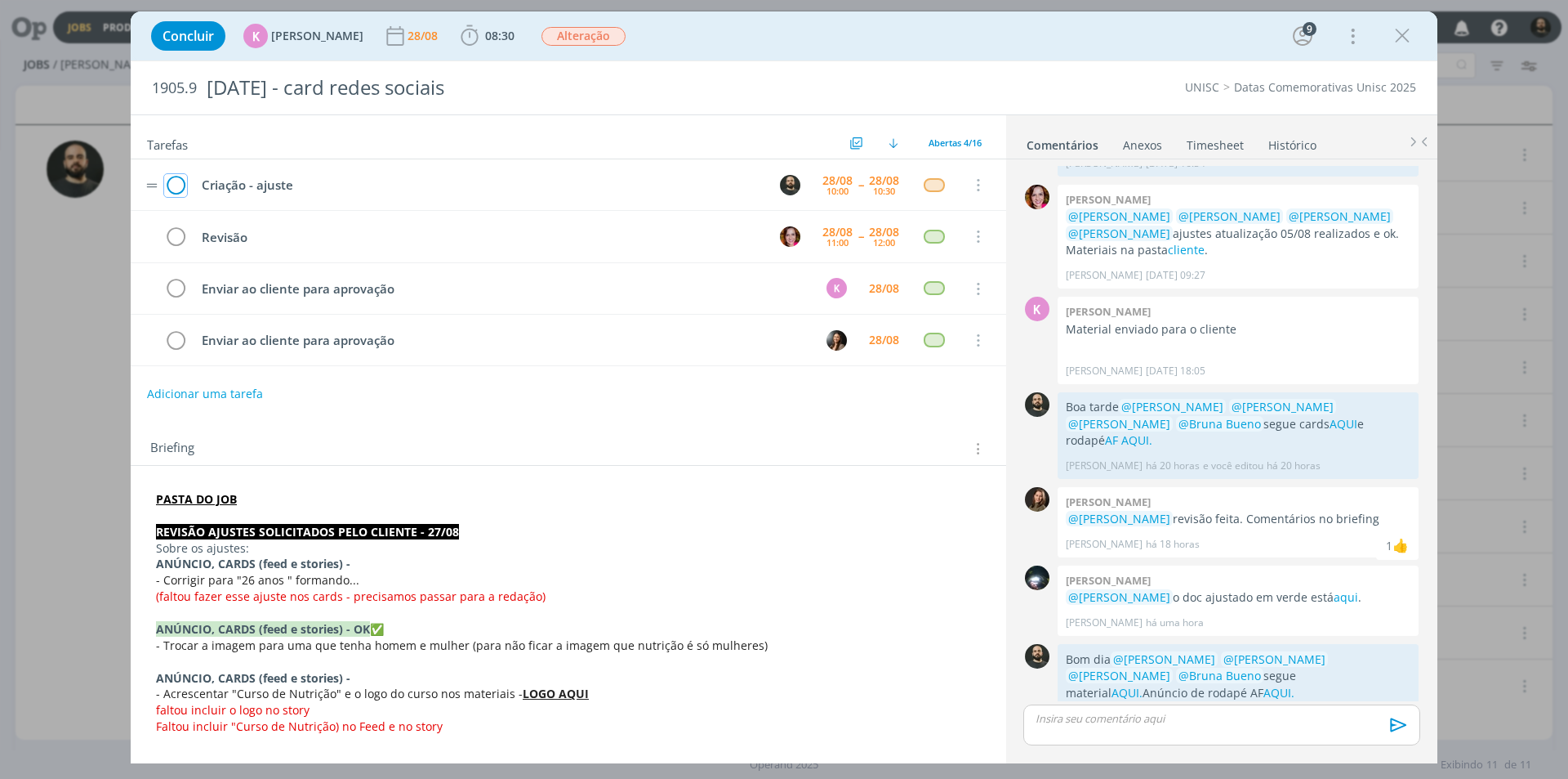
click at [178, 181] on icon "dialog" at bounding box center [175, 185] width 22 height 24
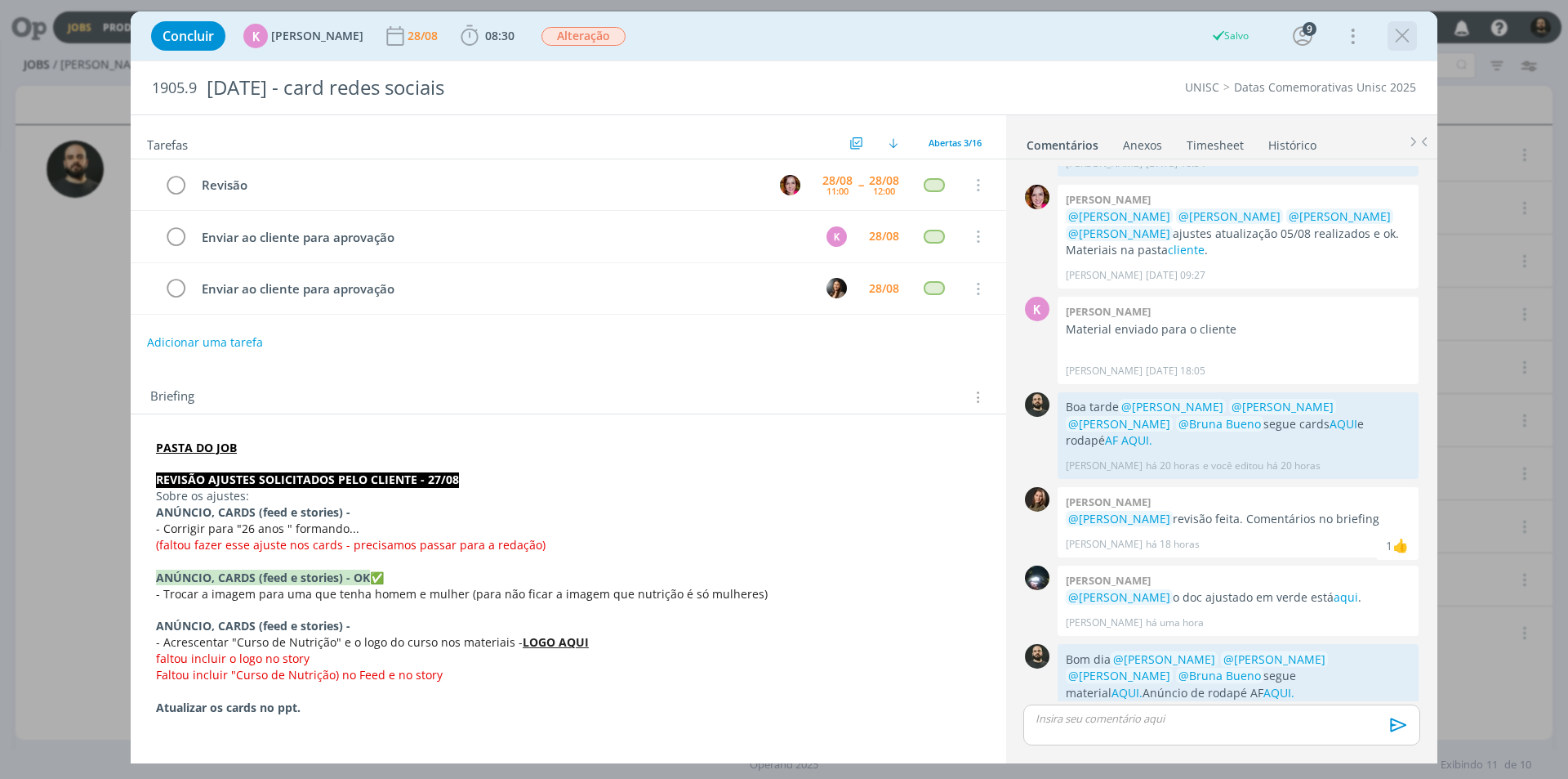
click at [1403, 37] on icon "dialog" at bounding box center [1402, 35] width 24 height 24
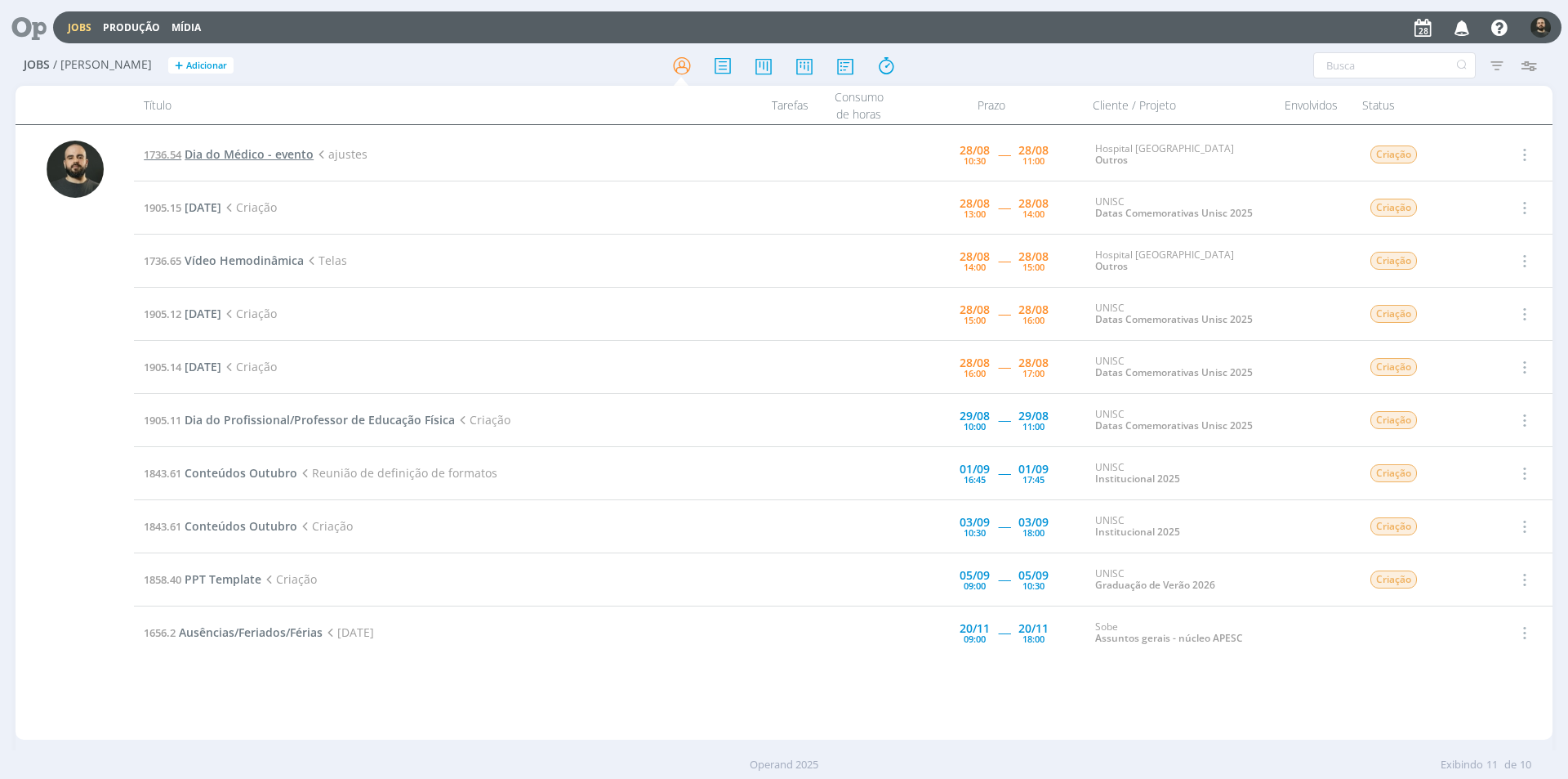
click at [271, 153] on span "Dia do Médico - evento" at bounding box center [249, 154] width 129 height 16
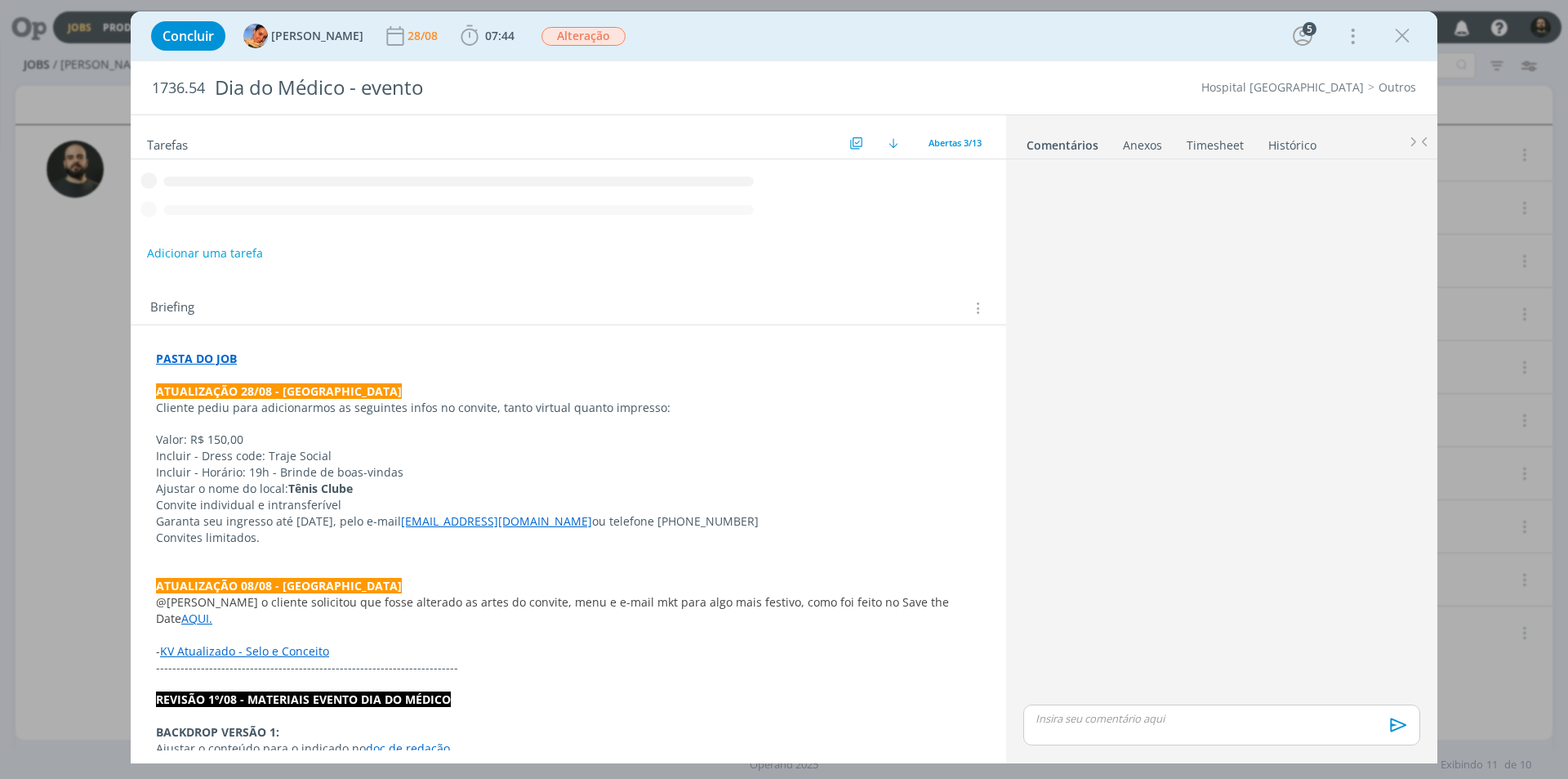
scroll to position [211, 0]
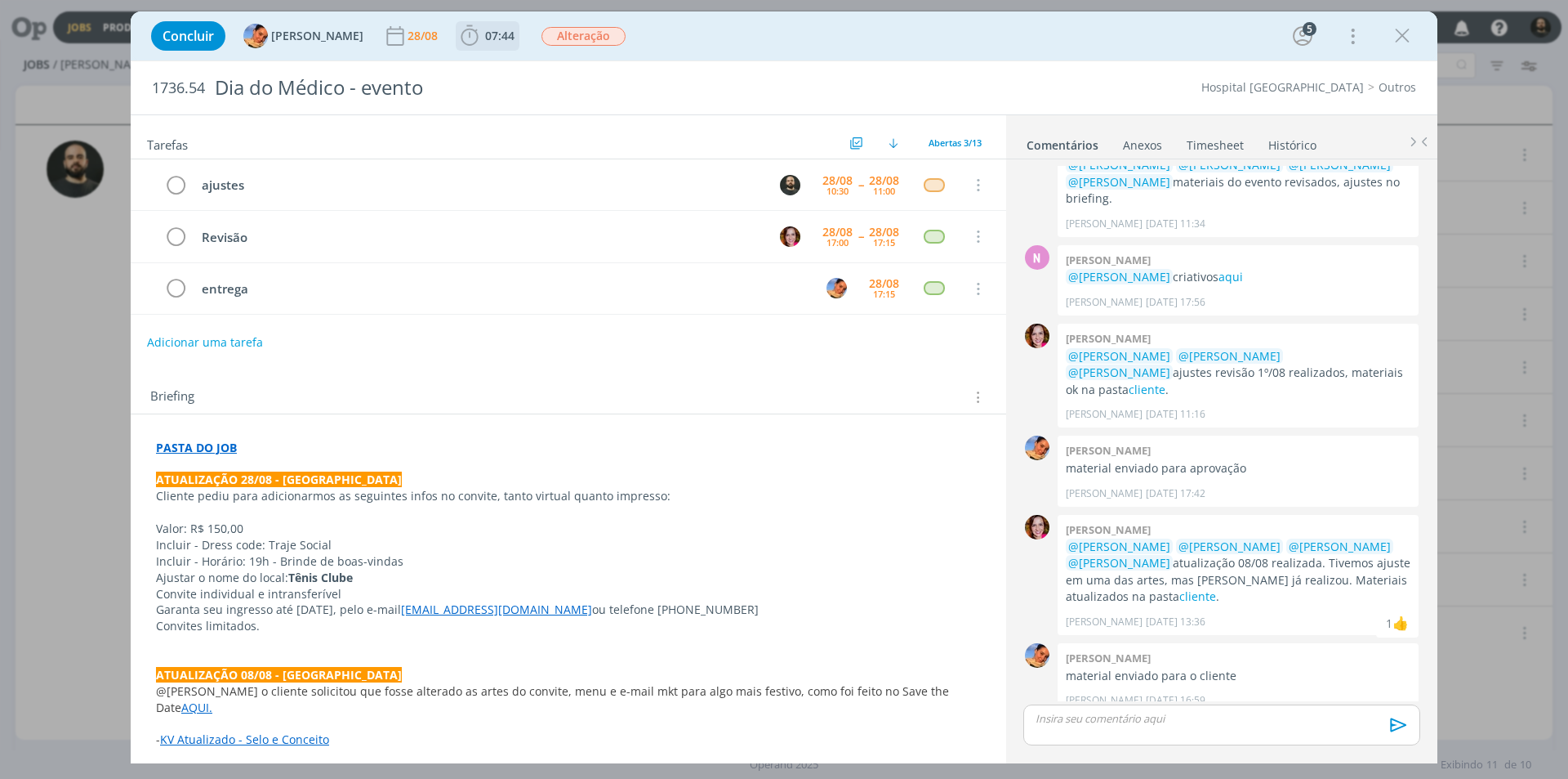
click at [457, 34] on icon "dialog" at bounding box center [469, 35] width 24 height 24
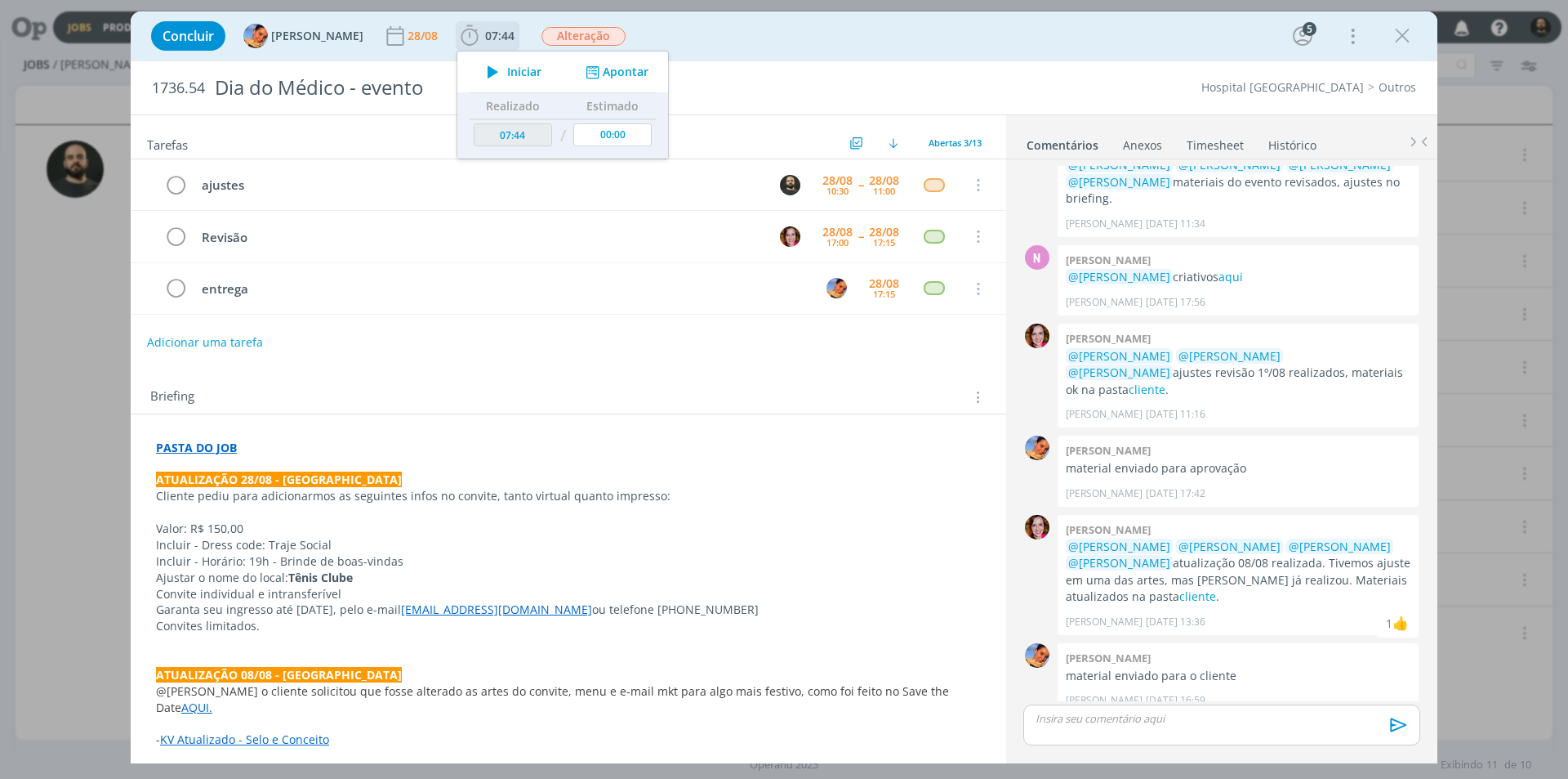
click at [479, 72] on icon "dialog" at bounding box center [492, 72] width 28 height 22
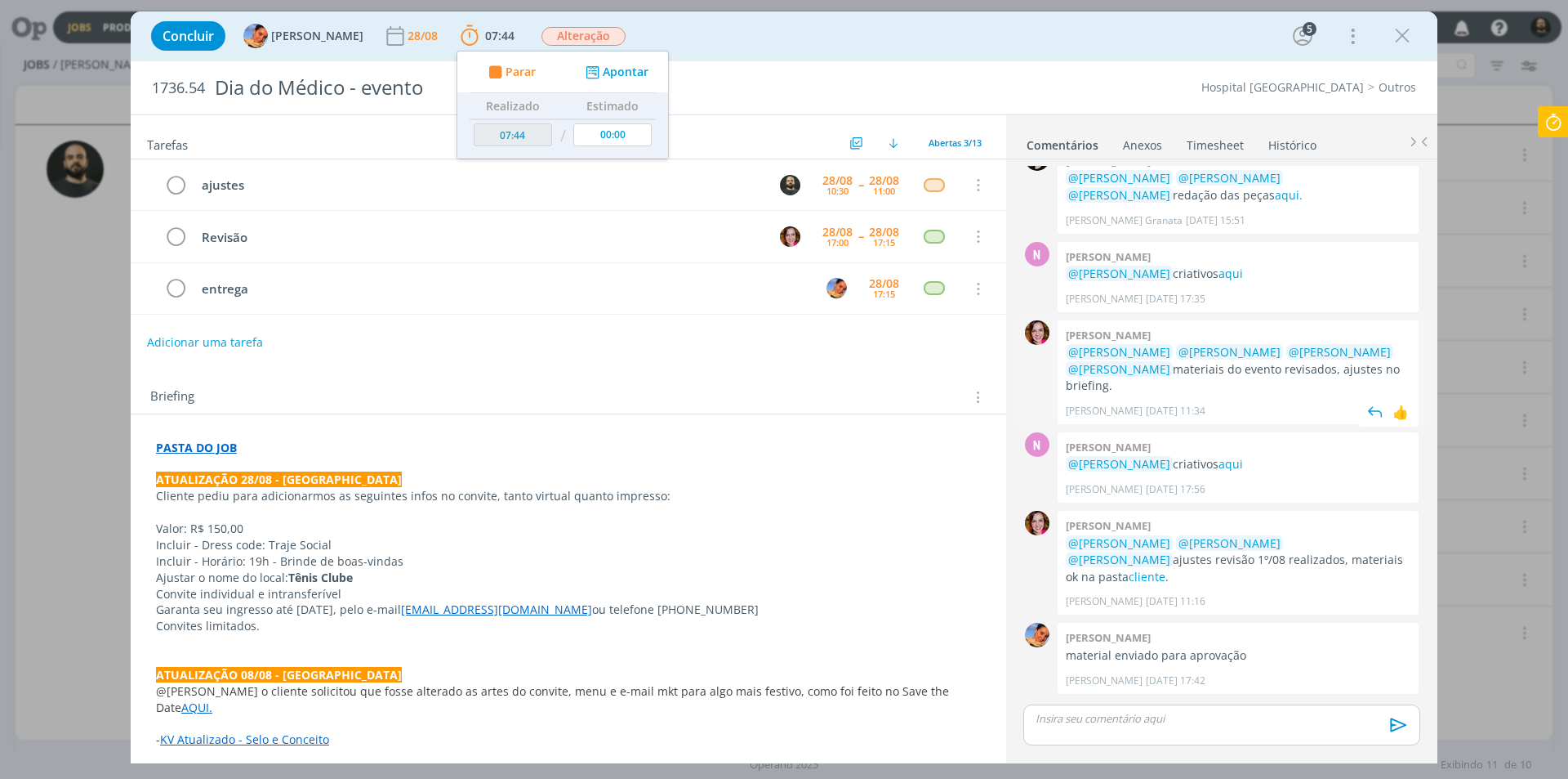
scroll to position [0, 0]
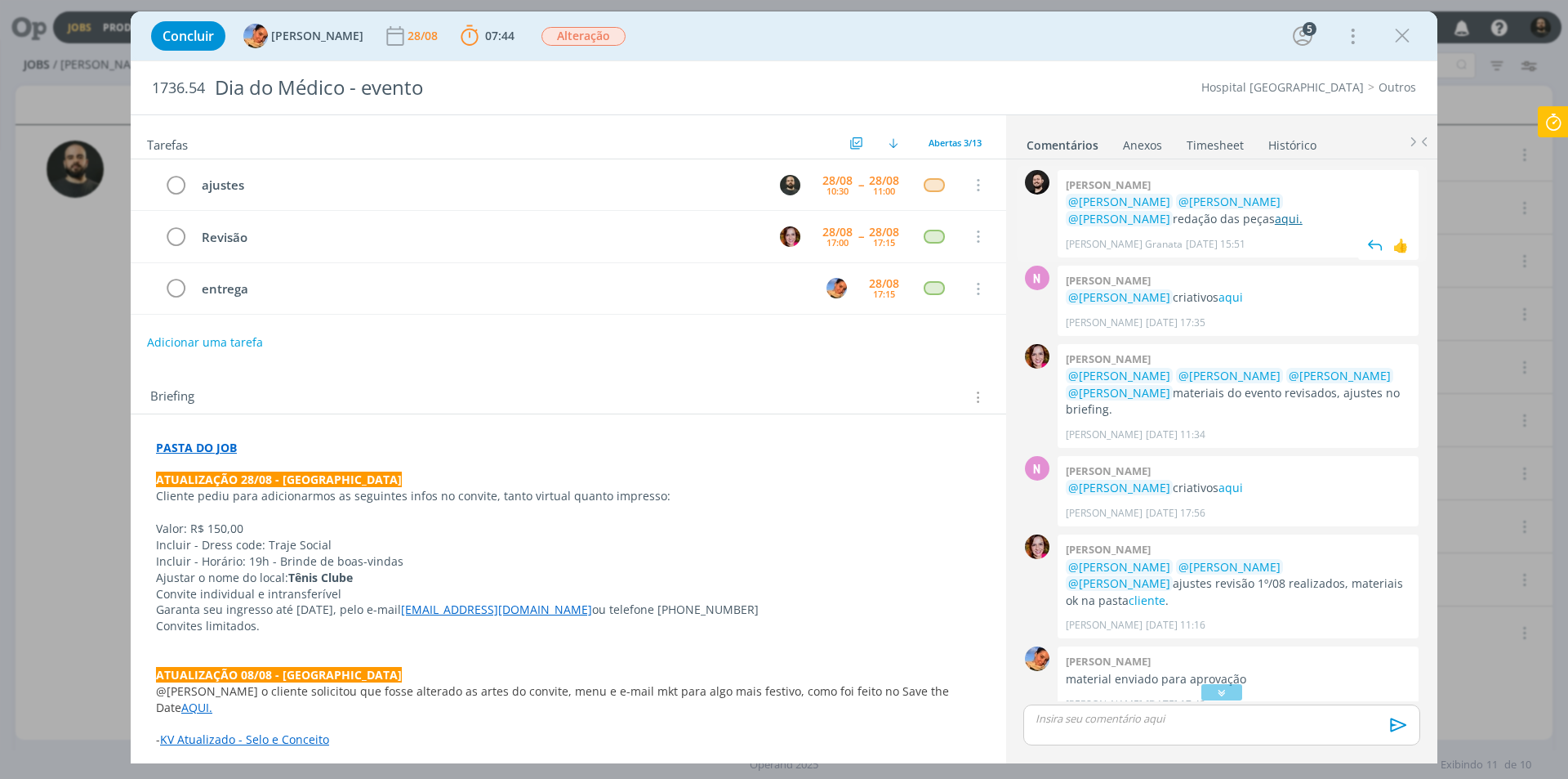
click at [1275, 217] on link "aqui." at bounding box center [1289, 219] width 27 height 16
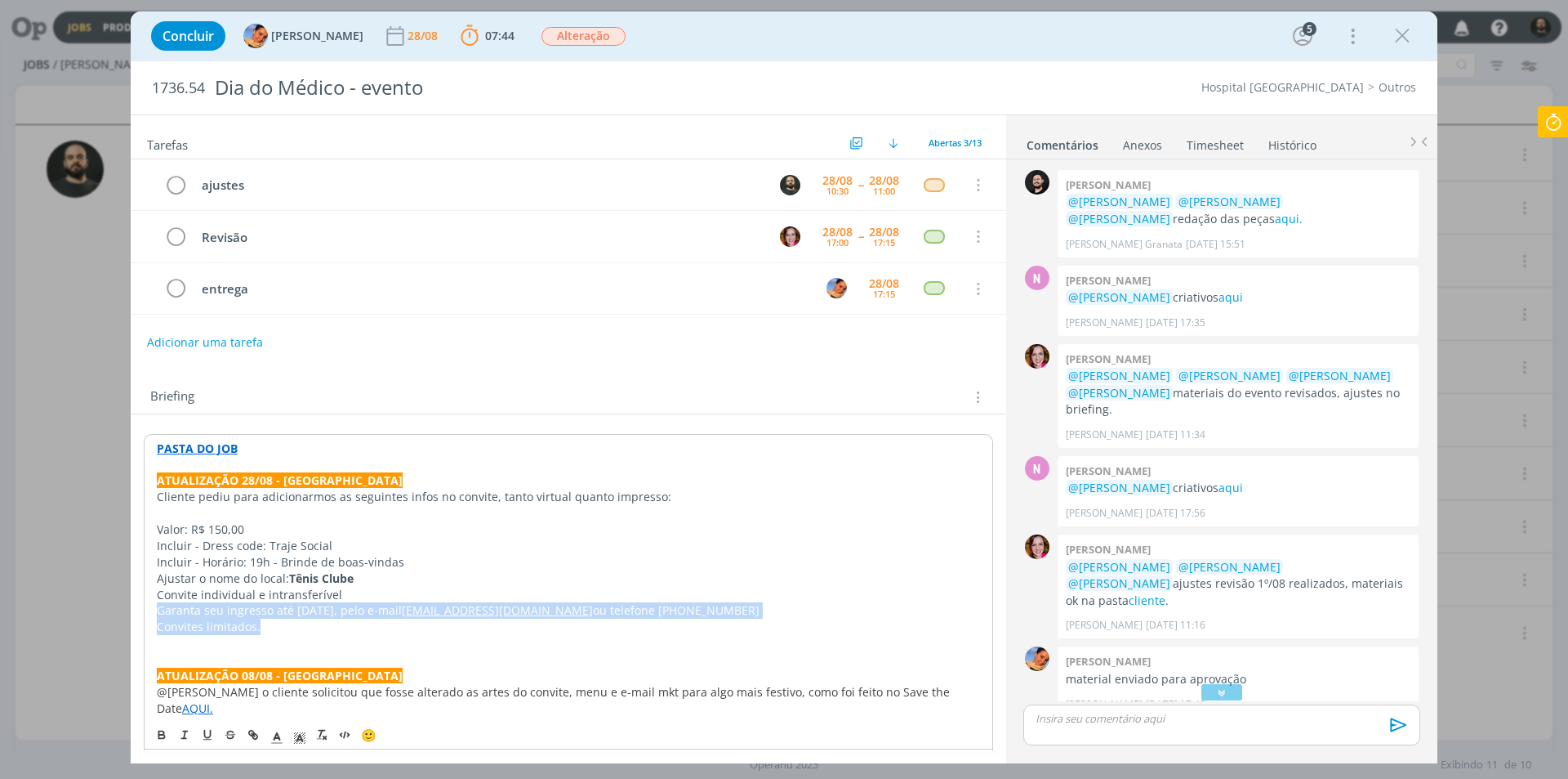
copy div "Garanta seu ingresso até 1º de outubro, pelo e-mail hsc@unisc.br ou telefone (5…"
drag, startPoint x: 344, startPoint y: 545, endPoint x: 149, endPoint y: 529, distance: 195.7
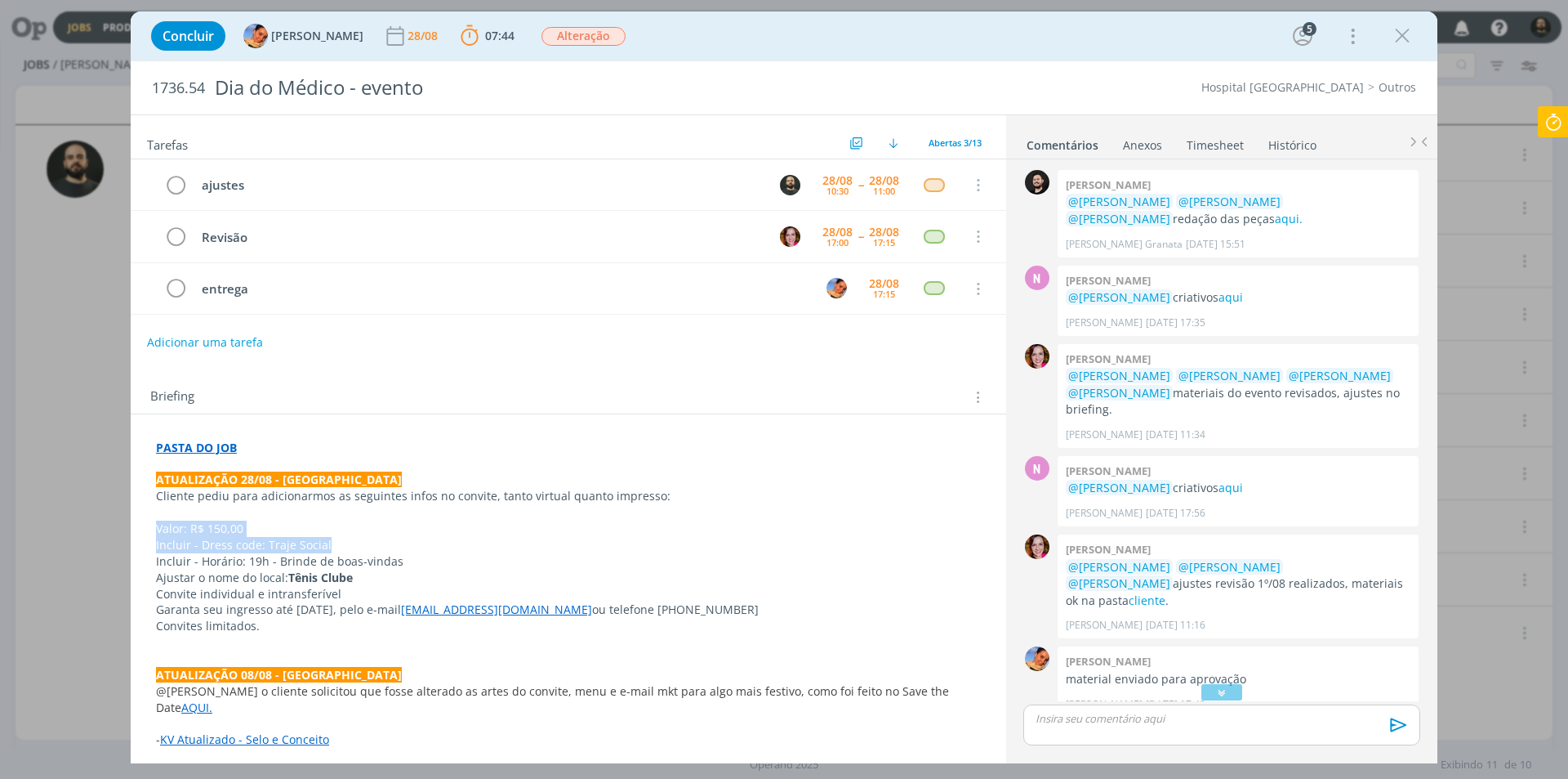
click at [341, 541] on p "Incluir - Dress code: Traje Social" at bounding box center [569, 544] width 825 height 17
click at [337, 545] on p "Incluir - Dress code: Traje Social" at bounding box center [569, 544] width 825 height 17
drag, startPoint x: 332, startPoint y: 543, endPoint x: 201, endPoint y: 550, distance: 131.2
click at [201, 550] on p "Incluir - Dress code: Traje Social" at bounding box center [569, 544] width 825 height 17
drag, startPoint x: 401, startPoint y: 562, endPoint x: 201, endPoint y: 544, distance: 200.8
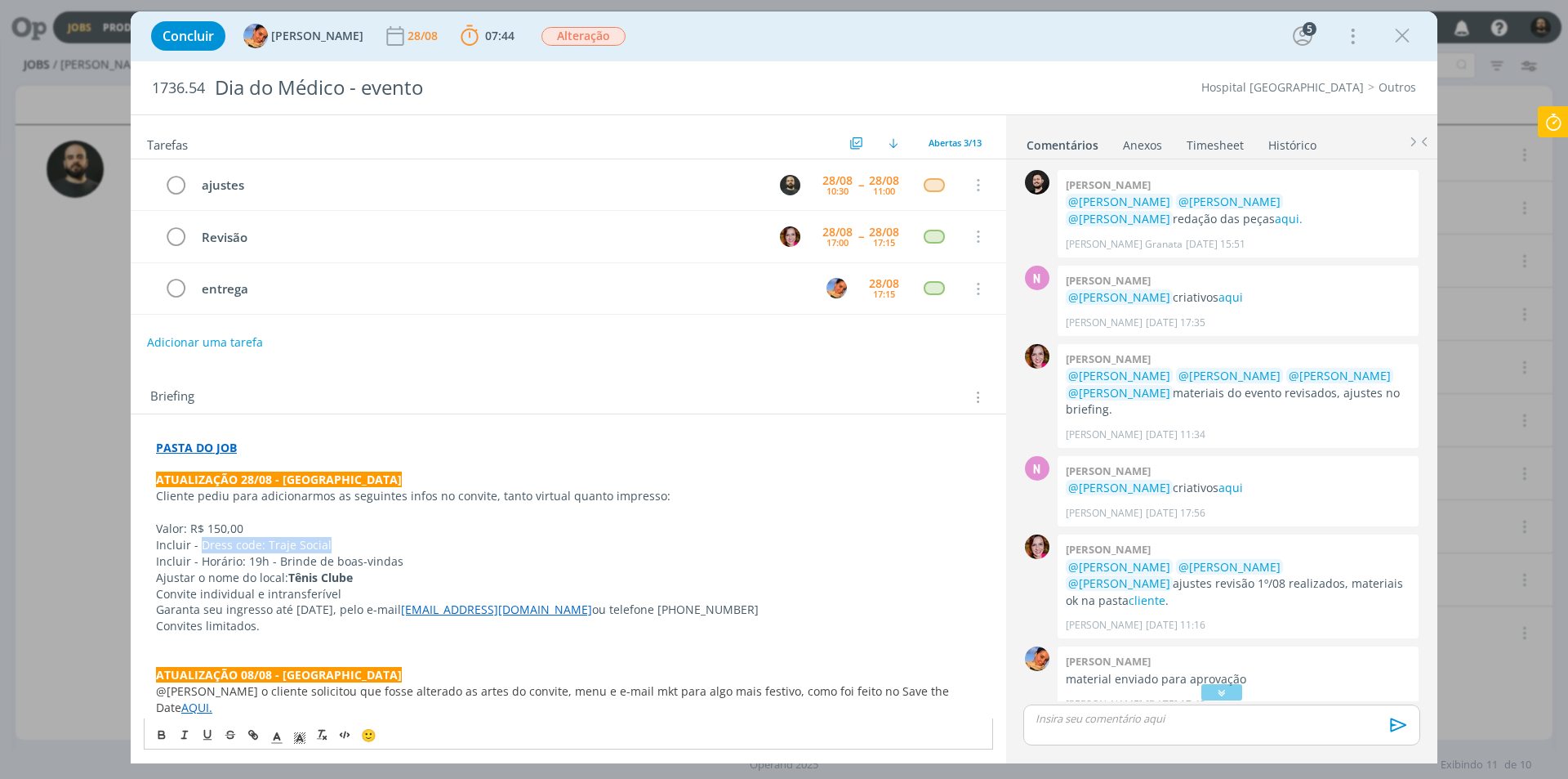
copy div "Dress code: Traje Social Incluir - Horário: 19h - Brinde de boas-vindas"
drag, startPoint x: 353, startPoint y: 579, endPoint x: 286, endPoint y: 576, distance: 67.1
click at [286, 576] on p "Ajustar o nome do local: Tênis Clube" at bounding box center [569, 578] width 825 height 17
copy strong "Tênis Clube"
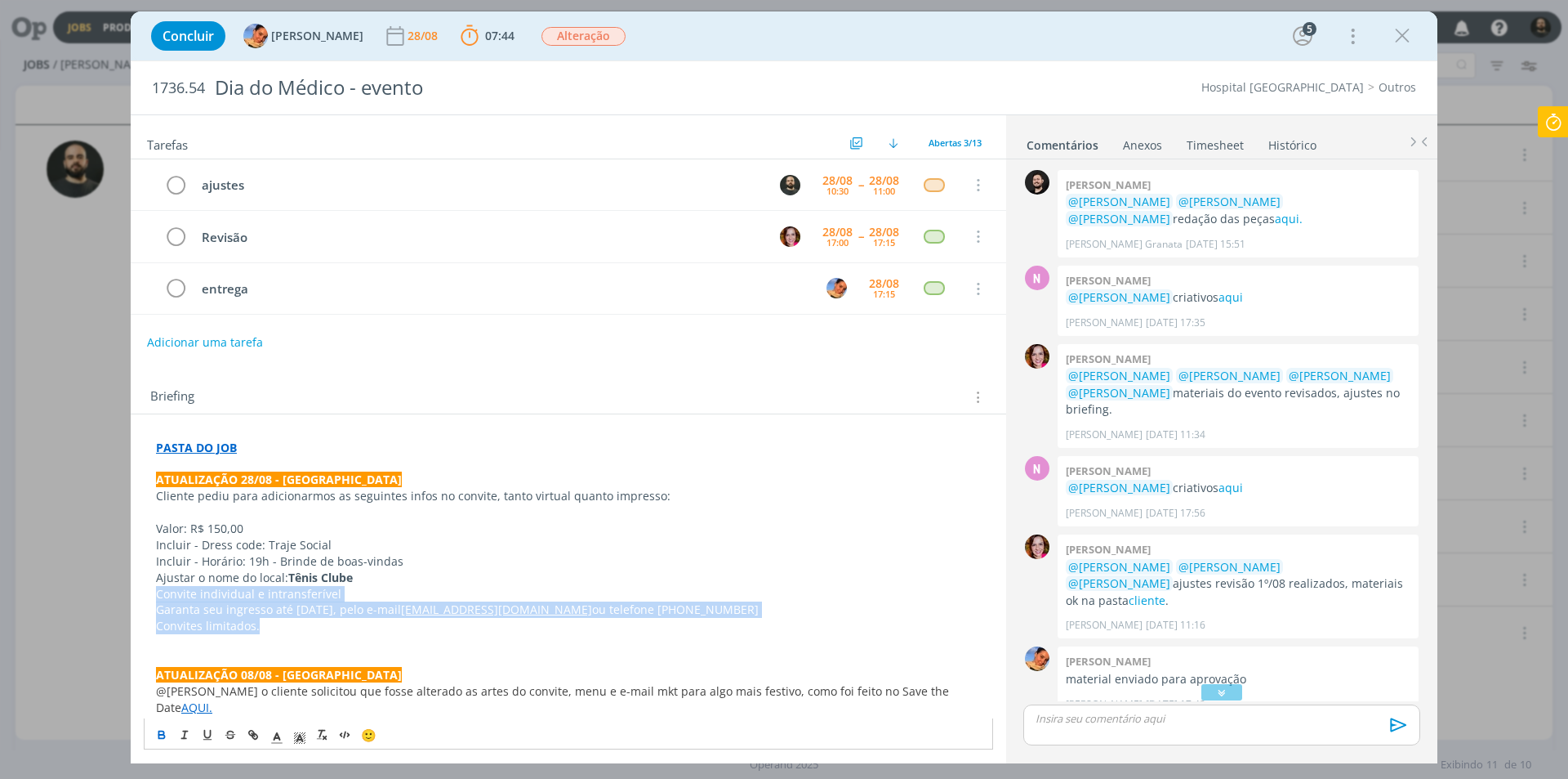
drag, startPoint x: 262, startPoint y: 628, endPoint x: 147, endPoint y: 596, distance: 119.4
copy div "Convite individual e intransferível Garanta seu ingresso até 1º de outubro, pel…"
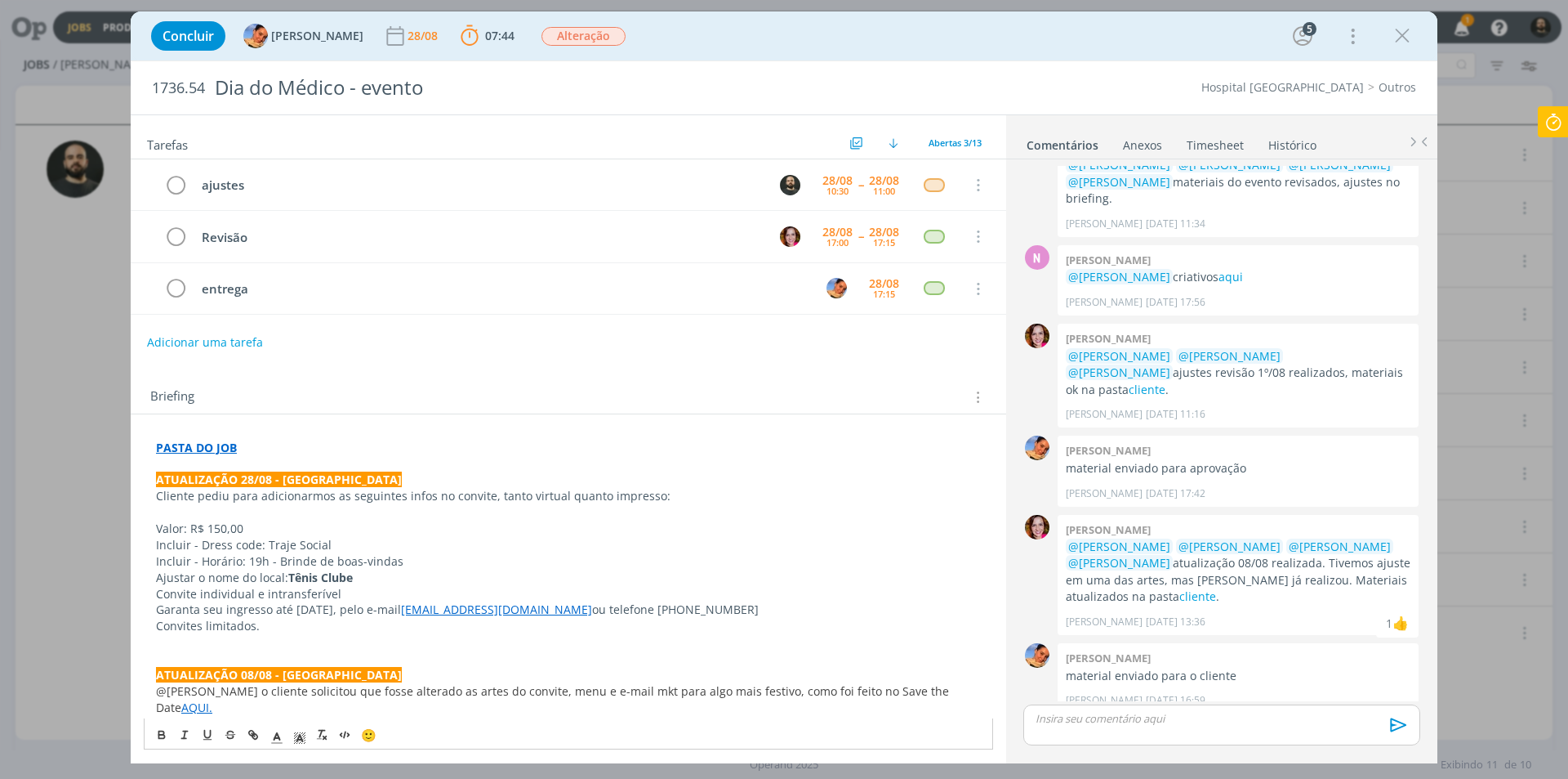
click at [464, 531] on p "Valor: R$ 150,00" at bounding box center [569, 528] width 825 height 17
drag, startPoint x: 597, startPoint y: 497, endPoint x: 645, endPoint y: 496, distance: 48.0
click at [645, 496] on p "Cliente pediu para adicionarmos as seguintes infos no convite, tanto virtual qu…" at bounding box center [569, 496] width 825 height 17
click at [1127, 733] on div "dialog" at bounding box center [1221, 725] width 397 height 41
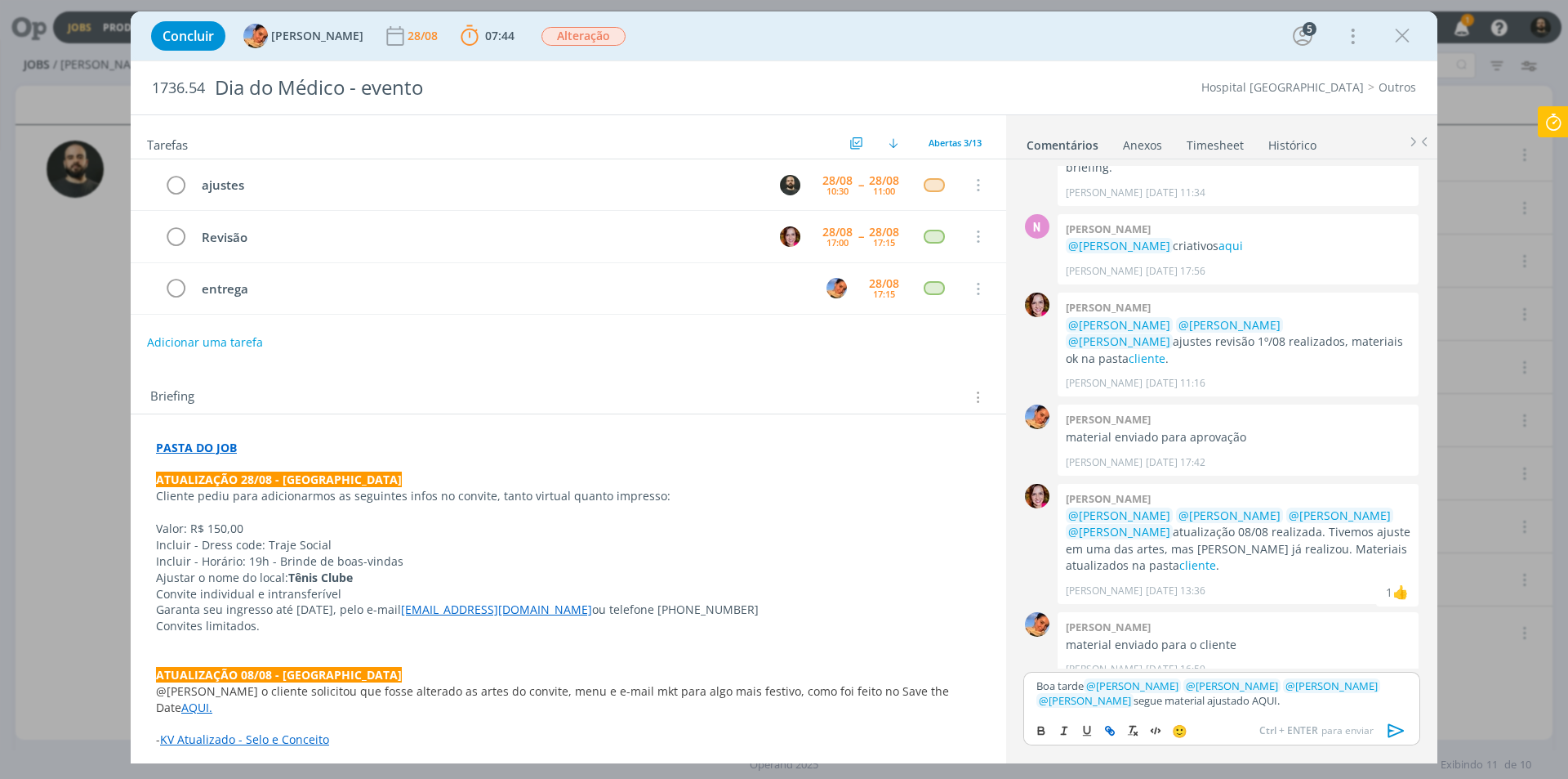
click at [1107, 733] on icon "dialog" at bounding box center [1109, 730] width 13 height 13
paste input "https://sobeae.sharepoint.com/:f:/s/SOBEAE/EhikTk9eIbZHjB3404gv3g8Bmf0fUml16ikz…"
type input "https://sobeae.sharepoint.com/:f:/s/SOBEAE/EhikTk9eIbZHjB3404gv3g8Bmf0fUml16ikz…"
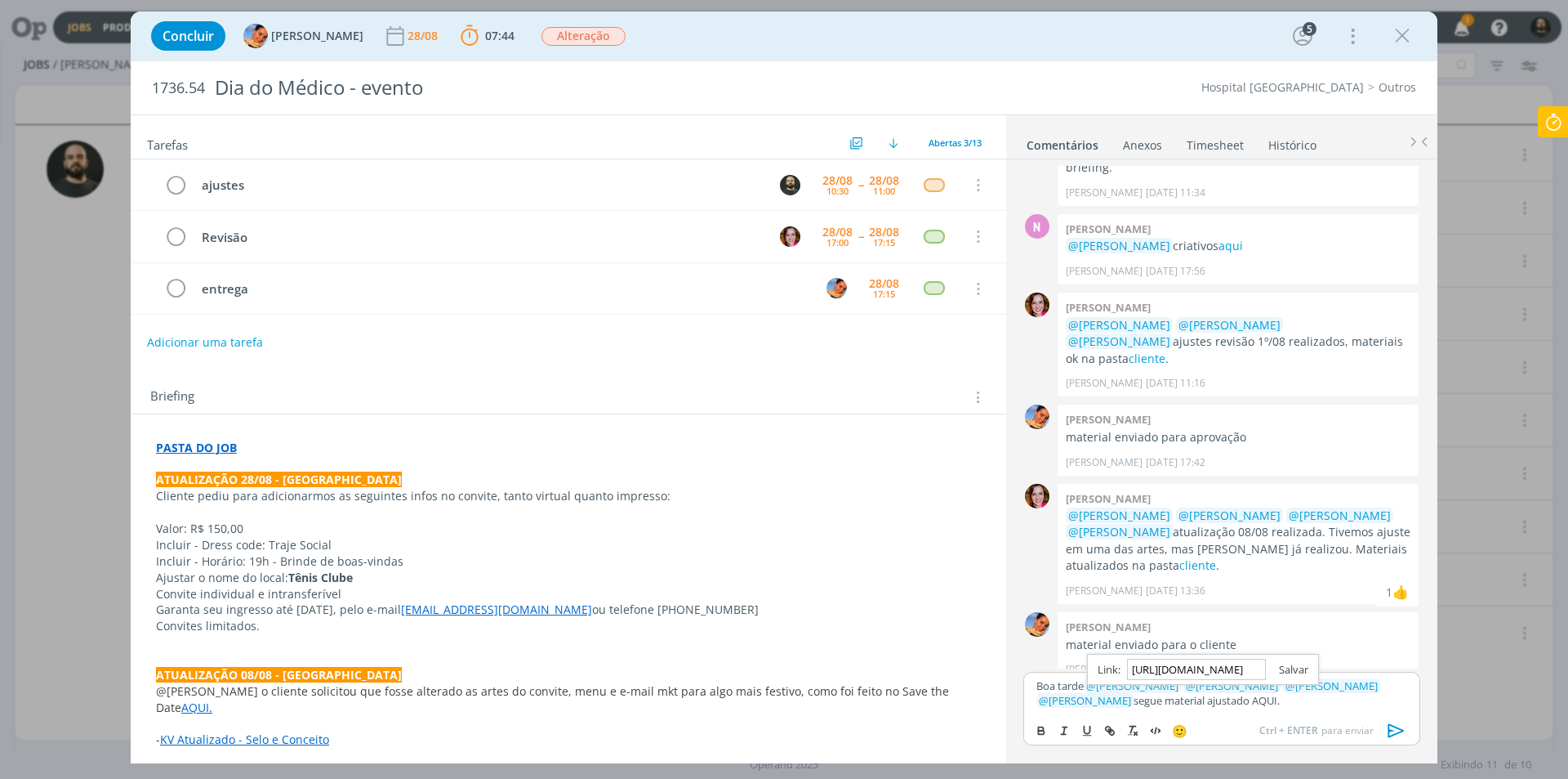
click at [1293, 674] on link "dialog" at bounding box center [1287, 669] width 42 height 15
click at [1281, 695] on p "Boa tarde ﻿ @ Beatriz Luchese ﻿ ﻿ @ Luíza Santana ﻿ ﻿ @ Karoline Arend ﻿ ﻿ @ Br…" at bounding box center [1222, 693] width 371 height 30
click at [1250, 706] on link "AQUI." at bounding box center [1263, 700] width 27 height 15
click at [1250, 704] on link "AQUI." at bounding box center [1263, 700] width 27 height 15
click at [1191, 664] on link "https://sobeae.sharepoint.com/:f:/s/SOBEAE/EhikTk9eIbZHjB3404gv3g8Bmf0fUml16ikz…" at bounding box center [1153, 670] width 111 height 22
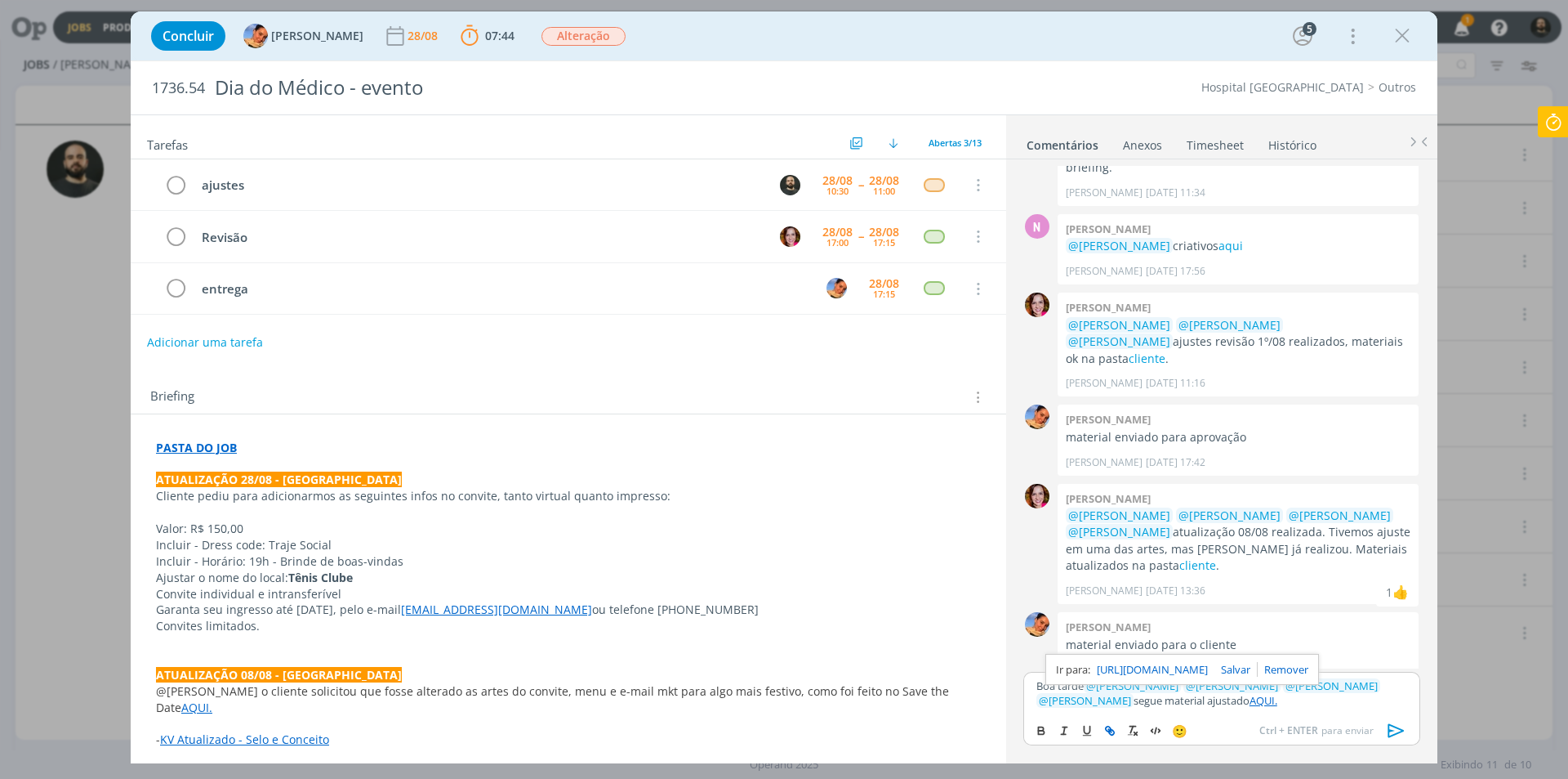
scroll to position [243, 0]
click at [1396, 737] on icon "dialog" at bounding box center [1396, 730] width 24 height 24
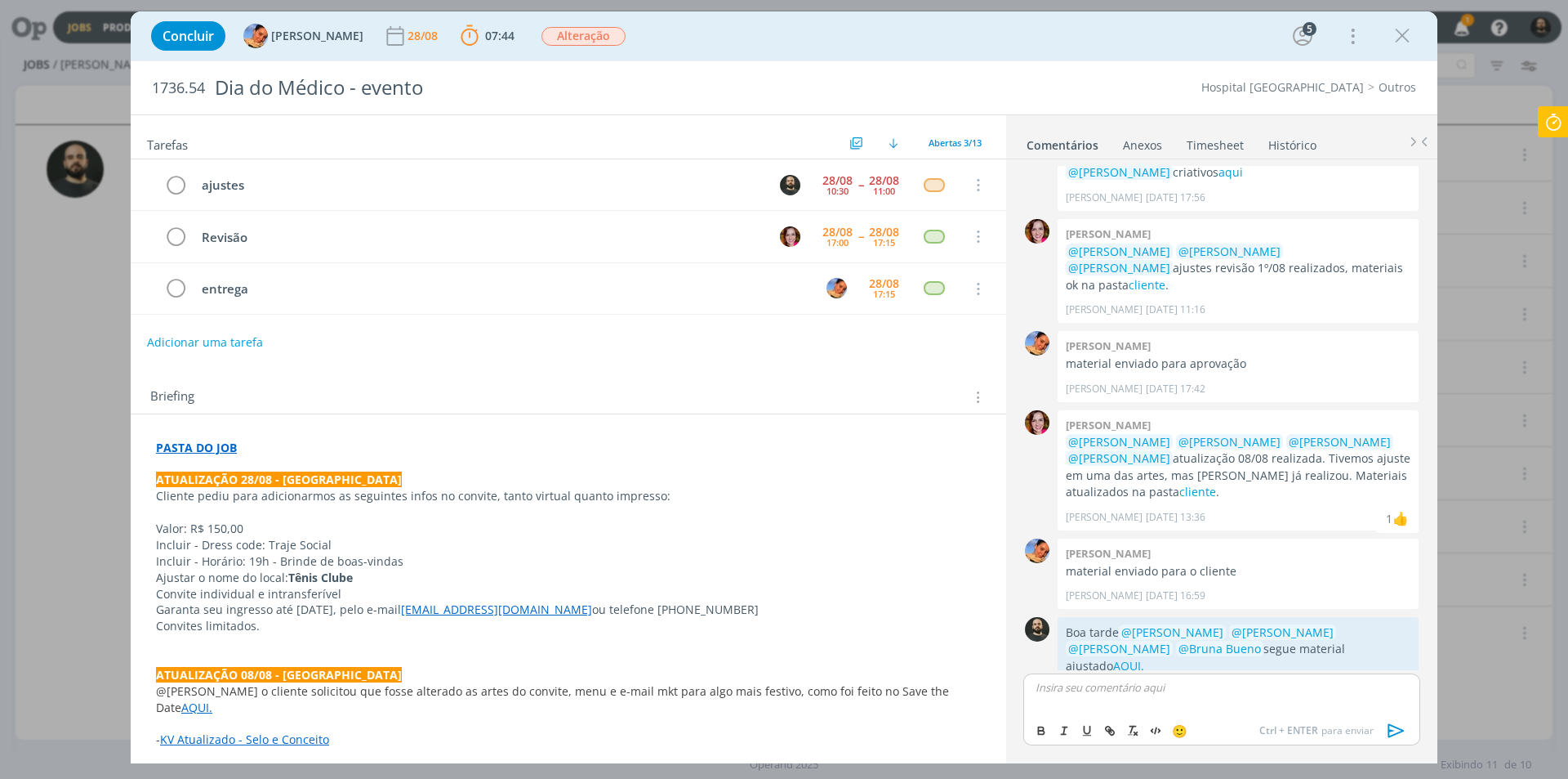
scroll to position [320, 0]
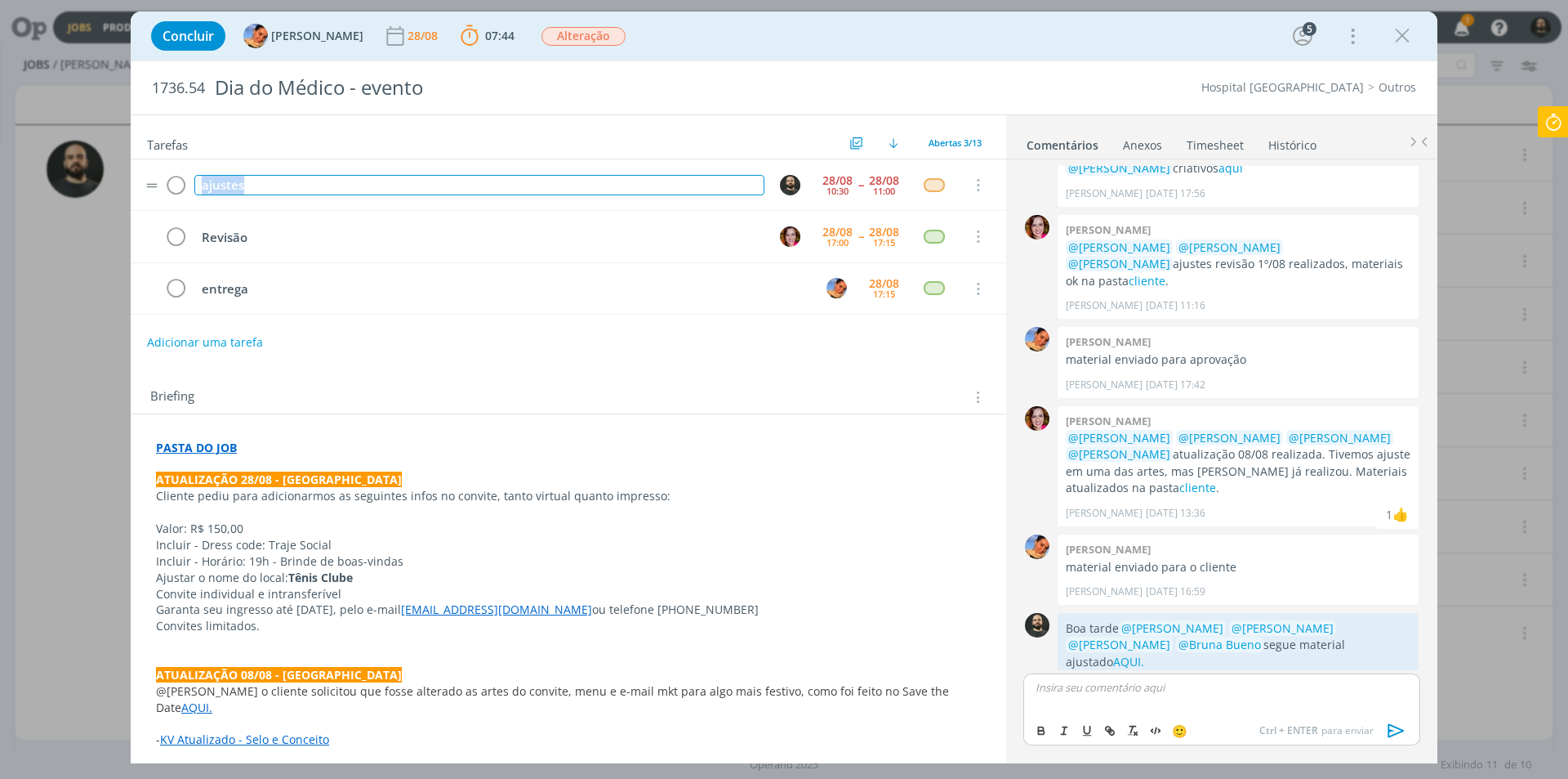
drag, startPoint x: 361, startPoint y: 193, endPoint x: 147, endPoint y: 181, distance: 214.3
click at [147, 181] on tr "ajustes 28/08 10:30 -- 28/08 11:00 Cancelar" at bounding box center [569, 185] width 875 height 52
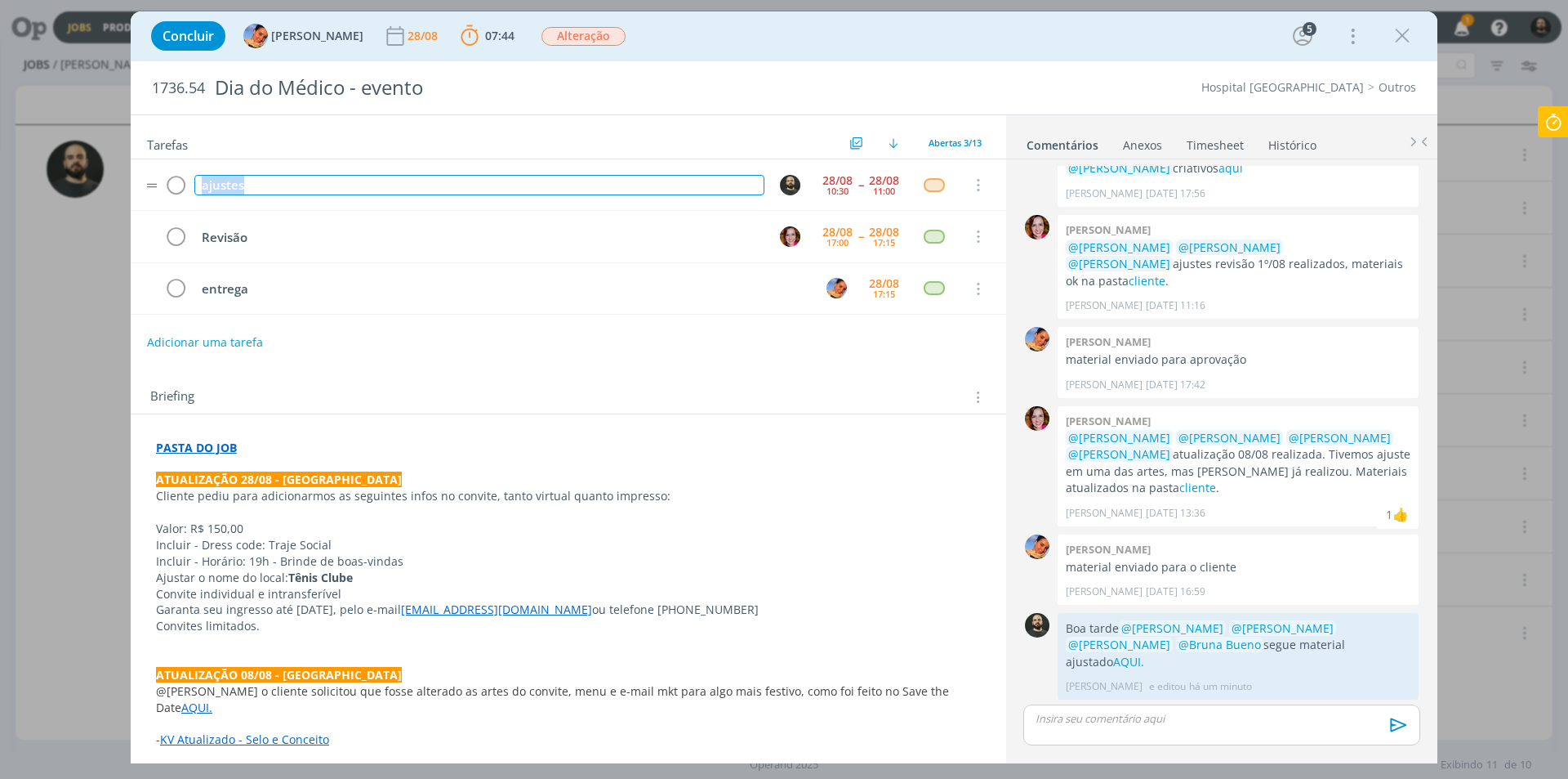
scroll to position [288, 0]
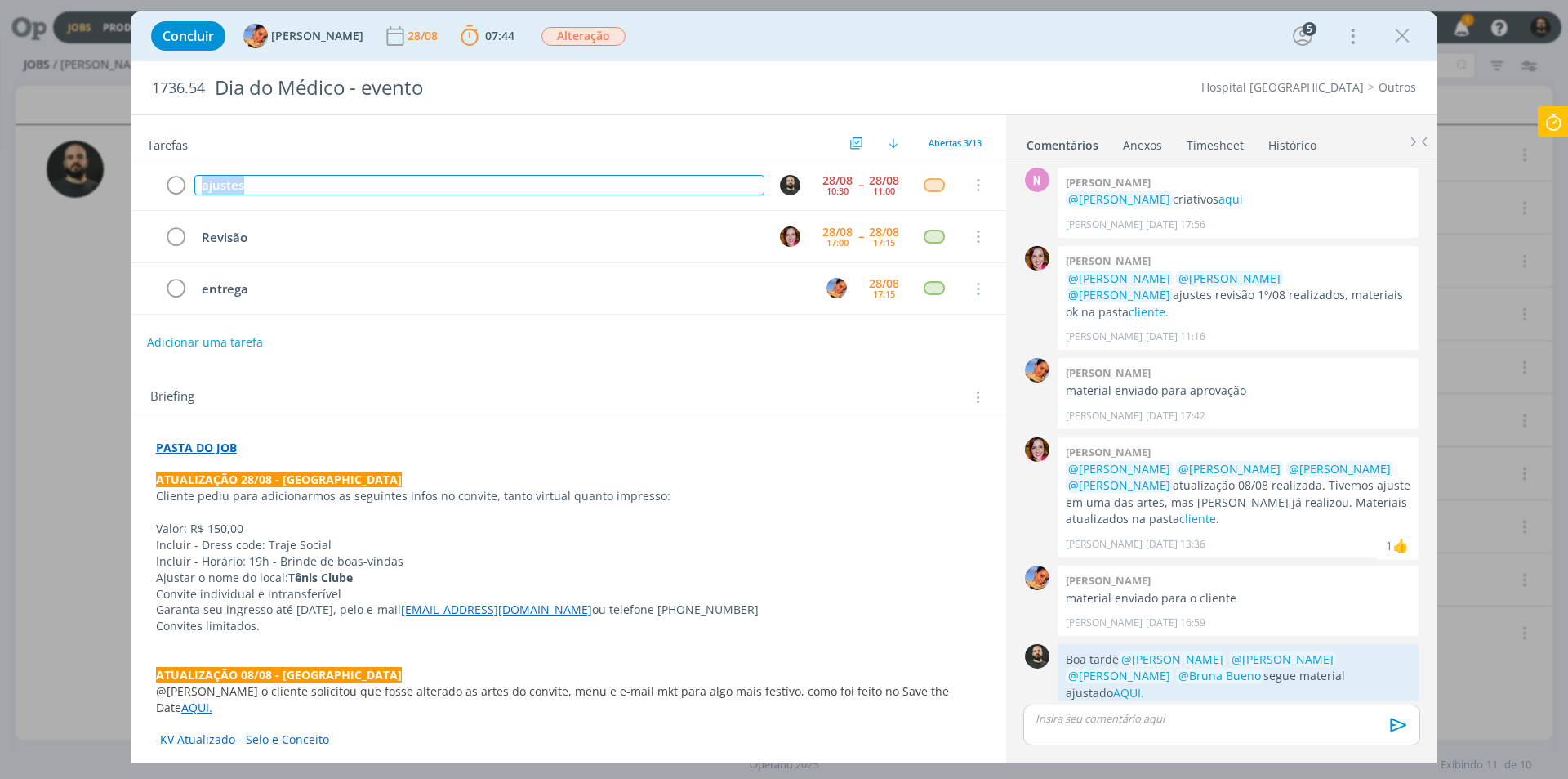
copy div "ajustes"
click at [1550, 117] on icon at bounding box center [1553, 122] width 29 height 32
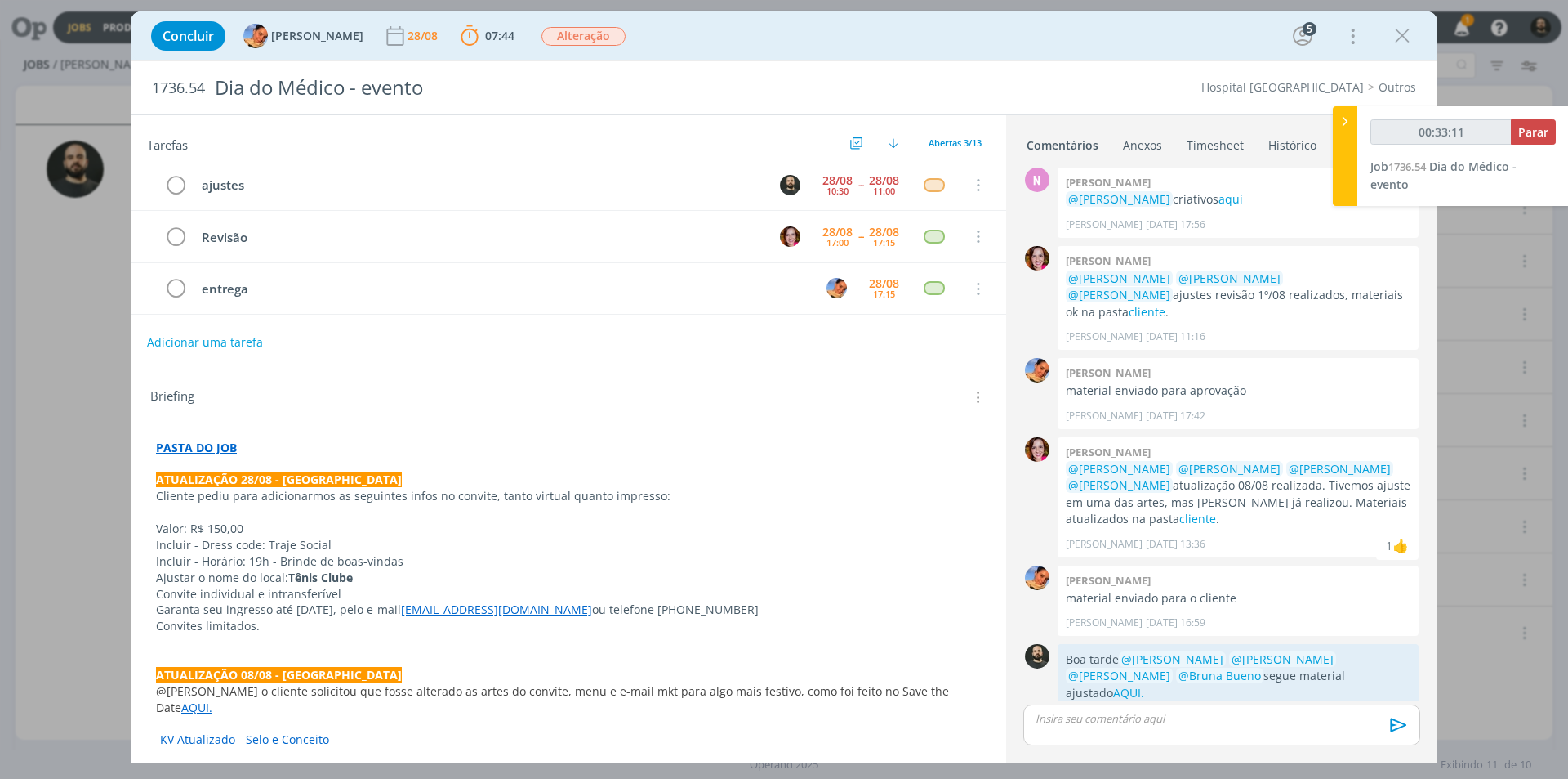
type input "00:33:12"
click at [1531, 135] on span "Parar" at bounding box center [1533, 132] width 30 height 16
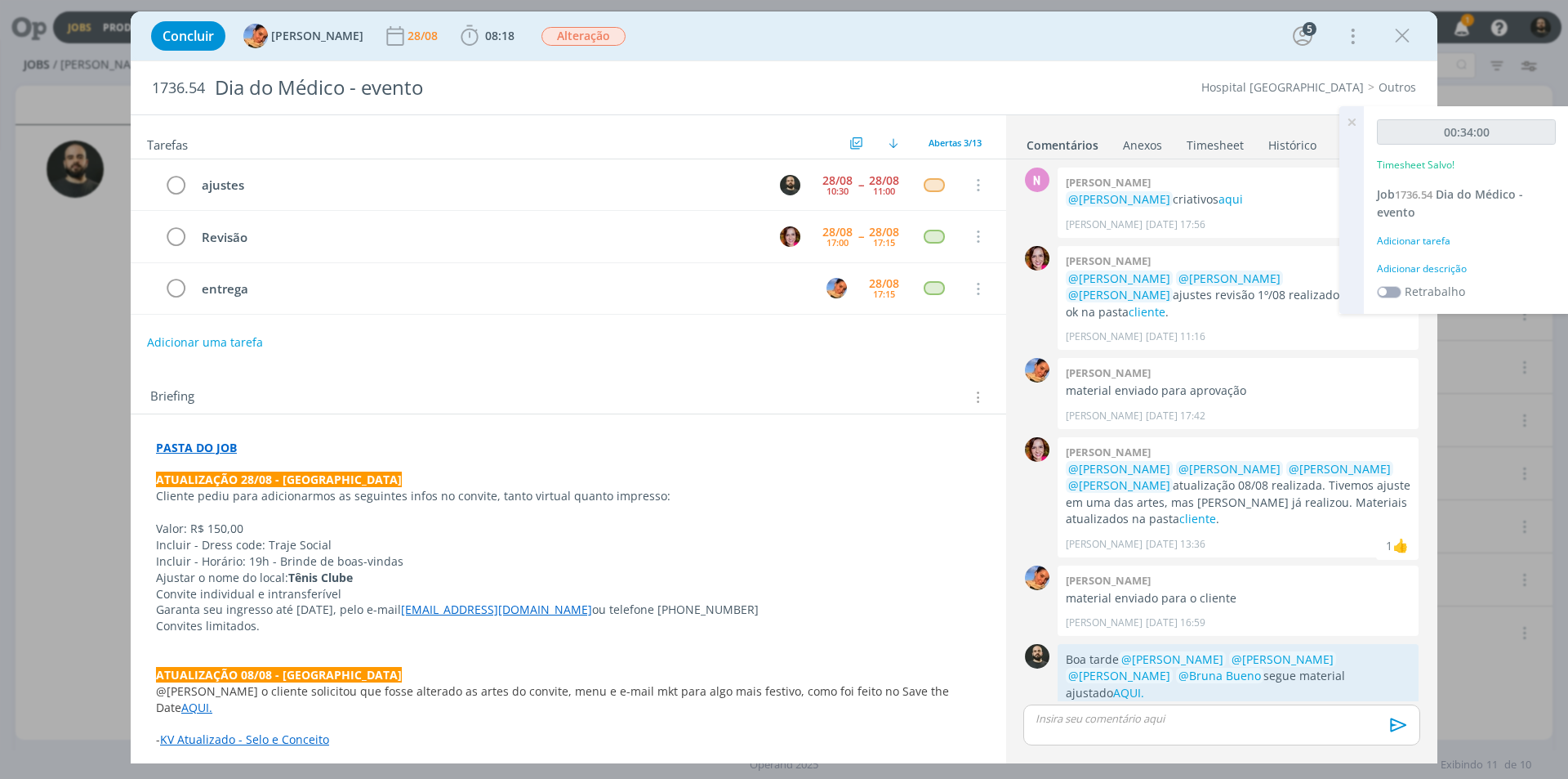
click at [1442, 259] on div "00:34:00 Timesheet Salvo! Job 1736.54 Dia do Médico - evento Adicionar tarefa A…" at bounding box center [1466, 210] width 205 height 207
click at [1440, 271] on div "Adicionar descrição" at bounding box center [1465, 269] width 179 height 15
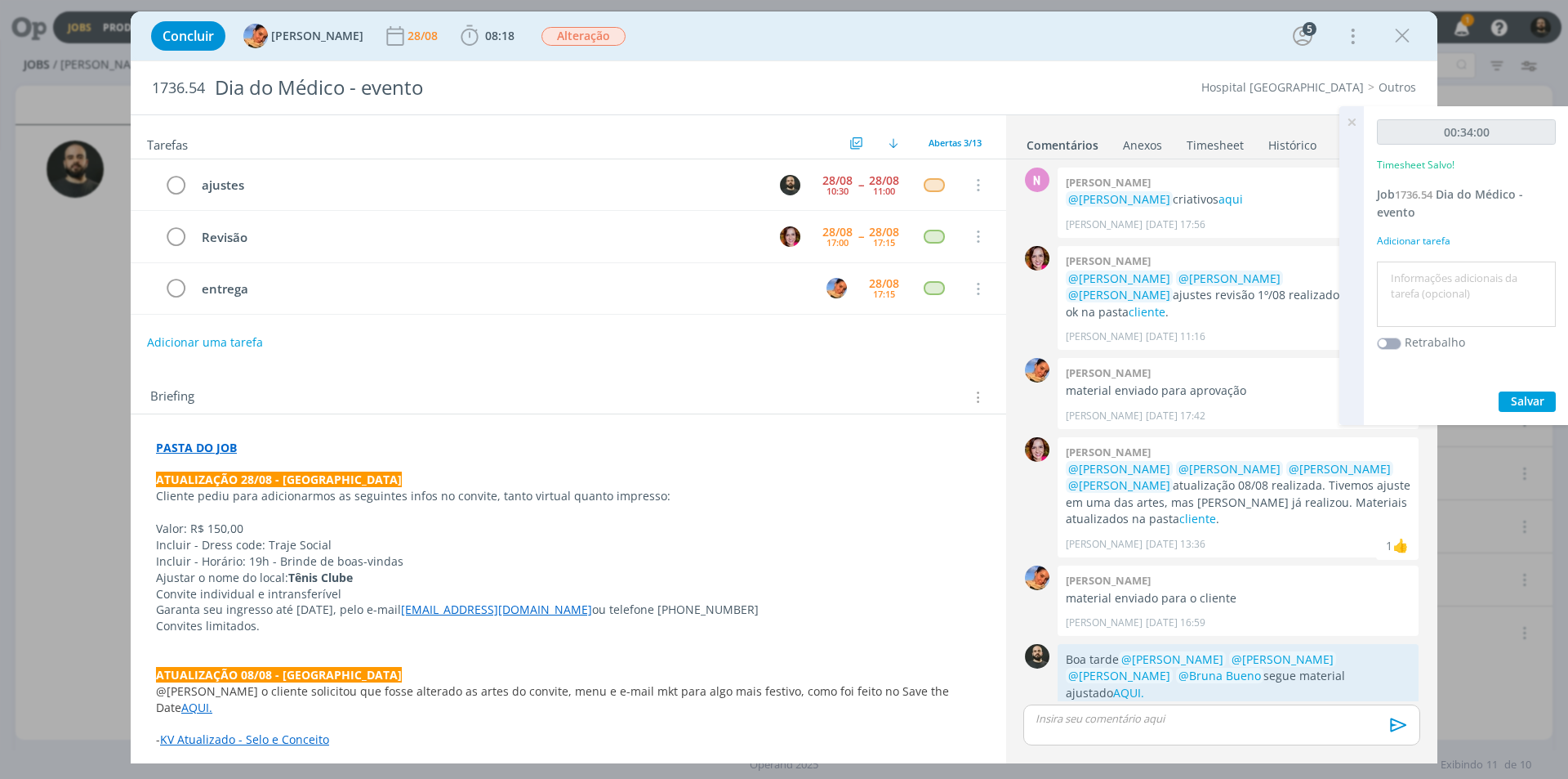
click at [1428, 278] on textarea at bounding box center [1466, 294] width 171 height 58
type textarea "Criação e ajuste"
click at [1521, 398] on span "Salvar" at bounding box center [1527, 401] width 33 height 16
click at [1347, 126] on icon at bounding box center [1351, 122] width 29 height 32
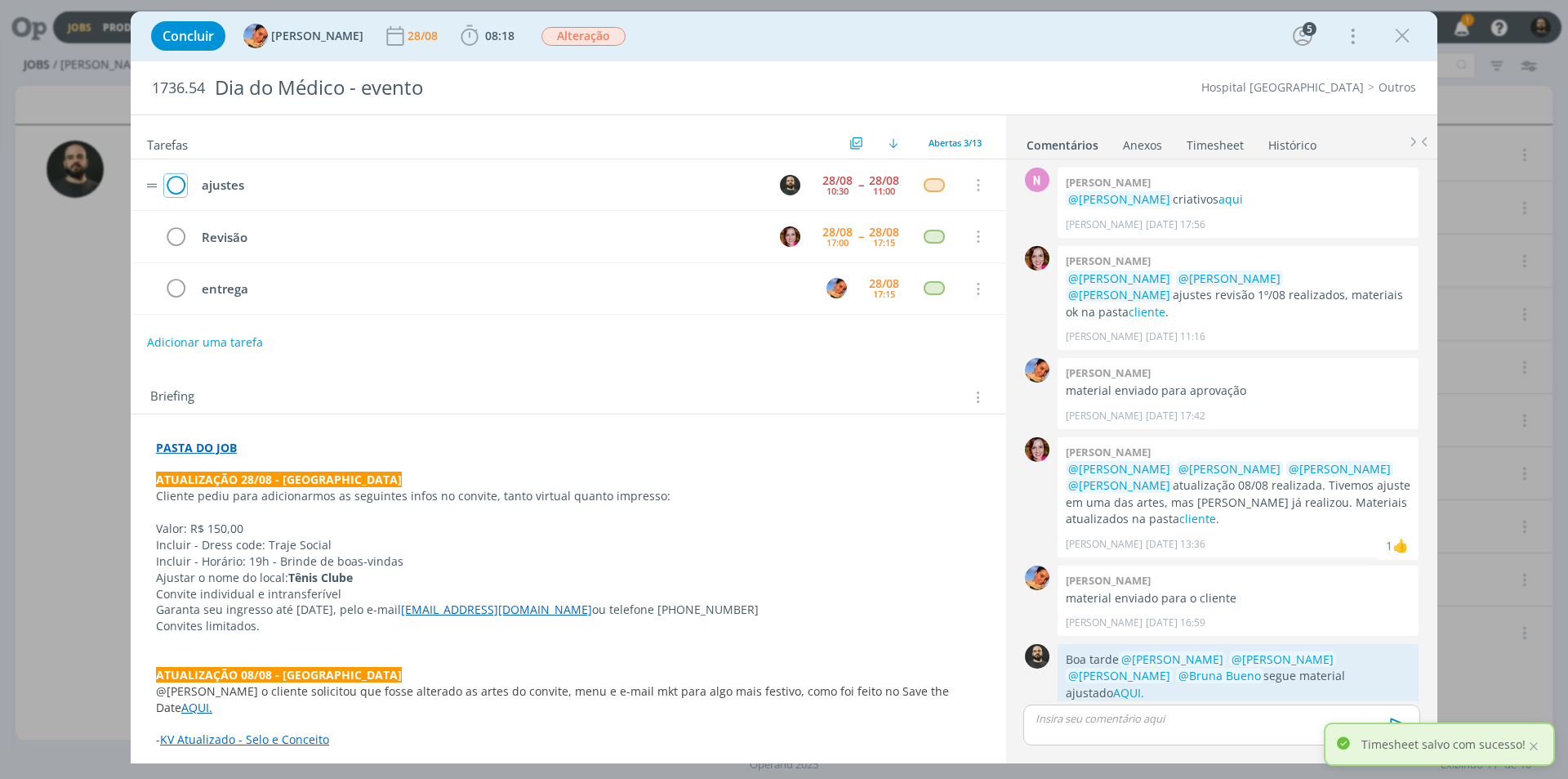
click at [173, 190] on icon "dialog" at bounding box center [175, 185] width 22 height 24
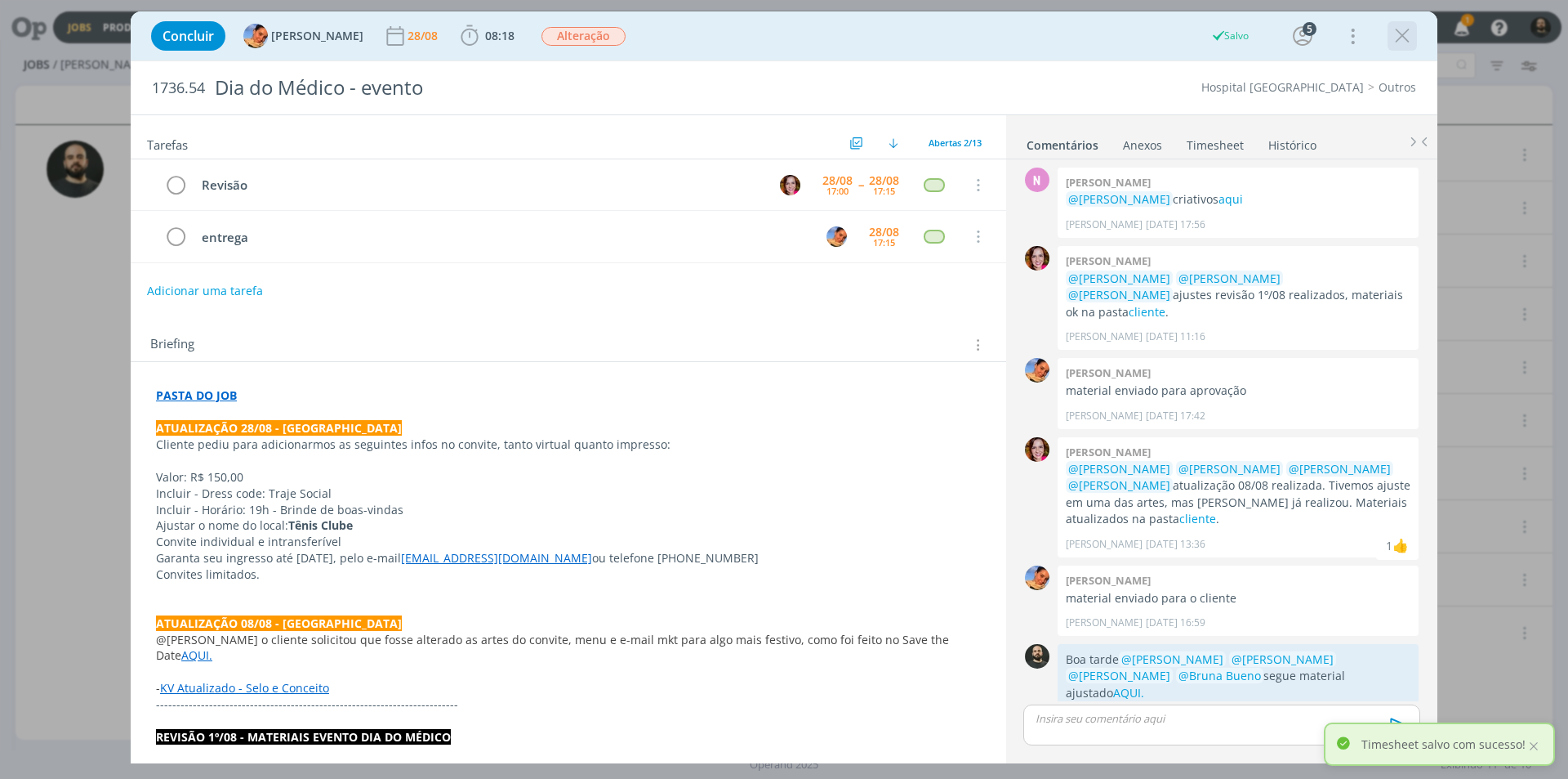
click at [1398, 32] on icon "dialog" at bounding box center [1402, 35] width 24 height 24
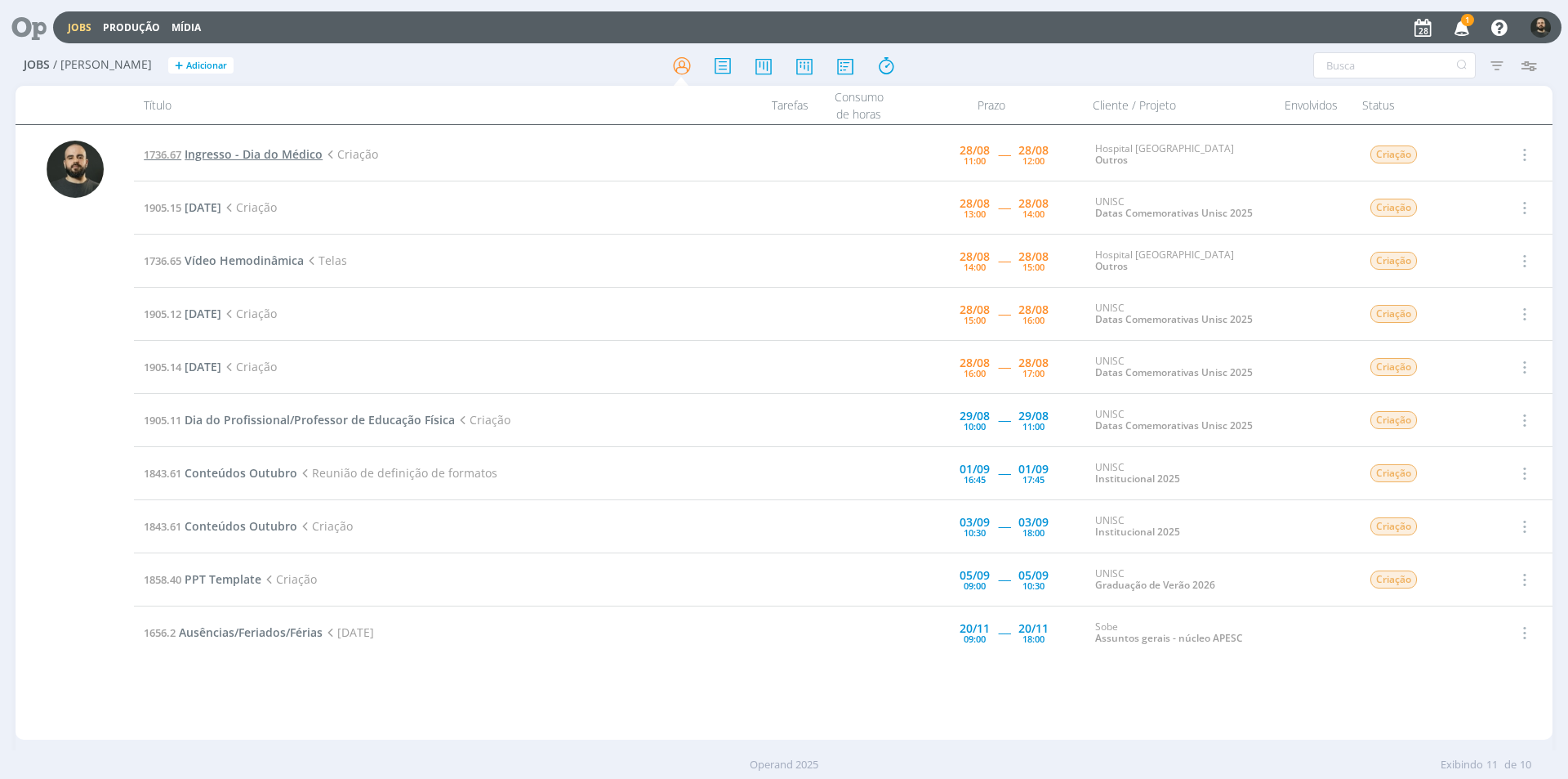
click at [275, 155] on span "Ingresso - Dia do Médico" at bounding box center [253, 154] width 138 height 16
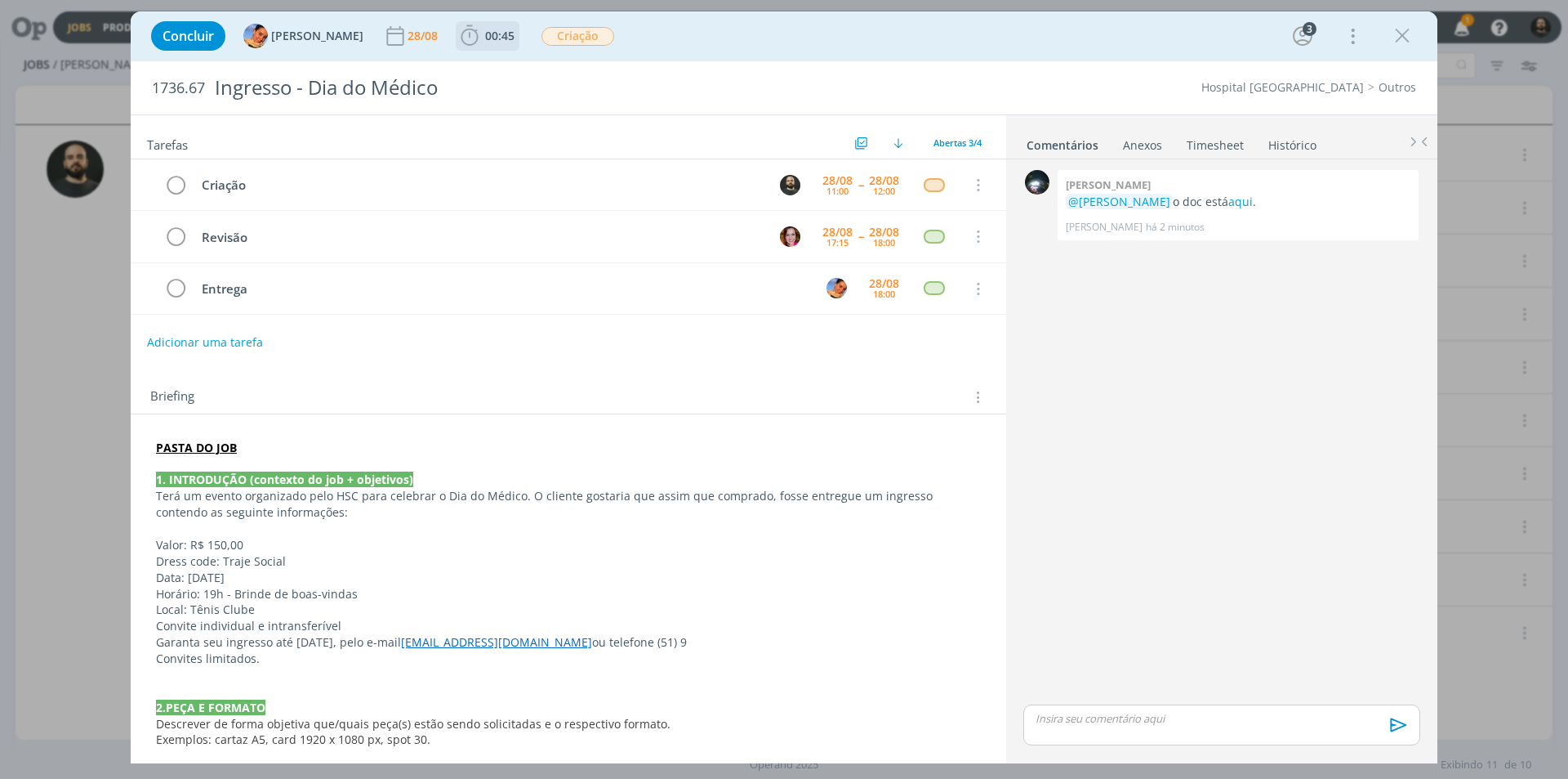
click at [457, 37] on icon "dialog" at bounding box center [469, 35] width 24 height 24
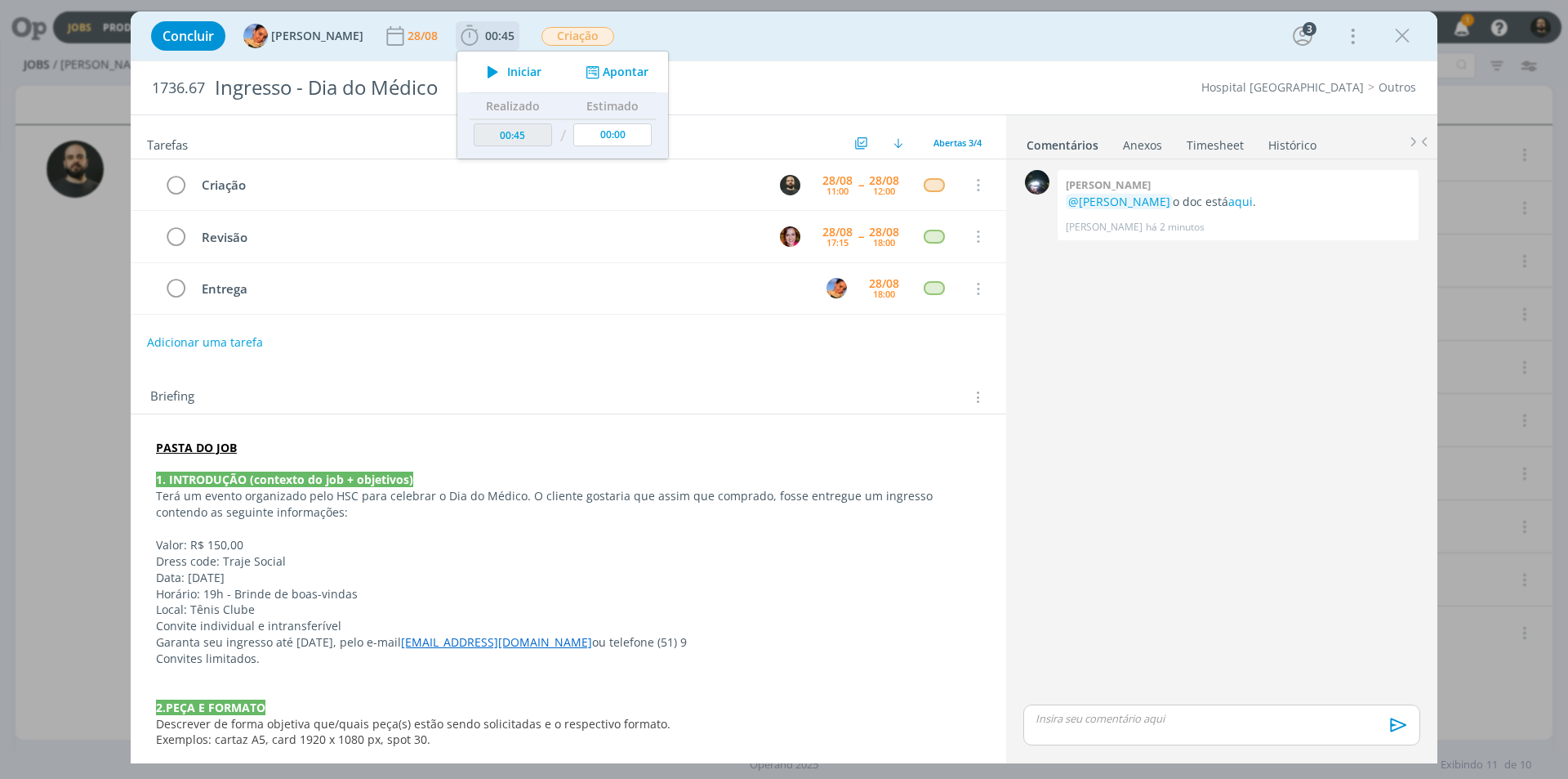
click at [479, 74] on icon "dialog" at bounding box center [492, 72] width 28 height 22
click at [1228, 204] on link "aqui" at bounding box center [1240, 201] width 24 height 16
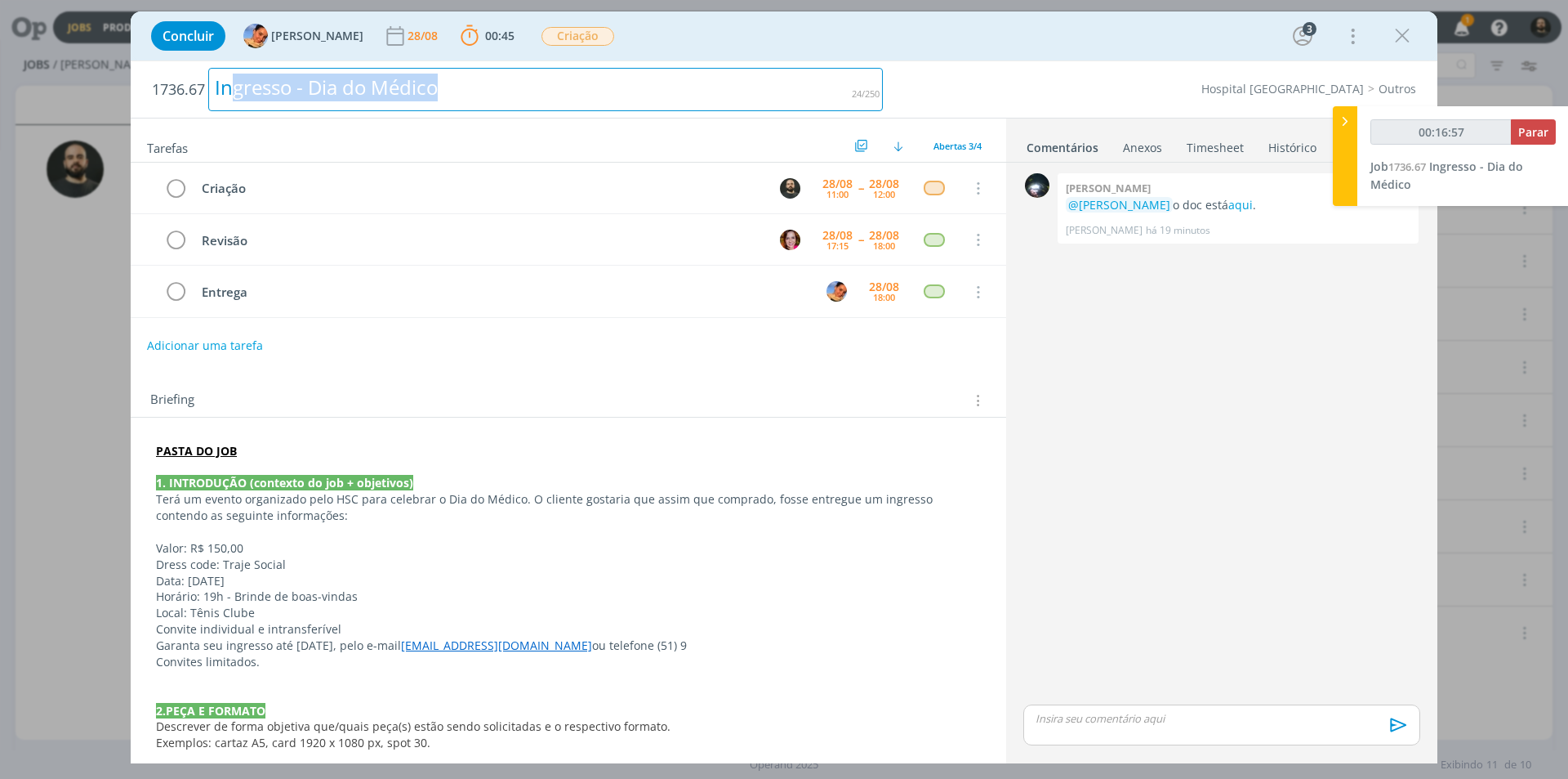
drag, startPoint x: 470, startPoint y: 92, endPoint x: 232, endPoint y: 95, distance: 238.0
click at [232, 95] on div "Ingresso - Dia do Médico" at bounding box center [545, 89] width 674 height 43
copy div "gresso - Dia do Médico"
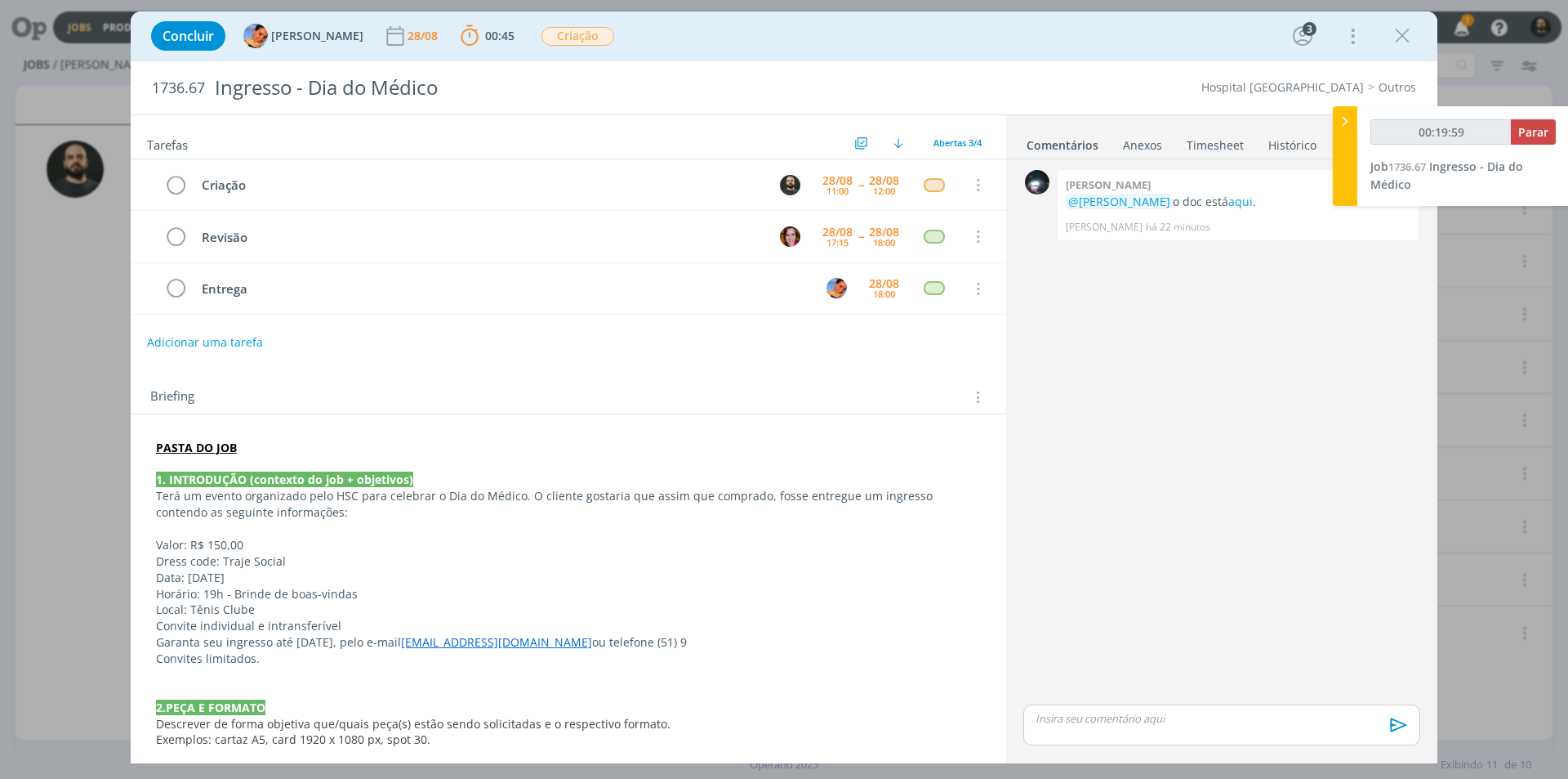
click at [1076, 722] on p "dialog" at bounding box center [1222, 717] width 371 height 15
type input "00:20:00"
type input "00:20:40"
click at [1118, 727] on button "dialog" at bounding box center [1110, 730] width 22 height 20
paste input "https://sobeae.sharepoint.com/:f:/s/SOBEAE/Eqqtac-8IG1LpSmx-H_CqpUBw-btRuwyBugp…"
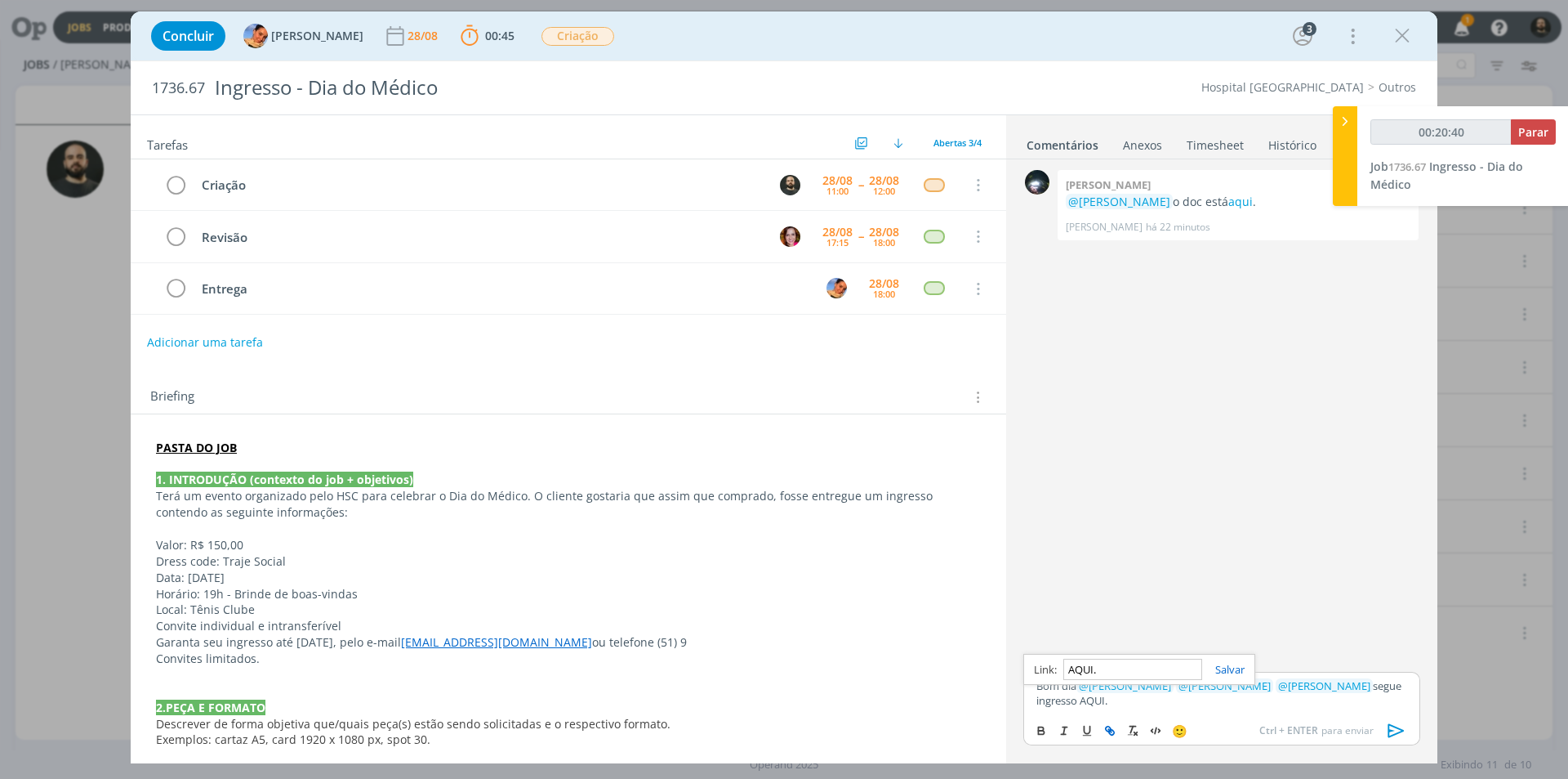
type input "https://sobeae.sharepoint.com/:f:/s/SOBEAE/Eqqtac-8IG1LpSmx-H_CqpUBw-btRuwyBugp…"
type input "00:20:41"
type input "https://sobeae.sharepoint.com/:f:/s/SOBEAE/Eqqtac-8IG1LpSmx-H_CqpUBw-btRuwyBugp…"
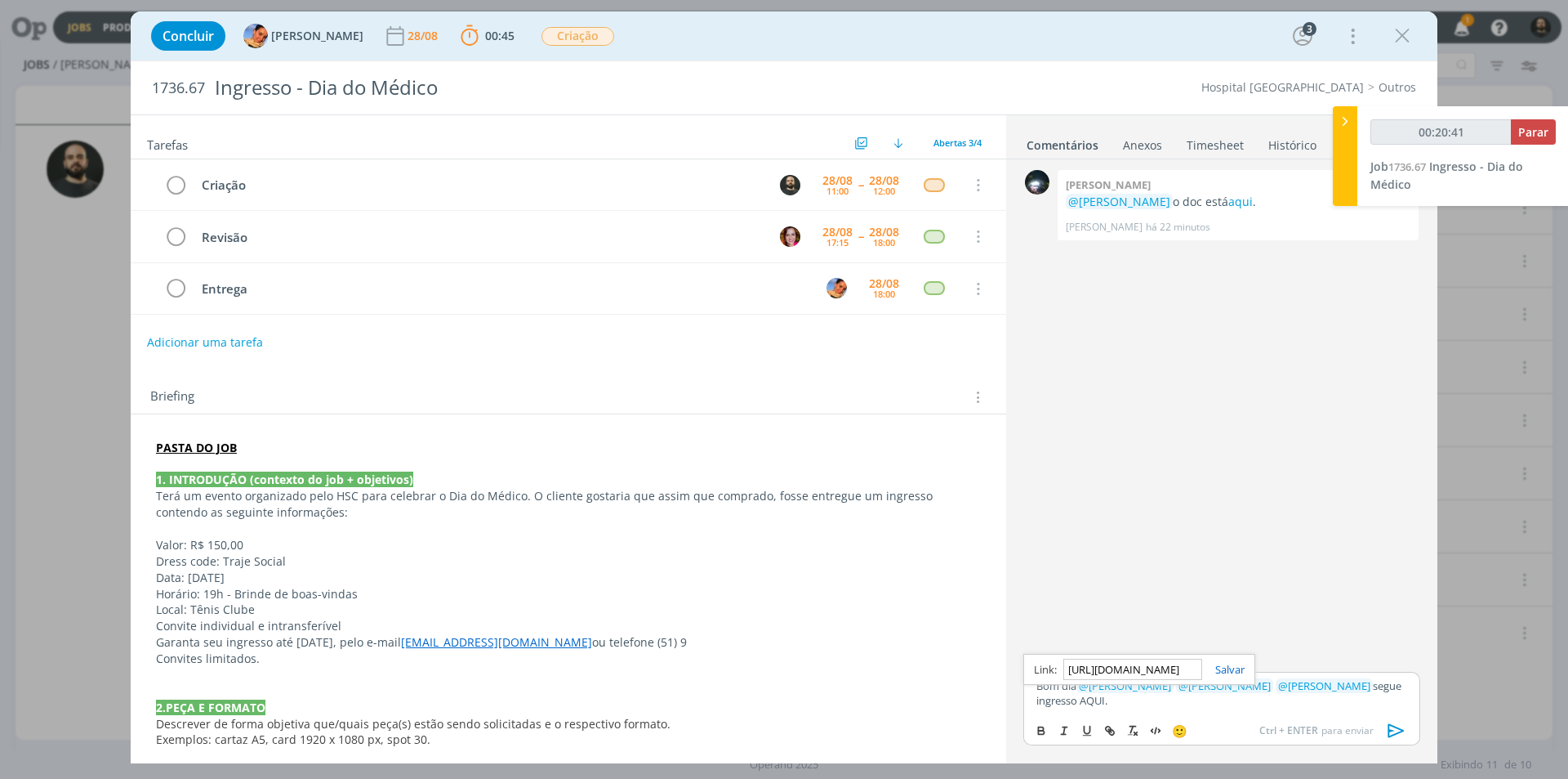
drag, startPoint x: 1227, startPoint y: 671, endPoint x: 1212, endPoint y: 683, distance: 19.2
click at [1227, 671] on link "dialog" at bounding box center [1223, 669] width 42 height 15
click at [1190, 705] on p "Bom dia ﻿ @ Beatriz Luchese ﻿ ﻿ @ Luíza Santana ﻿ ﻿ @ Karoline Arend ﻿ segue in…" at bounding box center [1222, 693] width 371 height 30
click at [1123, 705] on p "Bom dia ﻿ @ Beatriz Luchese ﻿ ﻿ @ Luíza Santana ﻿ ﻿ @ Karoline Arend ﻿ segue in…" at bounding box center [1222, 685] width 371 height 45
click at [1208, 700] on p "Bom dia ﻿ @ Beatriz Luchese ﻿ ﻿ @ Luíza Santana ﻿ ﻿ @ Karoline Arend ﻿ segue in…" at bounding box center [1222, 685] width 371 height 45
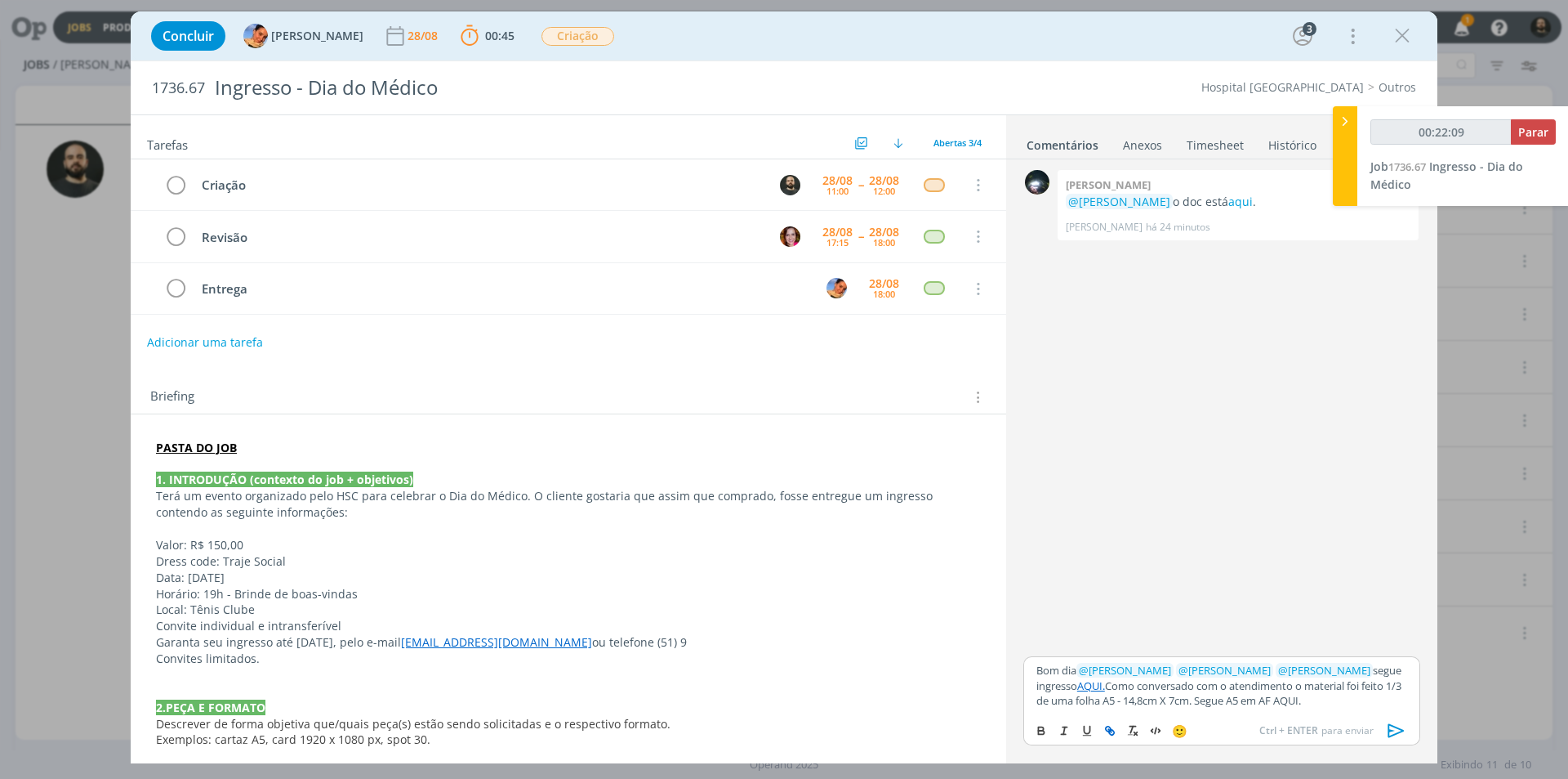
type input "00:22:10"
click at [1106, 729] on icon "dialog" at bounding box center [1107, 727] width 5 height 5
paste input "https://sobeae.sharepoint.com/:f:/s/SOBEAE/EjJk6h8z0MtEk1B8hOCWuUcBPfJwWiIMRsr-…"
type input "https://sobeae.sharepoint.com/:f:/s/SOBEAE/EjJk6h8z0MtEk1B8hOCWuUcBPfJwWiIMRsr-…"
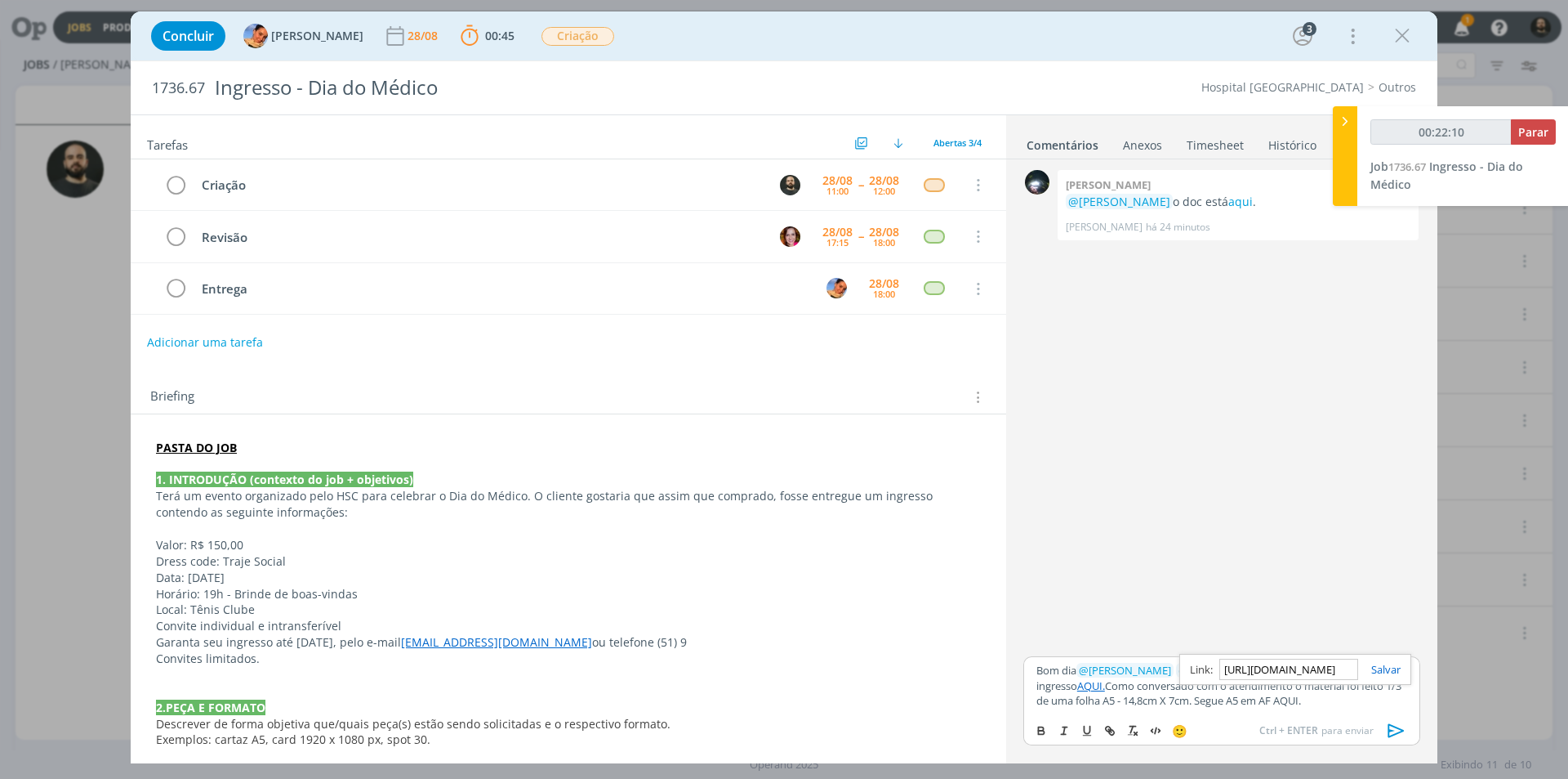
type input "00:22:11"
type input "https://sobeae.sharepoint.com/:f:/s/SOBEAE/EjJk6h8z0MtEk1B8hOCWuUcBPfJwWiIMRsr-…"
click at [1394, 672] on link "dialog" at bounding box center [1378, 669] width 42 height 15
click at [1344, 707] on p "Bom dia ﻿ @ Beatriz Luchese ﻿ ﻿ @ Luíza Santana ﻿ ﻿ @ Karoline Arend ﻿ segue in…" at bounding box center [1222, 685] width 371 height 45
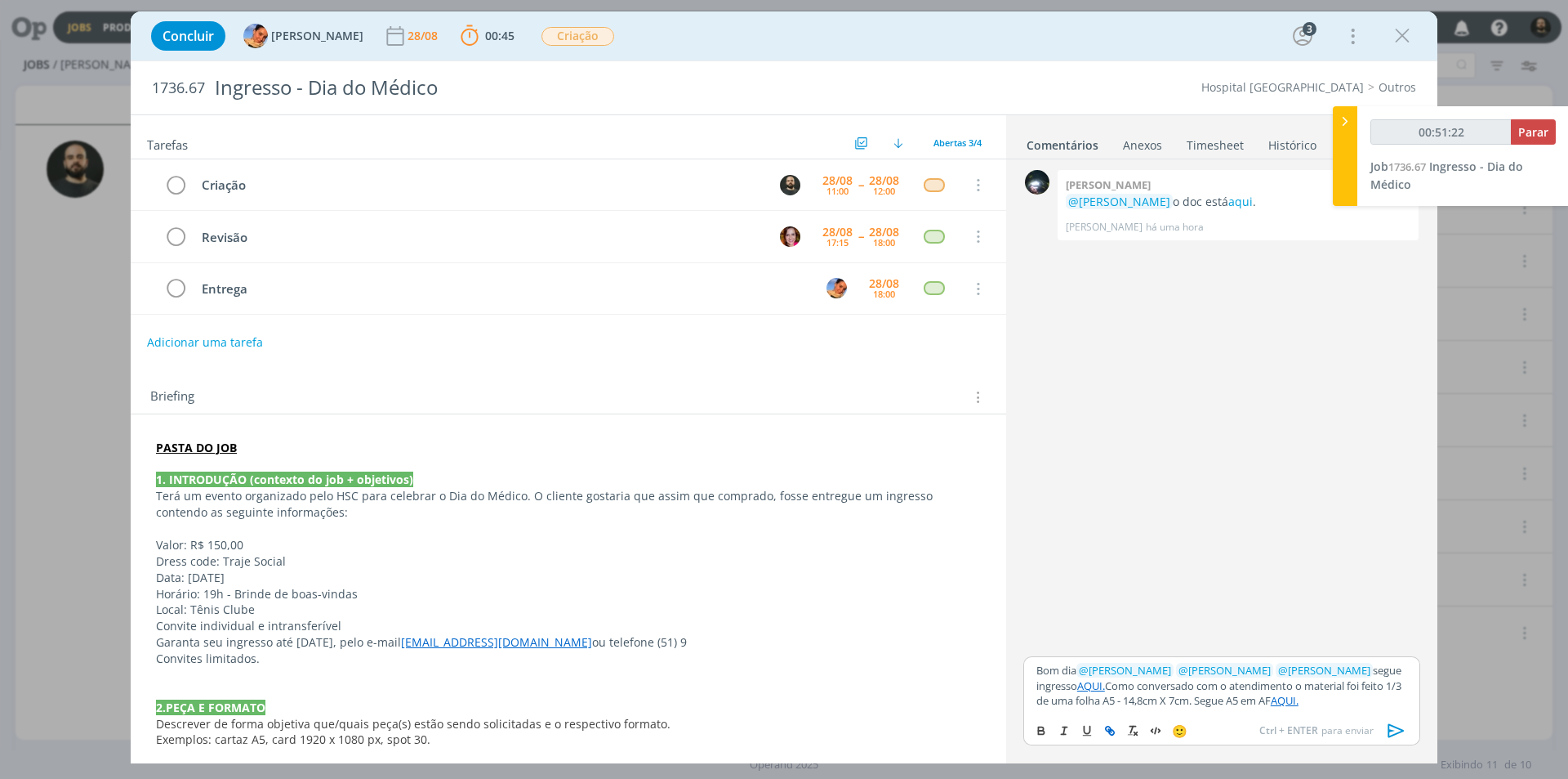
click at [1398, 729] on icon "dialog" at bounding box center [1396, 730] width 24 height 24
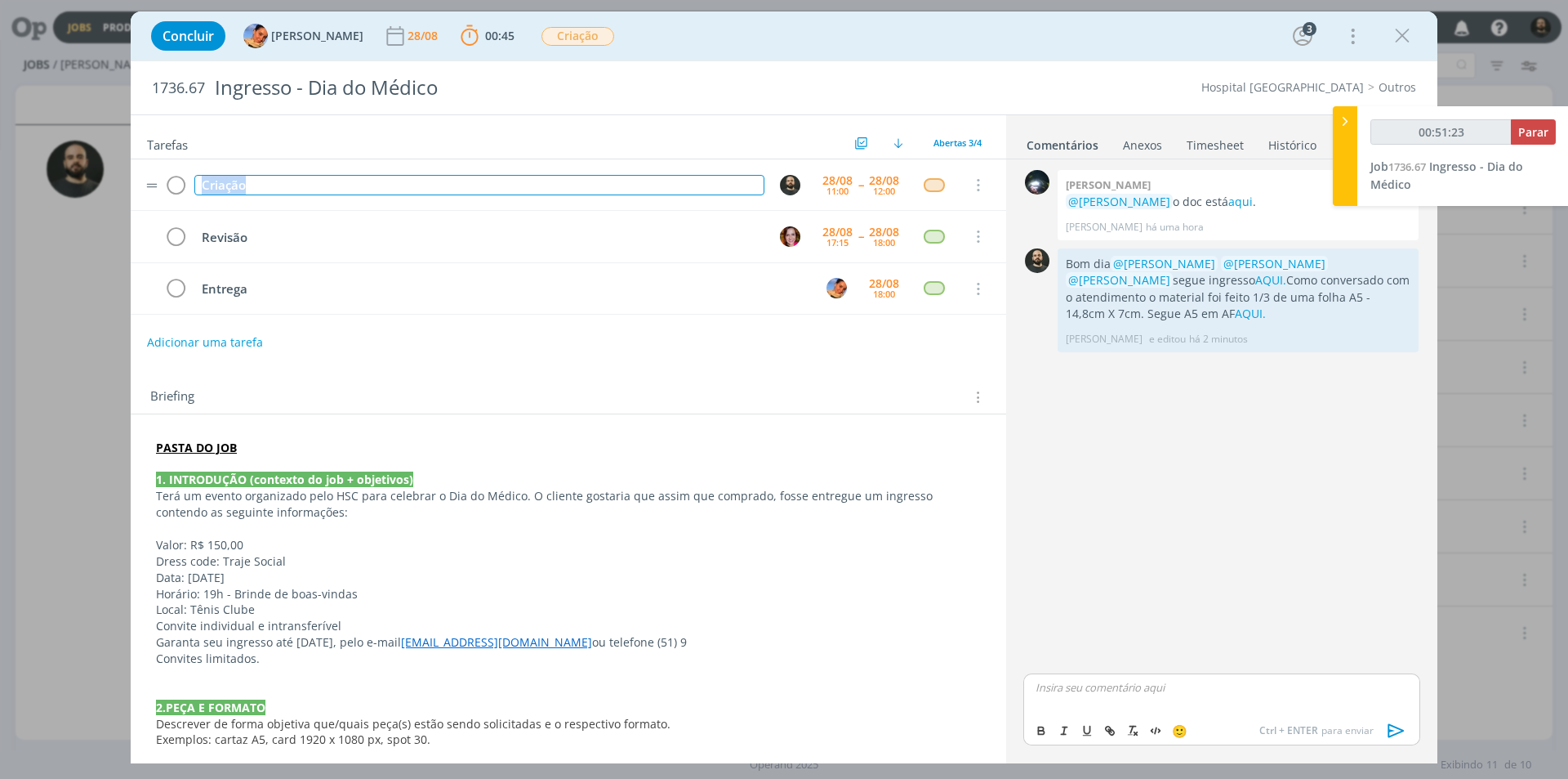
drag, startPoint x: 262, startPoint y: 191, endPoint x: 153, endPoint y: 201, distance: 109.5
click at [156, 199] on tr "Criação 28/08 11:00 -- 28/08 12:00 Cancelar" at bounding box center [569, 185] width 875 height 52
copy div "Criação"
type input "00:51:25"
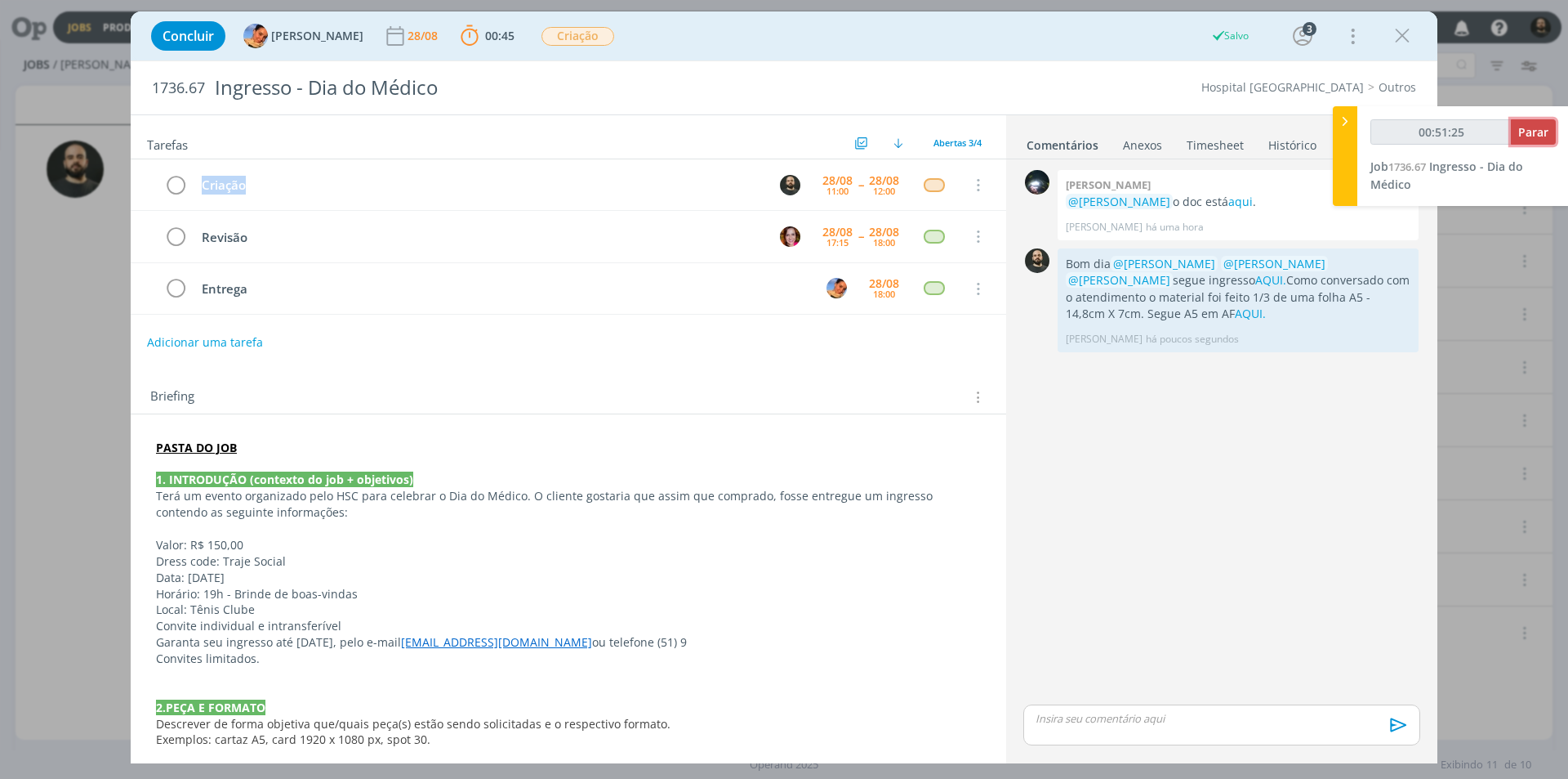
click at [1532, 130] on span "Parar" at bounding box center [1533, 132] width 30 height 16
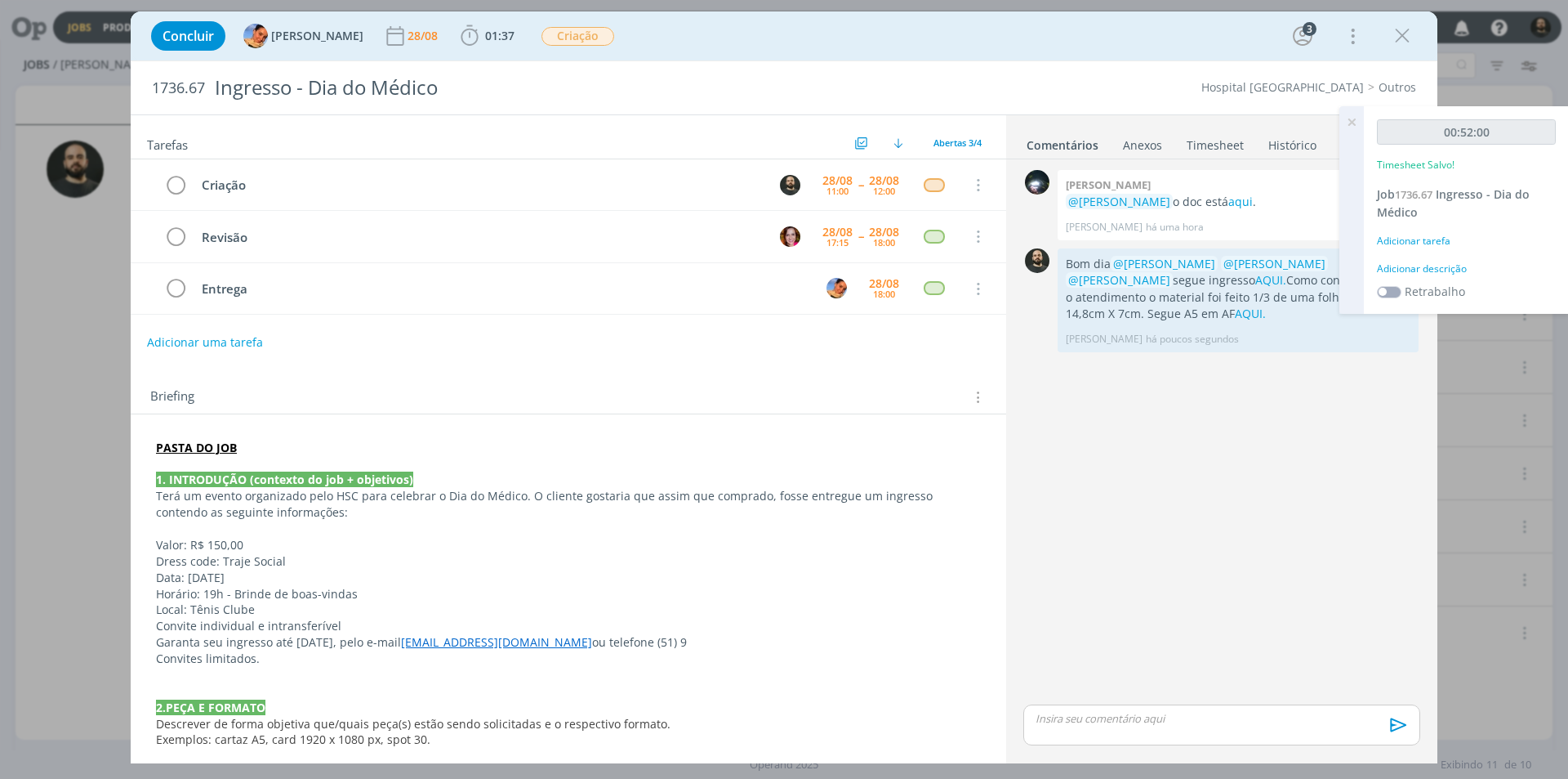
click at [1444, 269] on div "Adicionar descrição" at bounding box center [1465, 269] width 179 height 15
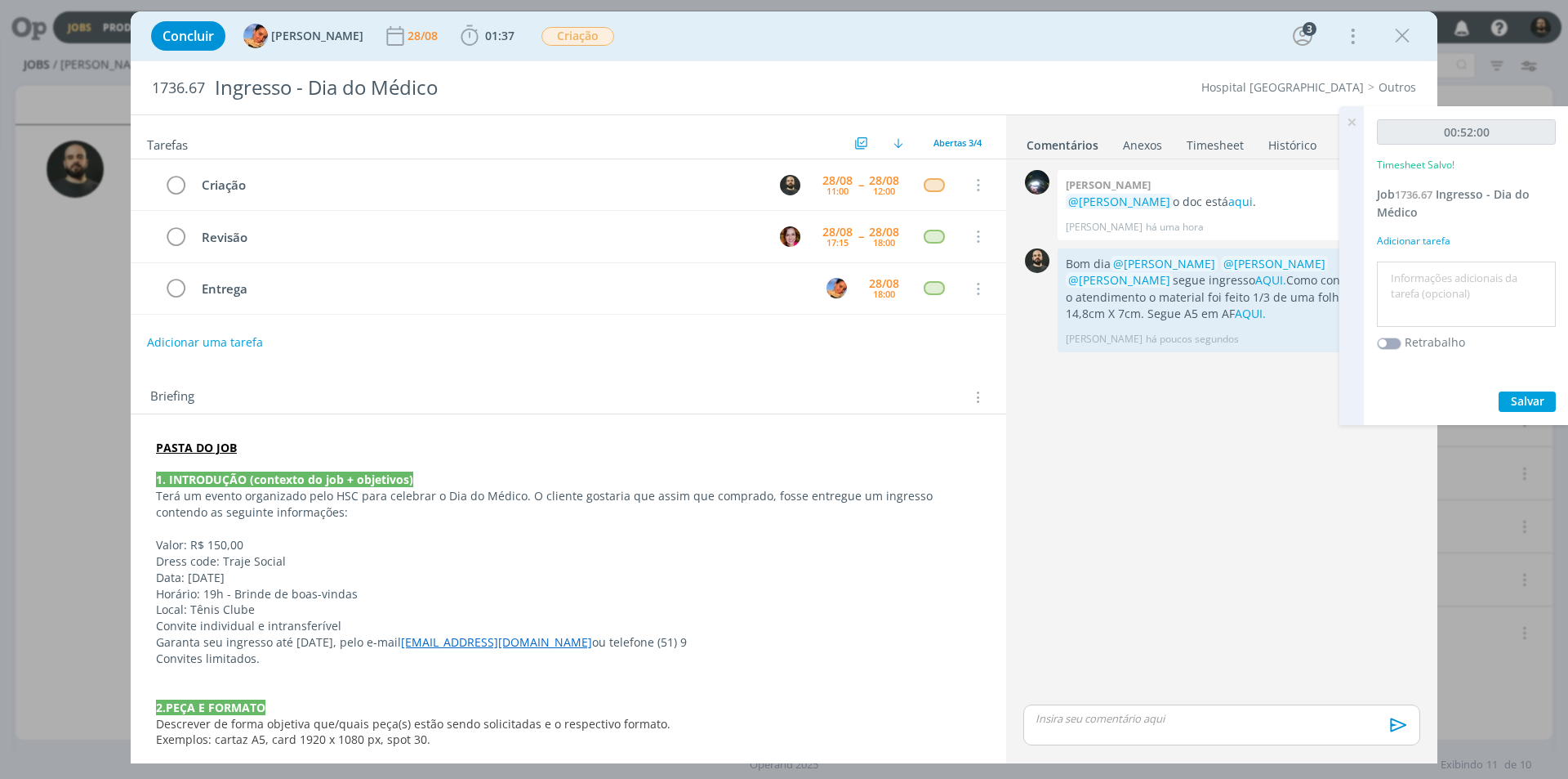
click at [1446, 281] on textarea at bounding box center [1466, 294] width 171 height 58
paste textarea "Criação"
type textarea "Criação"
click at [1524, 401] on span "Salvar" at bounding box center [1527, 401] width 33 height 16
click at [1350, 121] on icon at bounding box center [1351, 122] width 29 height 32
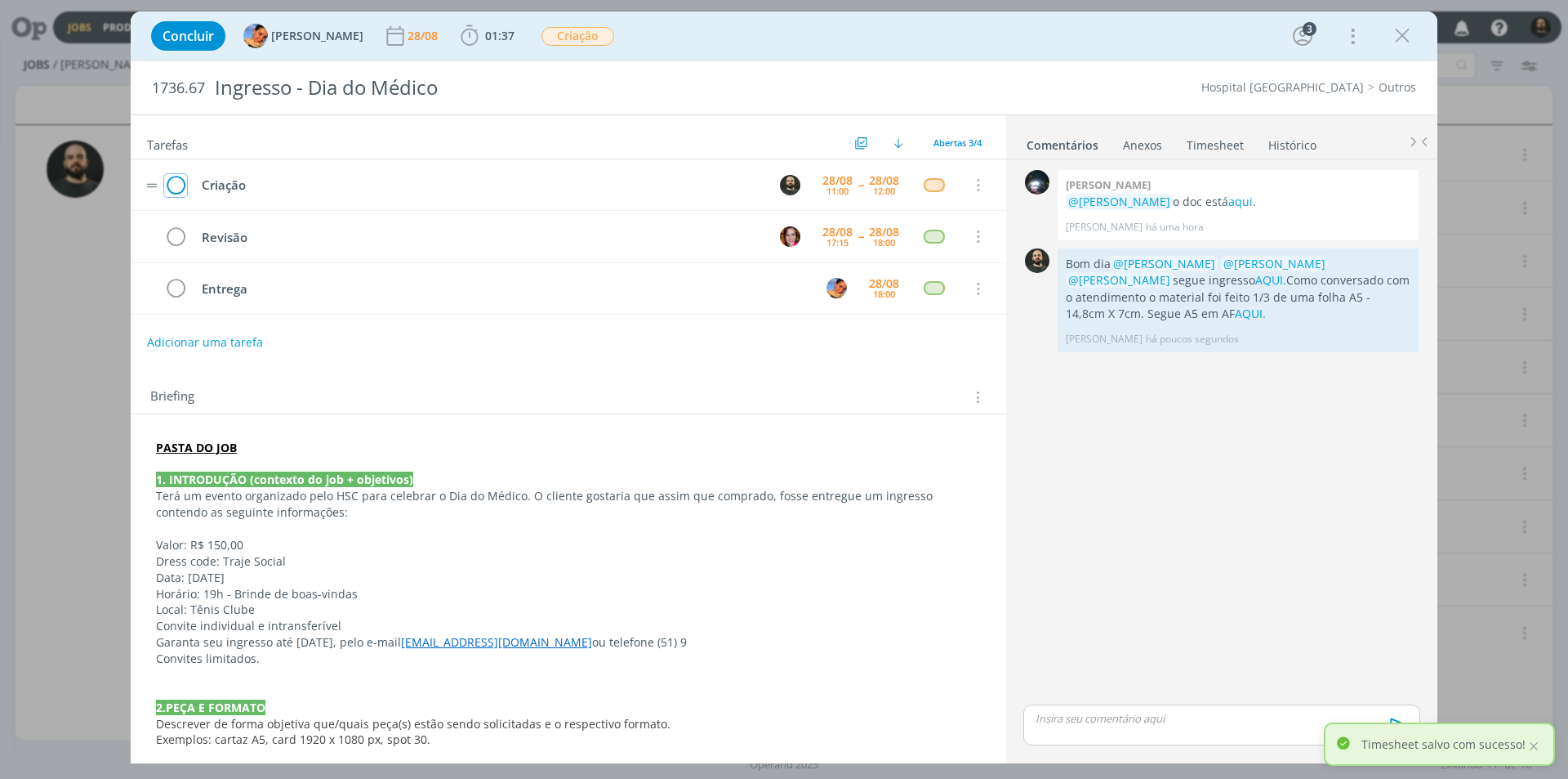
click at [178, 182] on icon "dialog" at bounding box center [175, 185] width 22 height 24
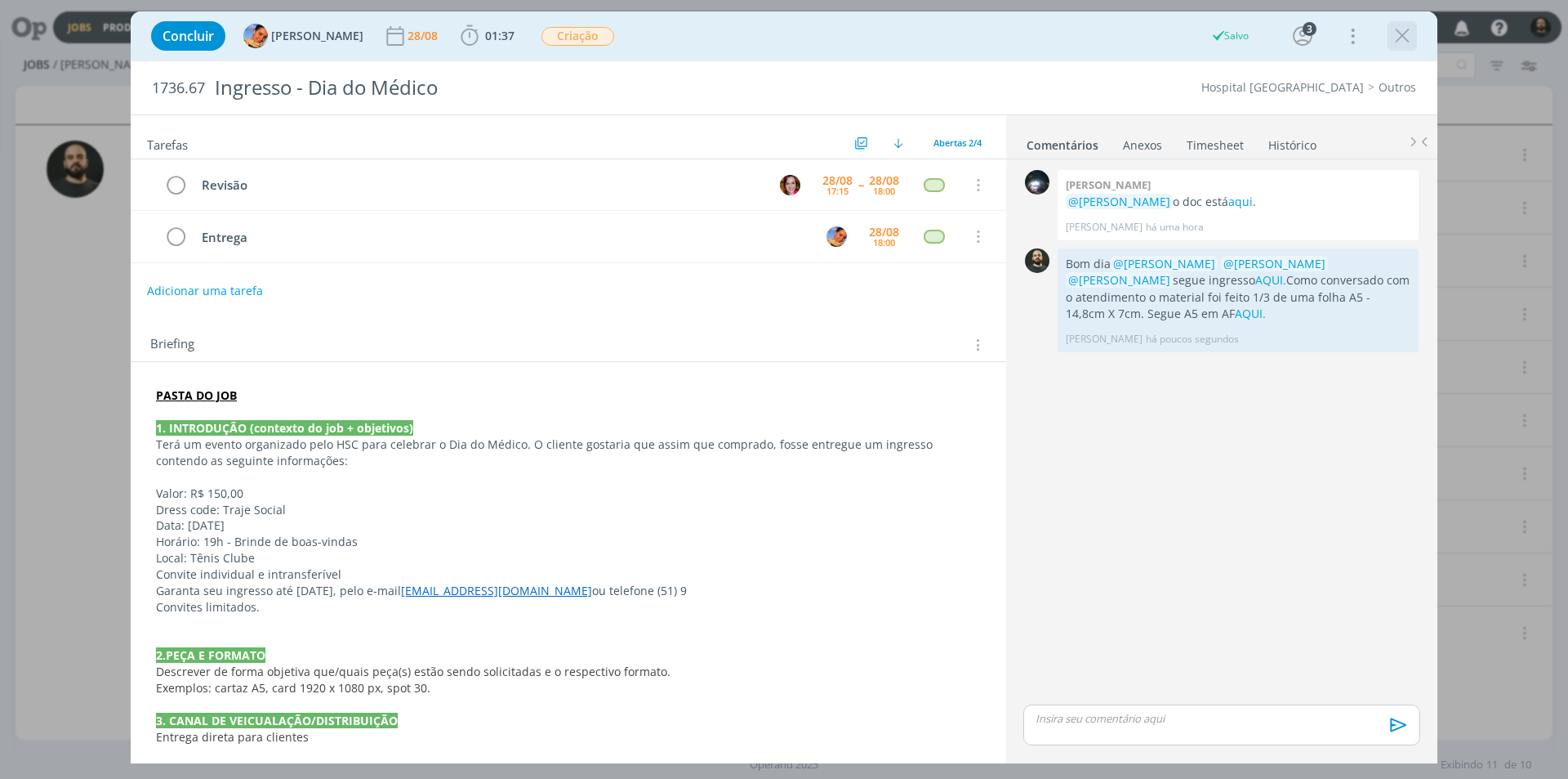
click at [1411, 36] on icon "dialog" at bounding box center [1402, 35] width 24 height 24
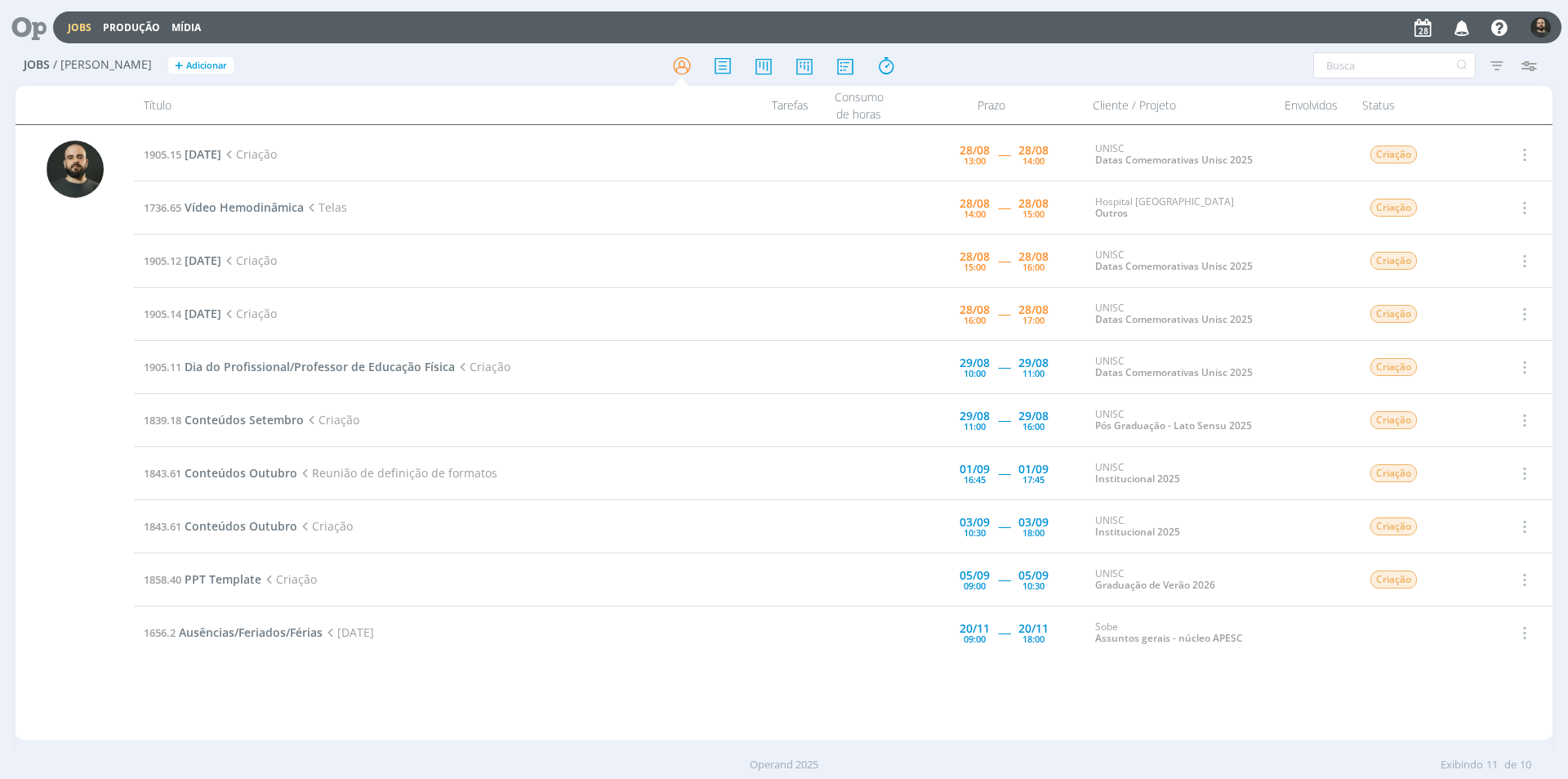
click at [39, 33] on icon at bounding box center [23, 27] width 33 height 32
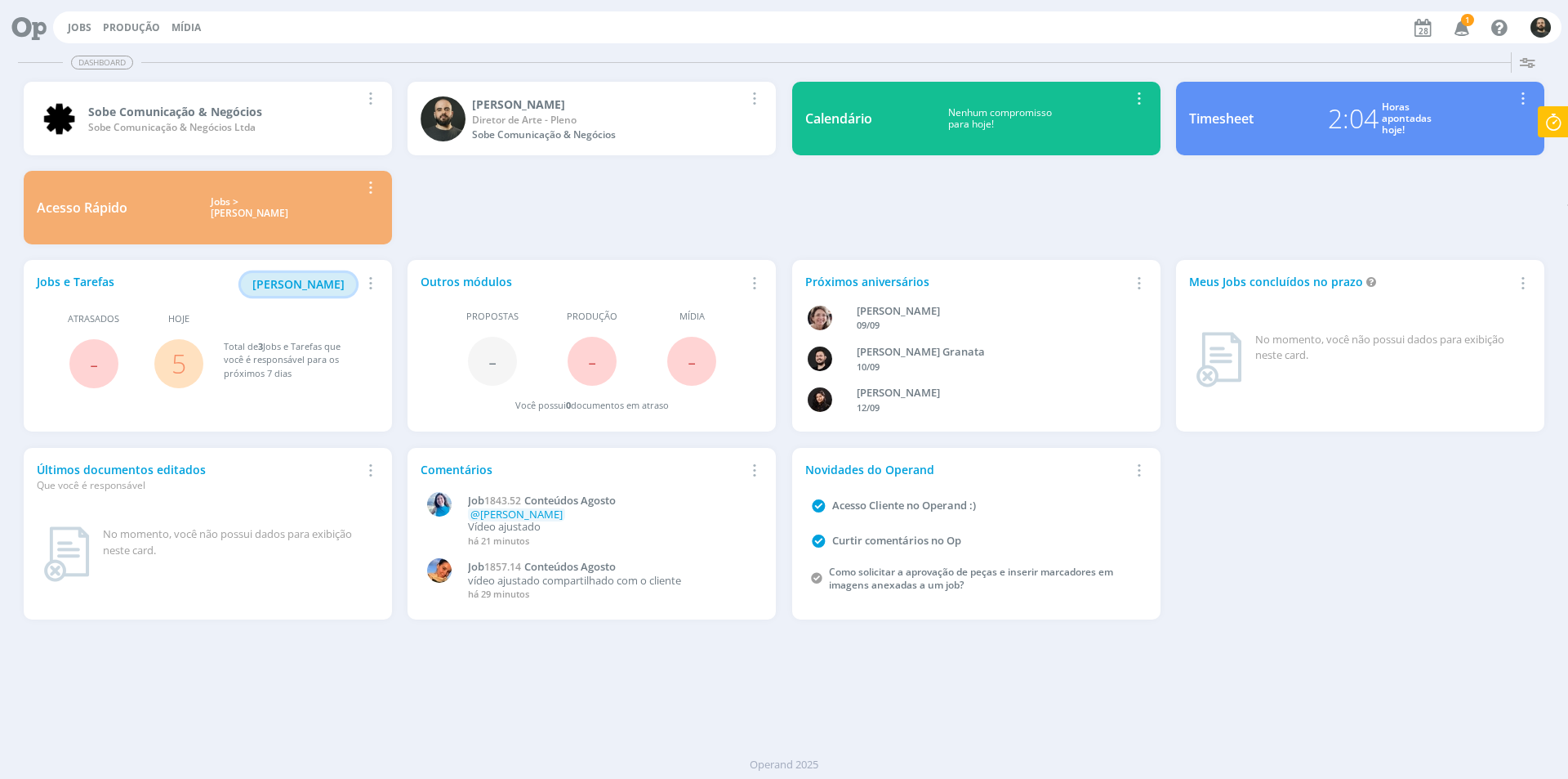
click at [333, 294] on button "[PERSON_NAME]" at bounding box center [299, 283] width 115 height 22
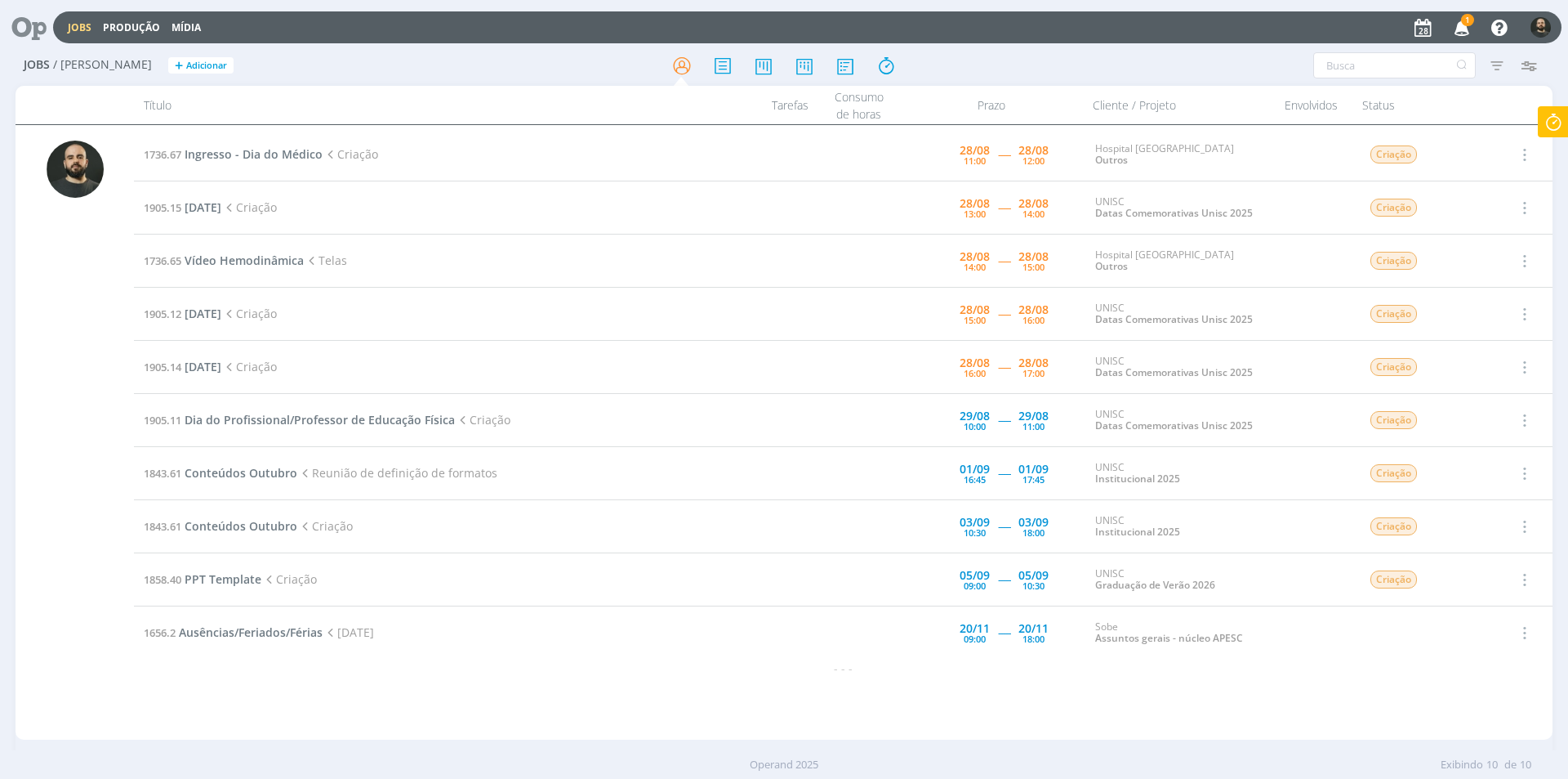
click at [1469, 21] on span "1" at bounding box center [1466, 20] width 13 height 13
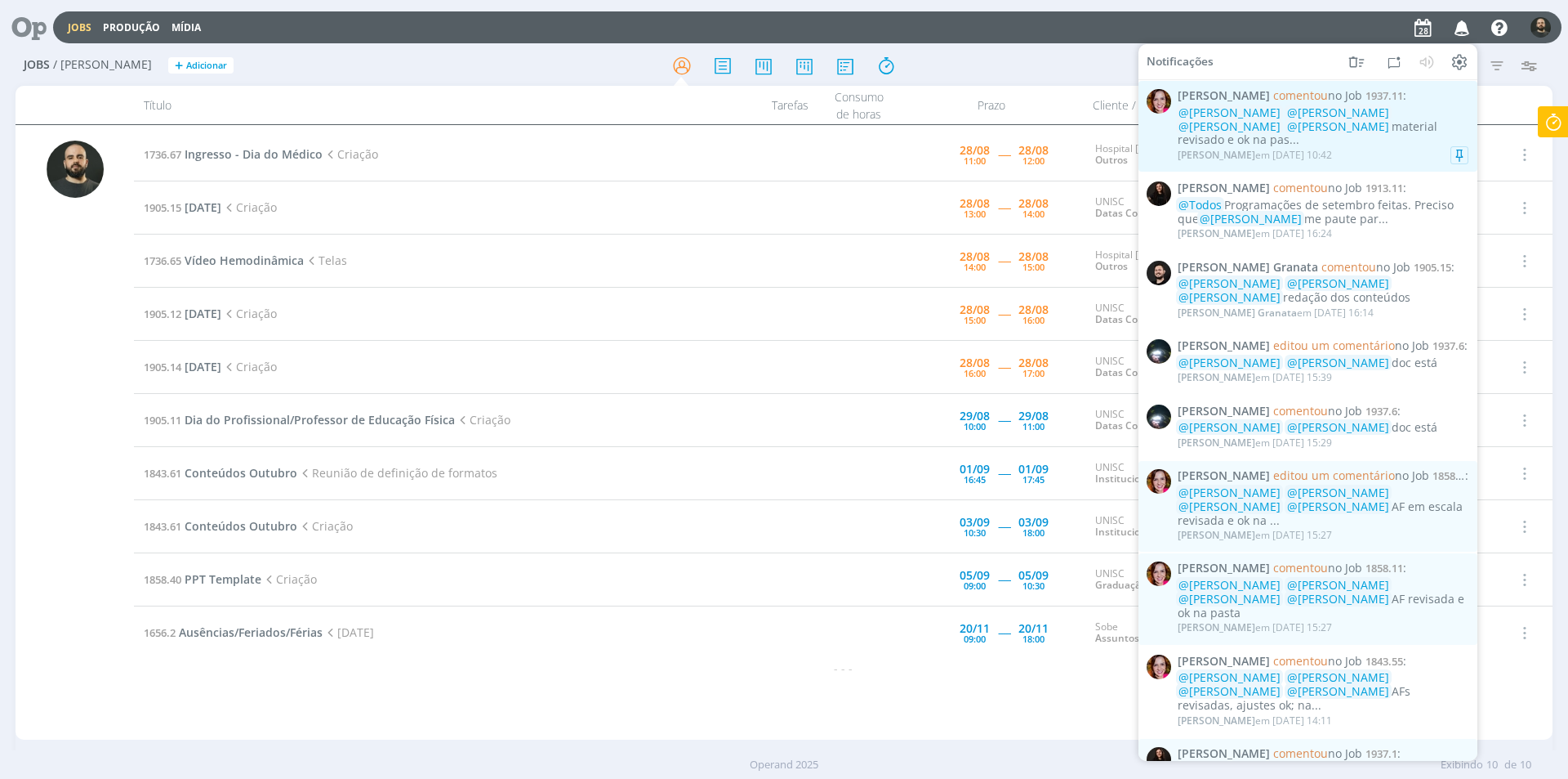
click at [1357, 147] on div "Bruna Bueno em [DATE] 10:42" at bounding box center [1323, 154] width 291 height 17
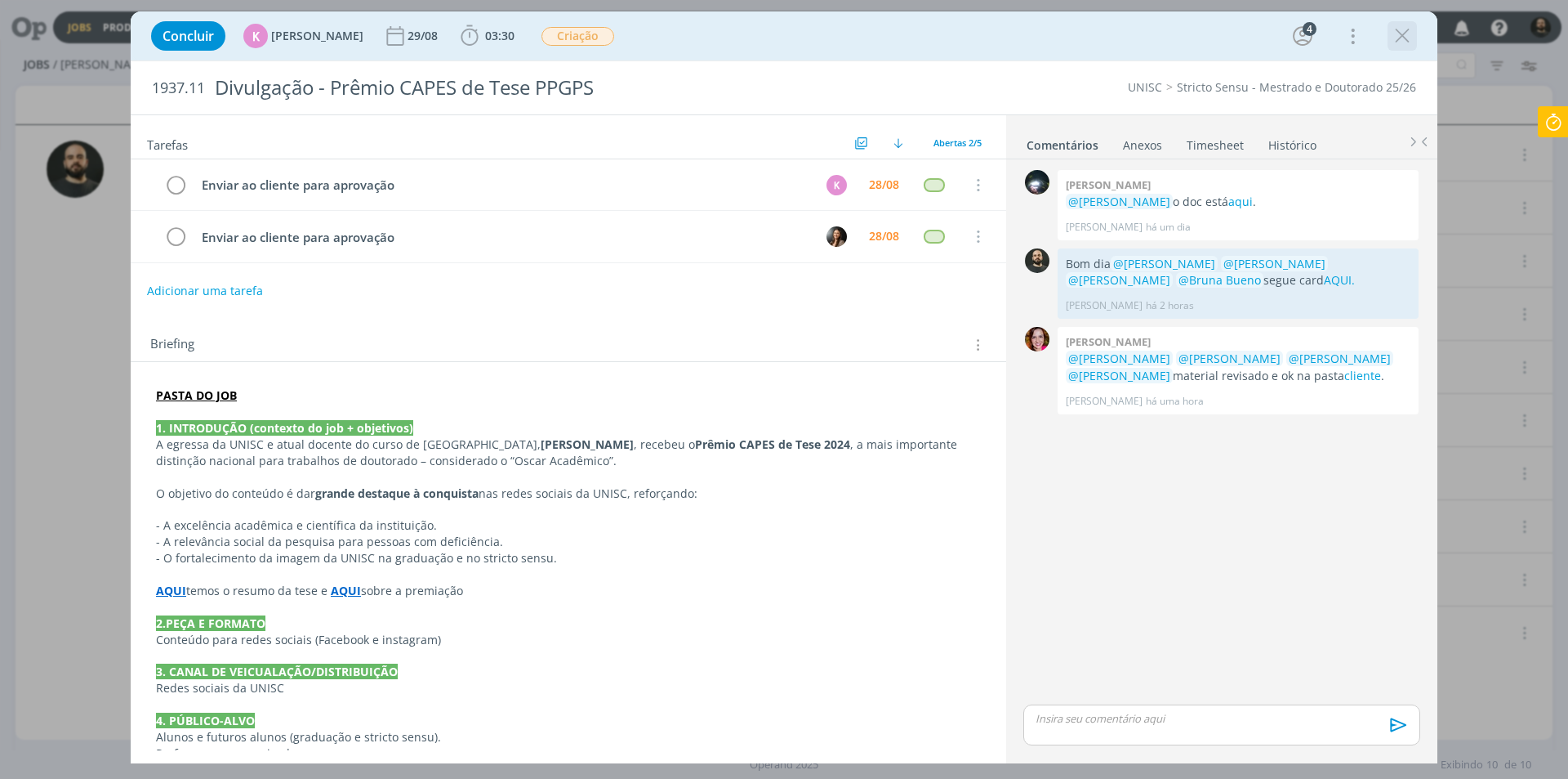
click at [1405, 32] on icon "dialog" at bounding box center [1402, 35] width 24 height 24
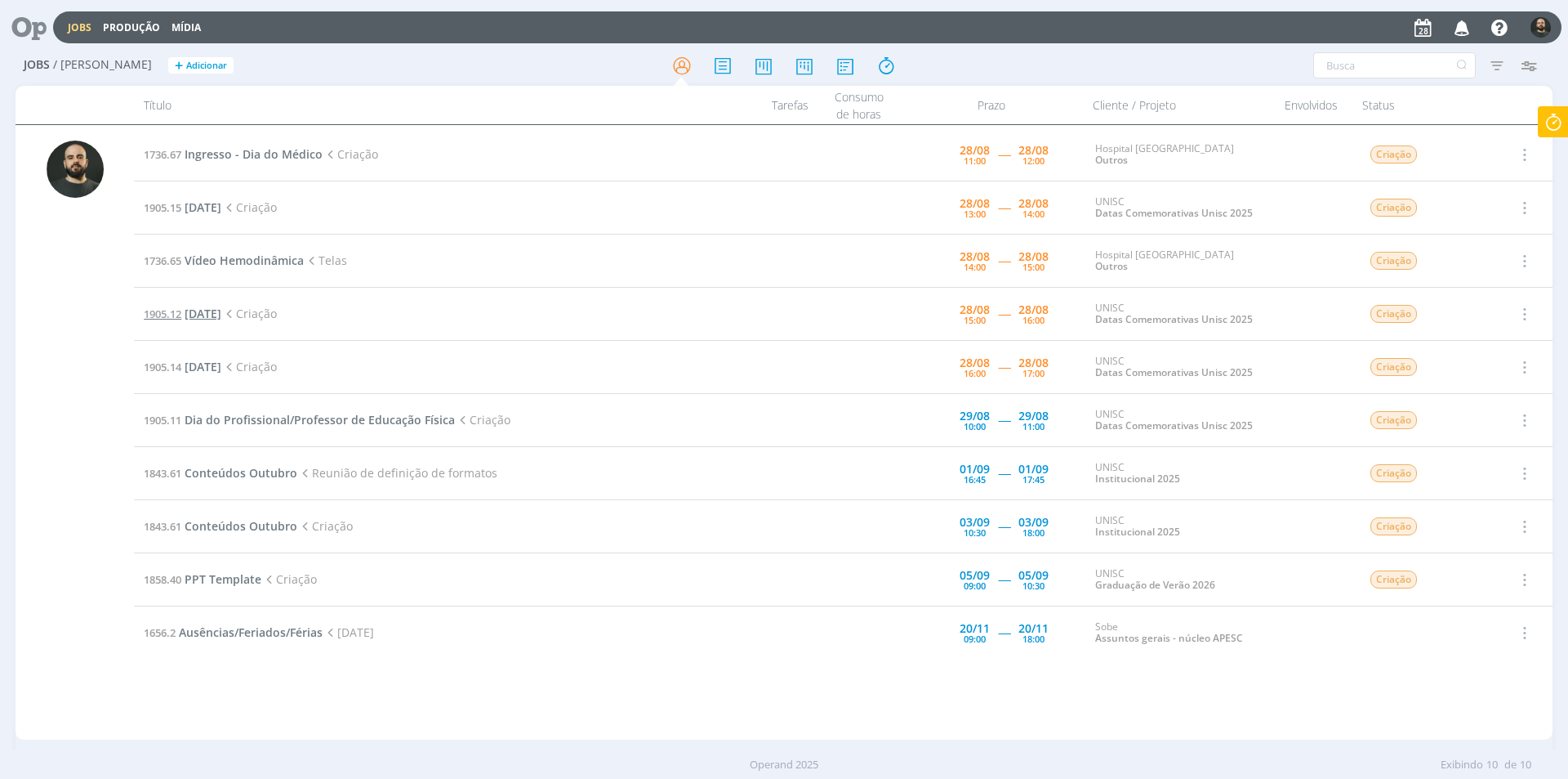
click at [222, 317] on span "[DATE]" at bounding box center [203, 314] width 37 height 16
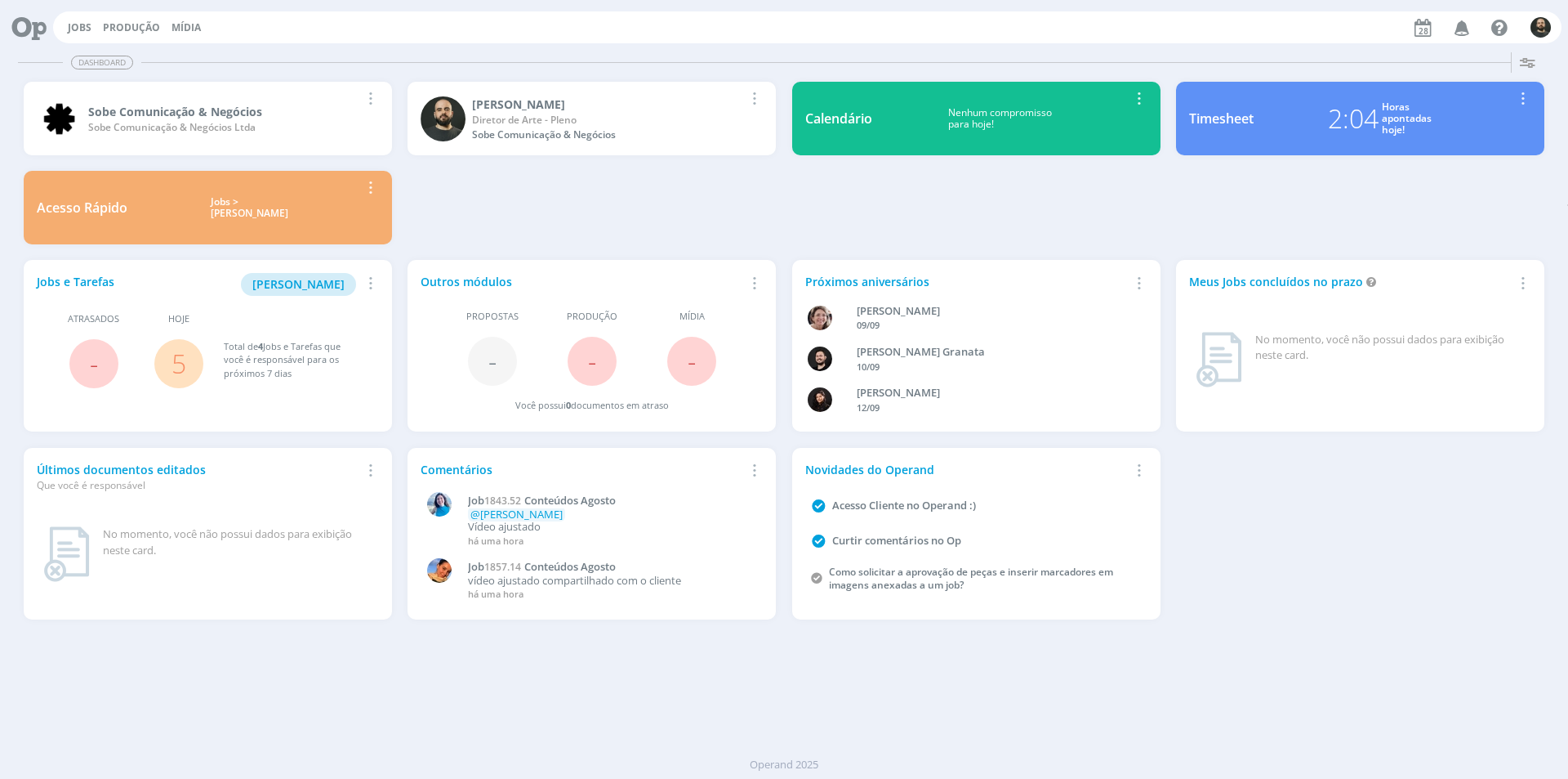
click at [1519, 89] on icon "button" at bounding box center [1522, 98] width 18 height 20
click at [1533, 64] on icon "button" at bounding box center [1527, 62] width 29 height 29
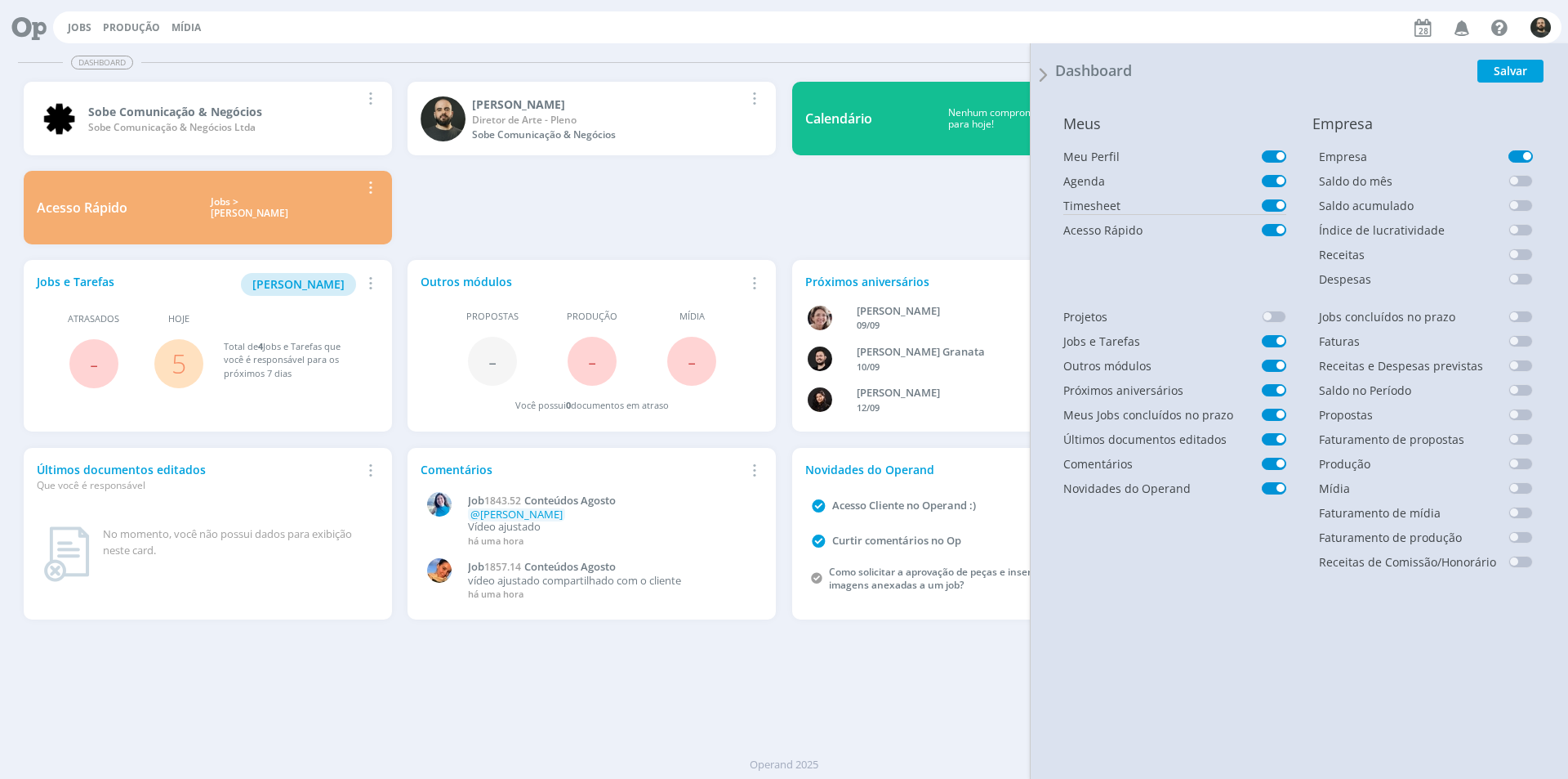
click at [1267, 201] on span at bounding box center [1274, 205] width 24 height 13
click at [1496, 67] on button "Salvar" at bounding box center [1510, 70] width 66 height 22
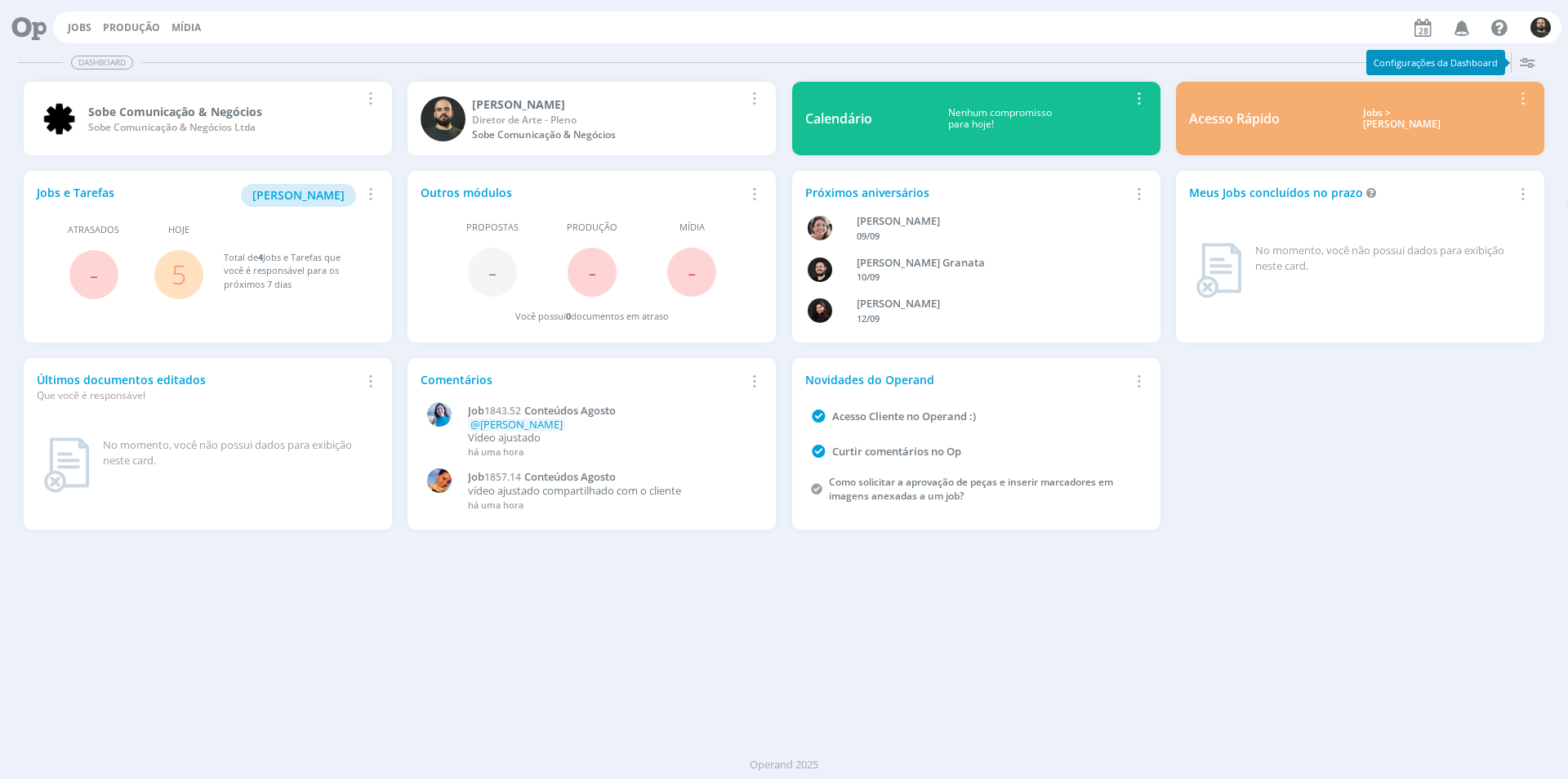
click at [1533, 61] on icon "button" at bounding box center [1527, 62] width 29 height 29
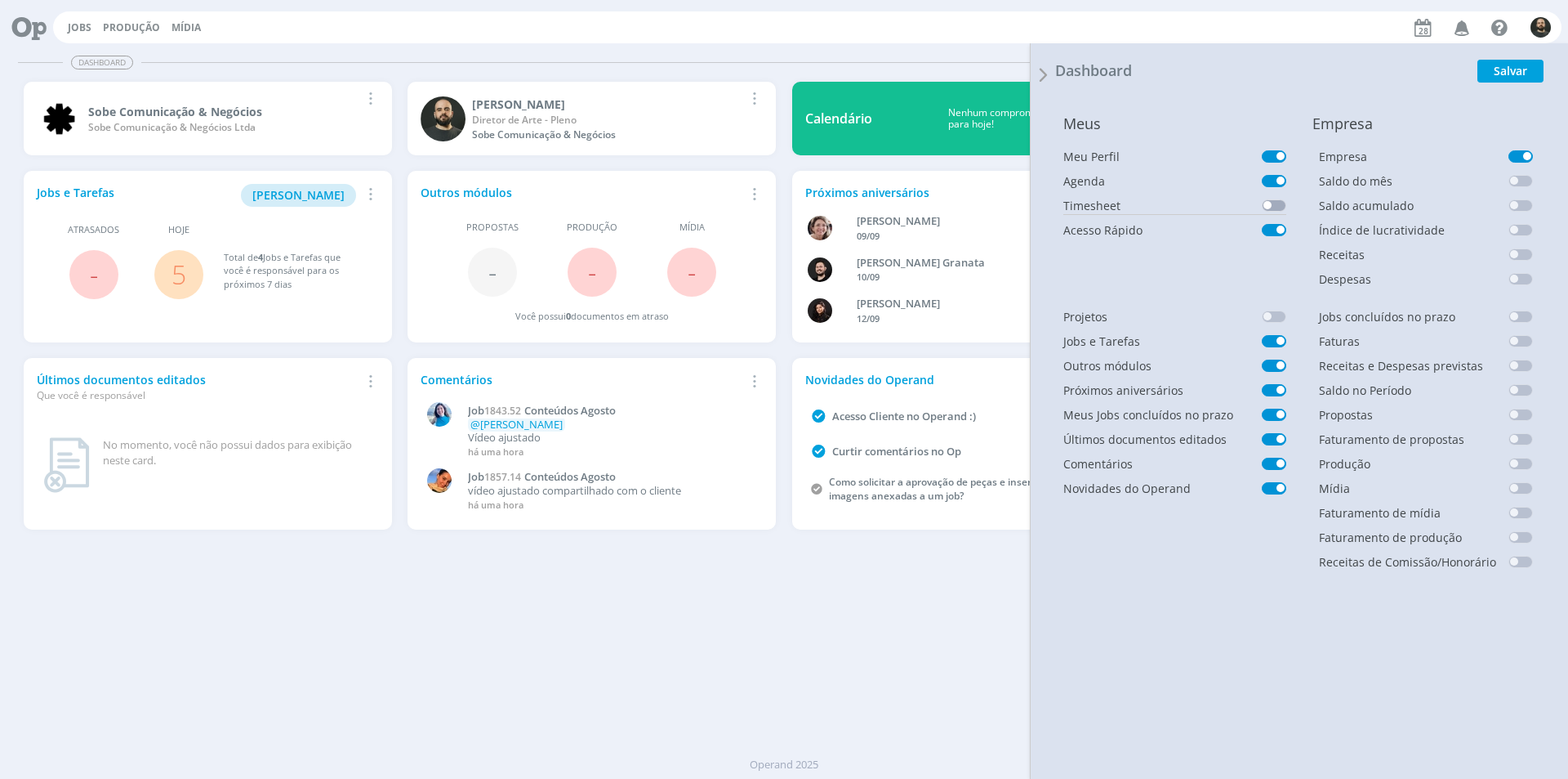
click at [1271, 206] on span at bounding box center [1274, 205] width 24 height 13
click at [1516, 70] on button "Salvar" at bounding box center [1510, 70] width 66 height 22
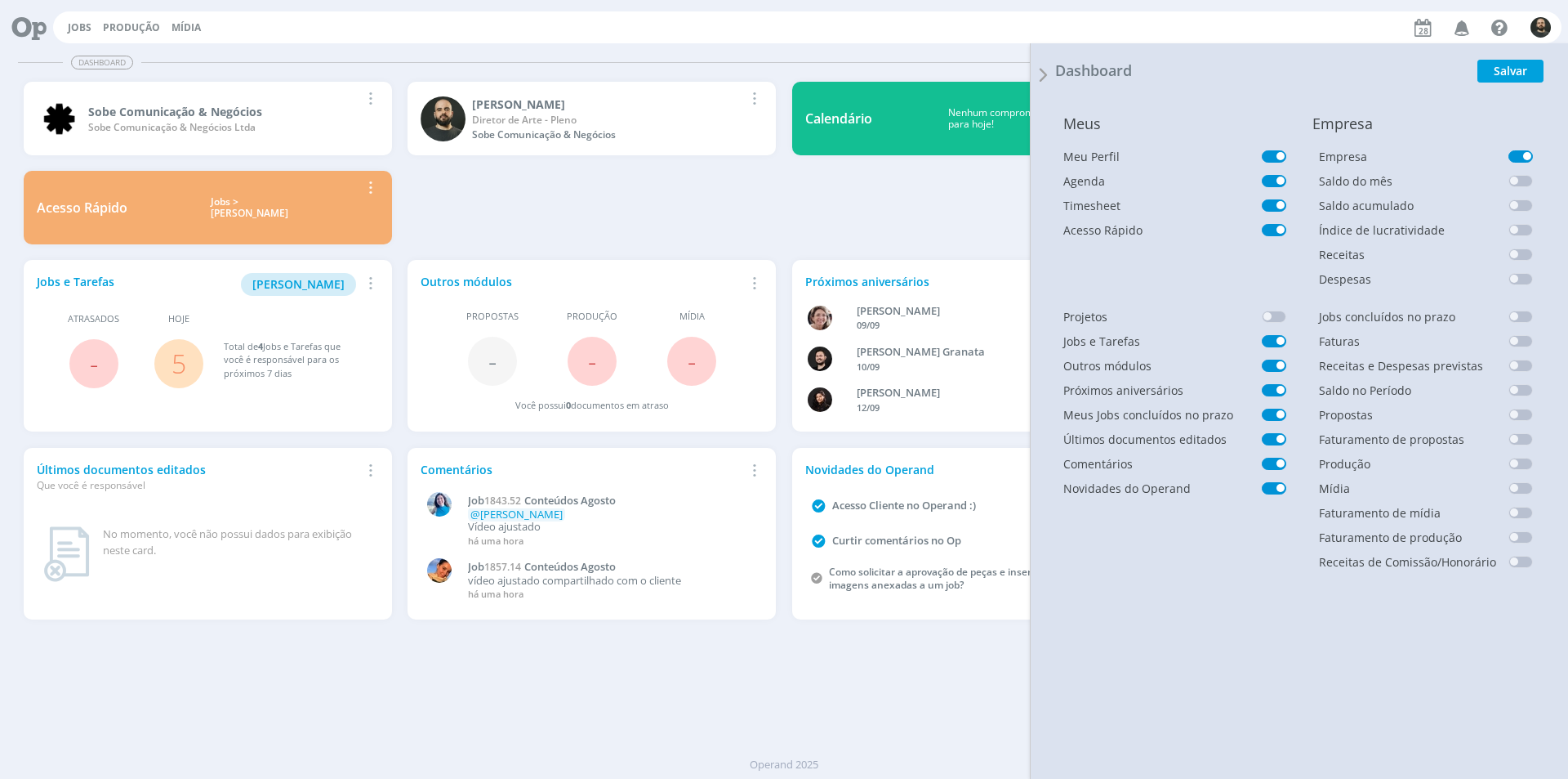
click at [955, 64] on div "Dashboard" at bounding box center [783, 63] width 1531 height 23
